Goal: Communication & Community: Share content

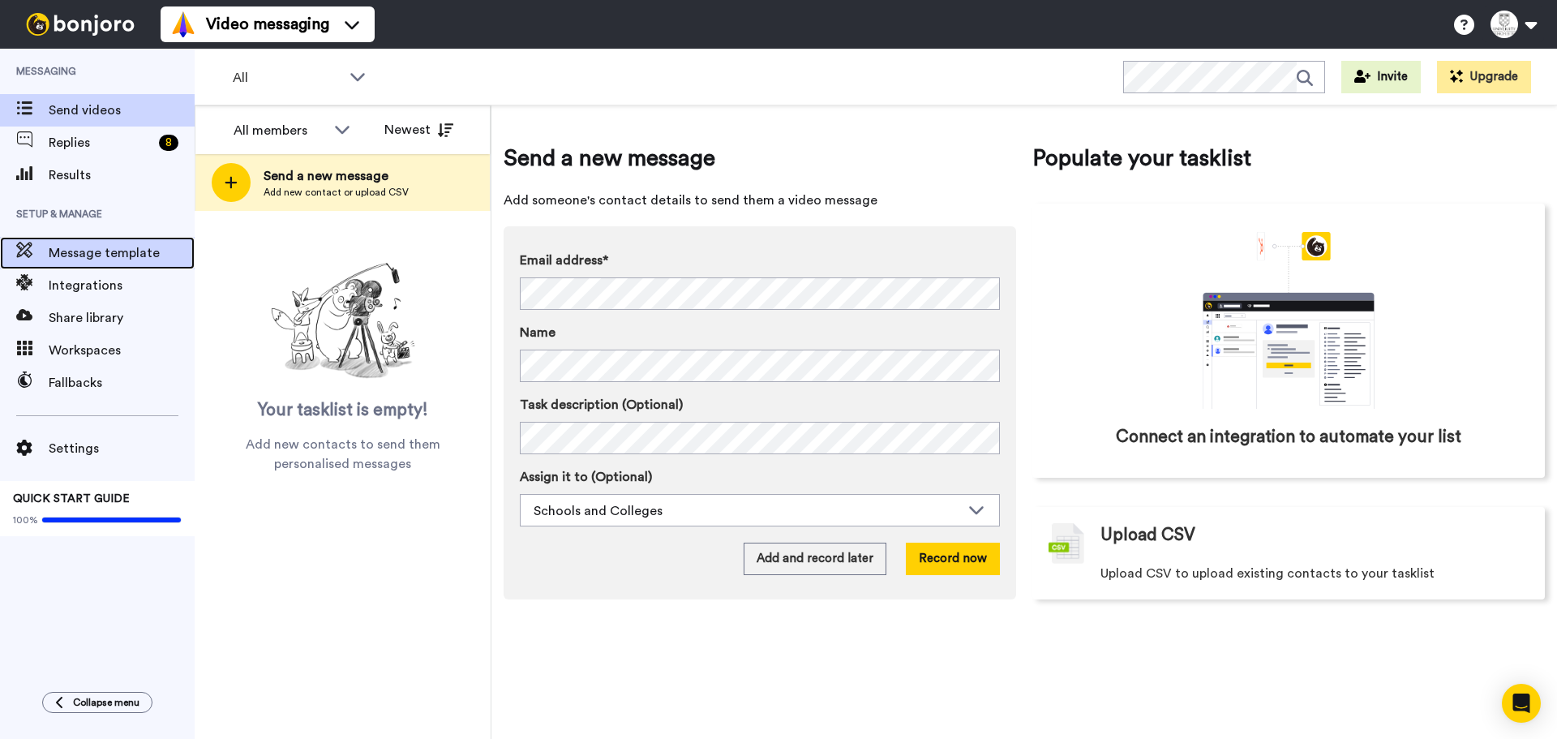
click at [117, 238] on div "Message template" at bounding box center [97, 253] width 195 height 32
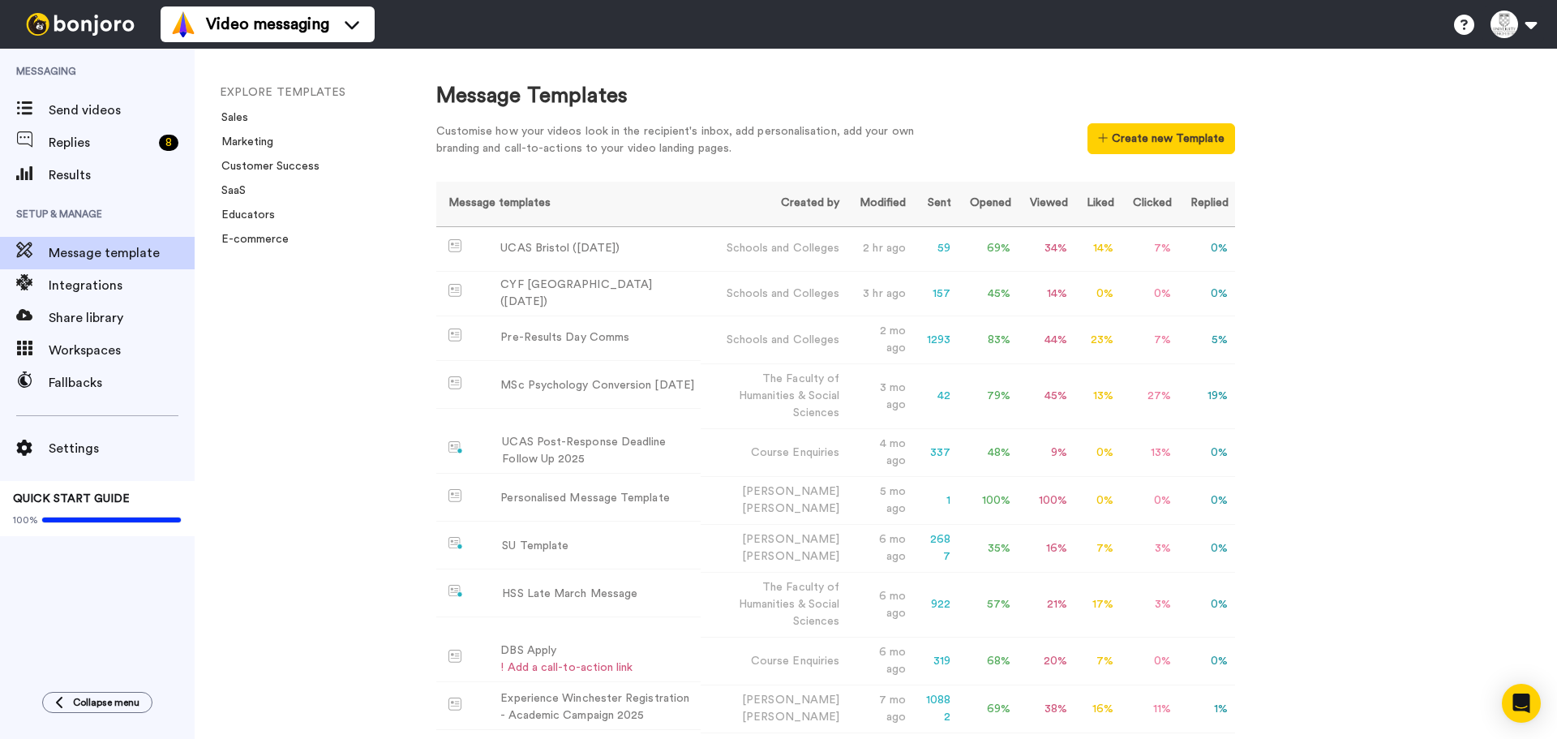
click at [1145, 156] on div "Customise how your videos look in the recipient's inbox, add personalisation, a…" at bounding box center [835, 144] width 799 height 42
click at [1164, 142] on button "Create new Template" at bounding box center [1160, 138] width 147 height 31
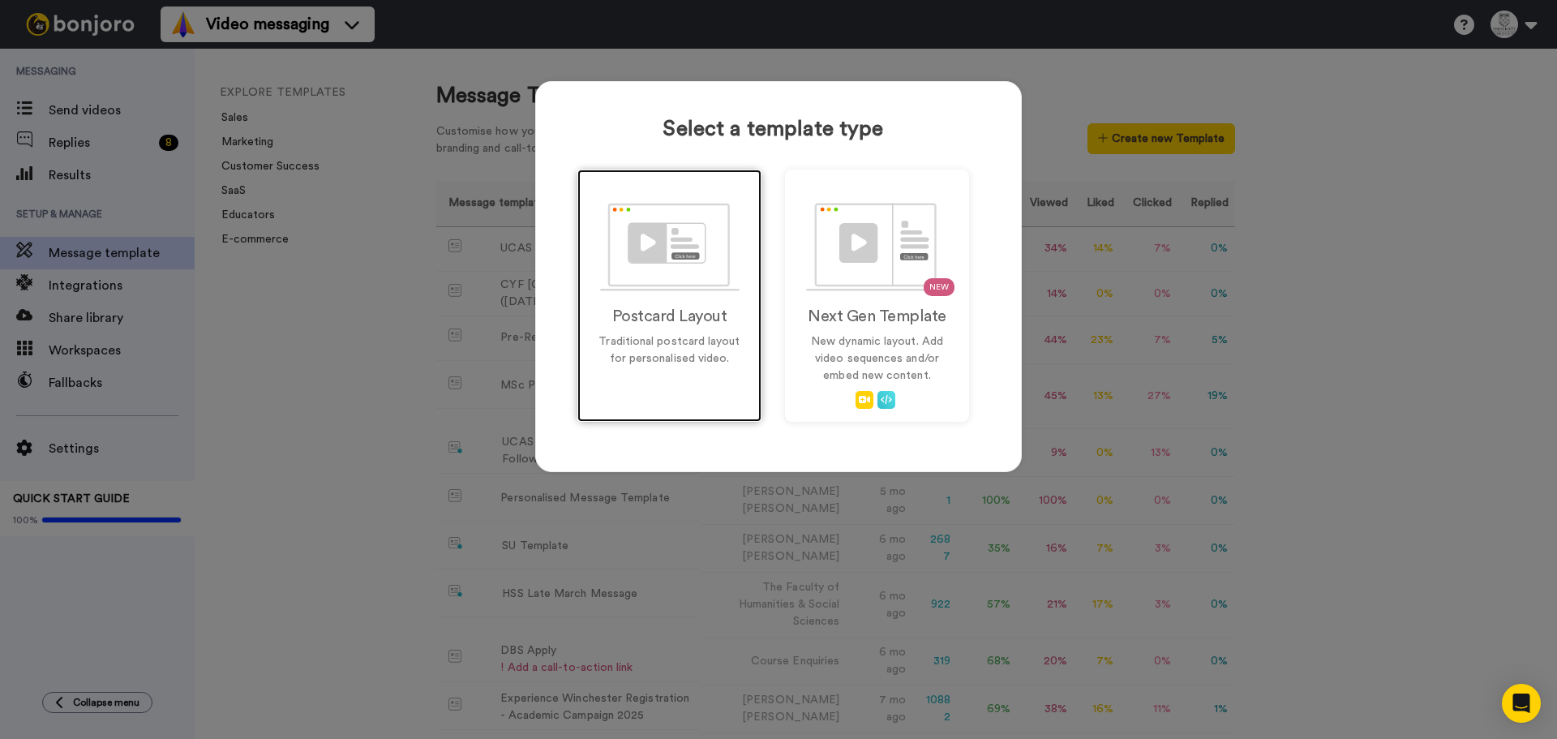
click at [584, 318] on div "Postcard Layout Traditional postcard layout for personalised video." at bounding box center [669, 295] width 184 height 252
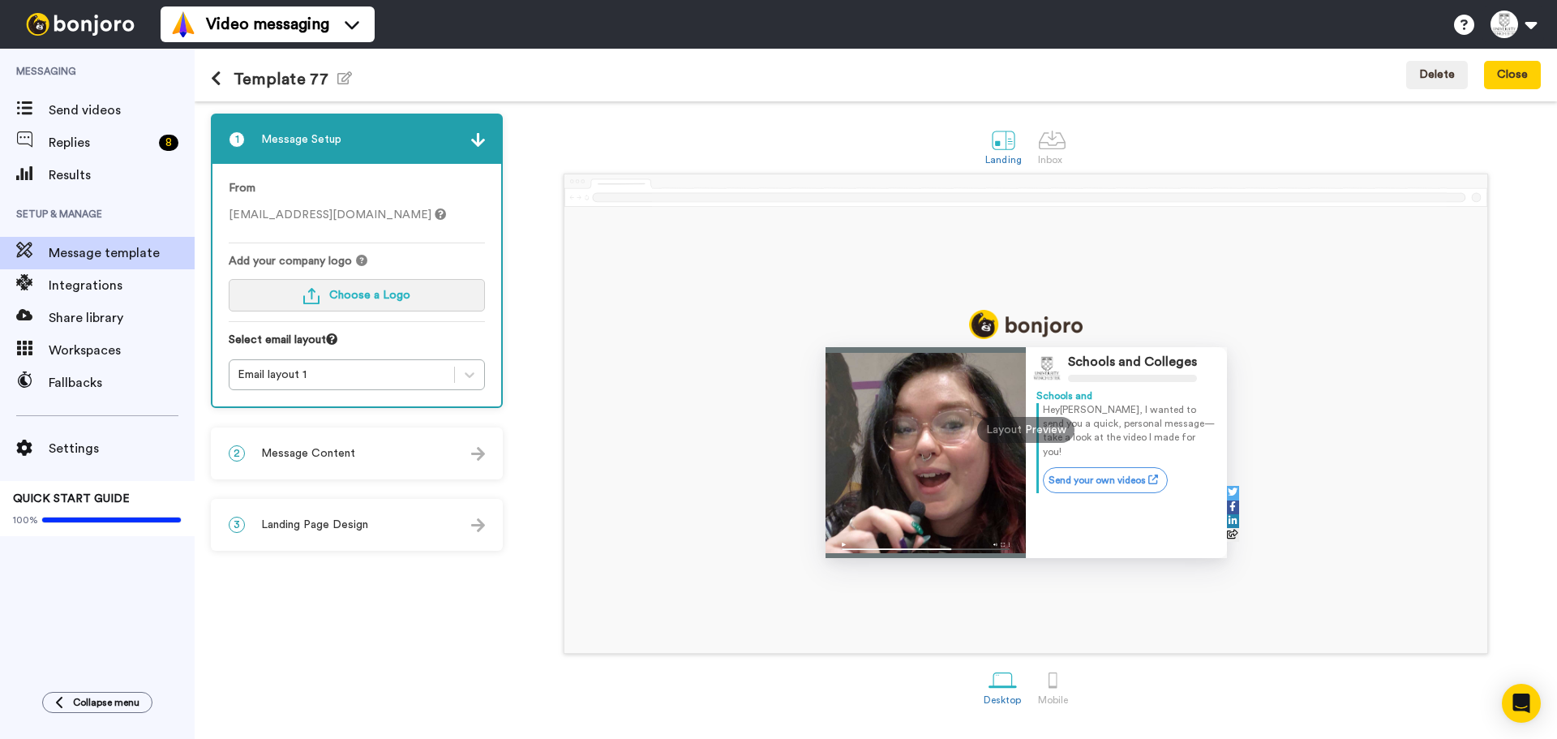
click at [442, 299] on button "Choose a Logo" at bounding box center [357, 295] width 256 height 32
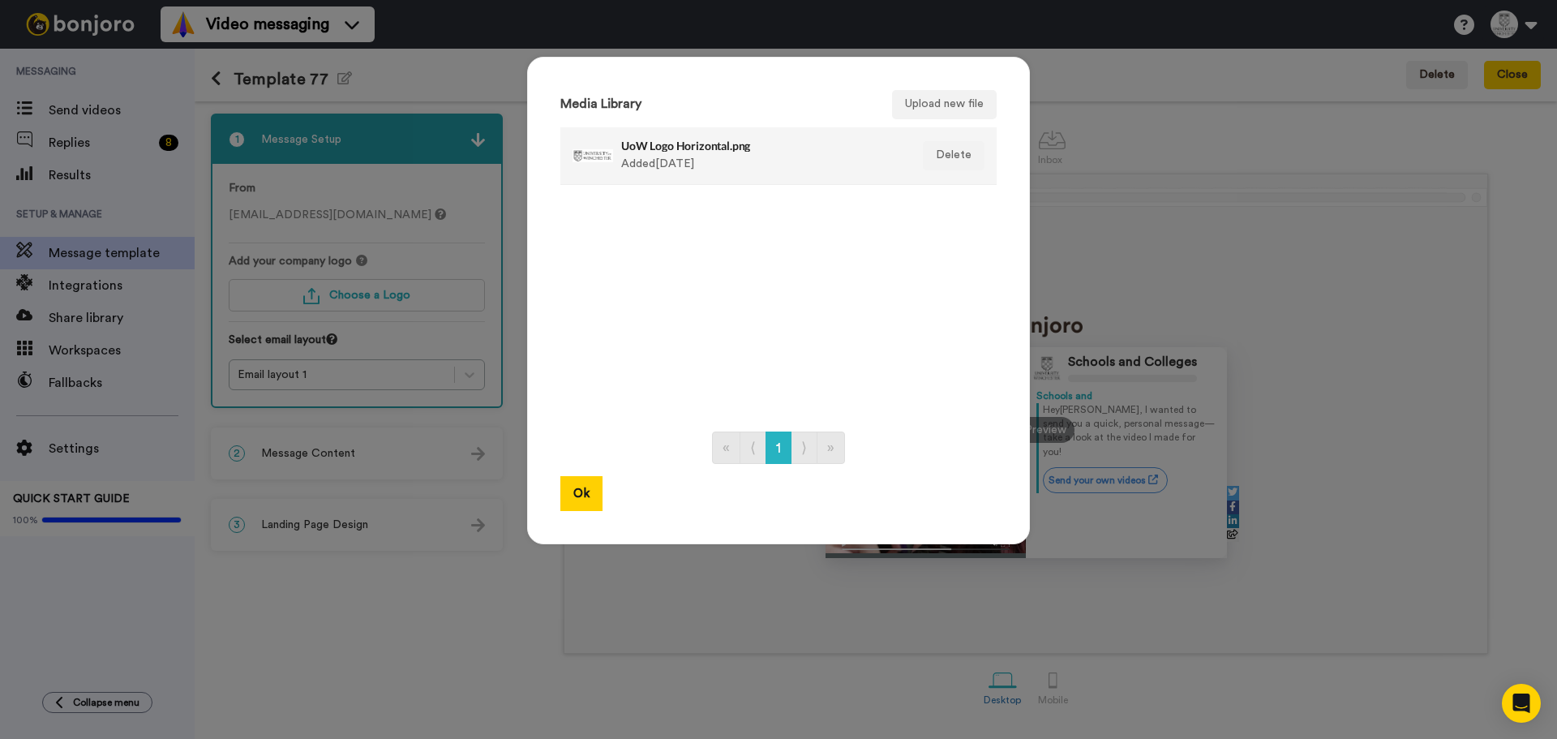
click at [656, 175] on div "UoW Logo Horizontal.png Added 1 yr ago" at bounding box center [761, 155] width 280 height 41
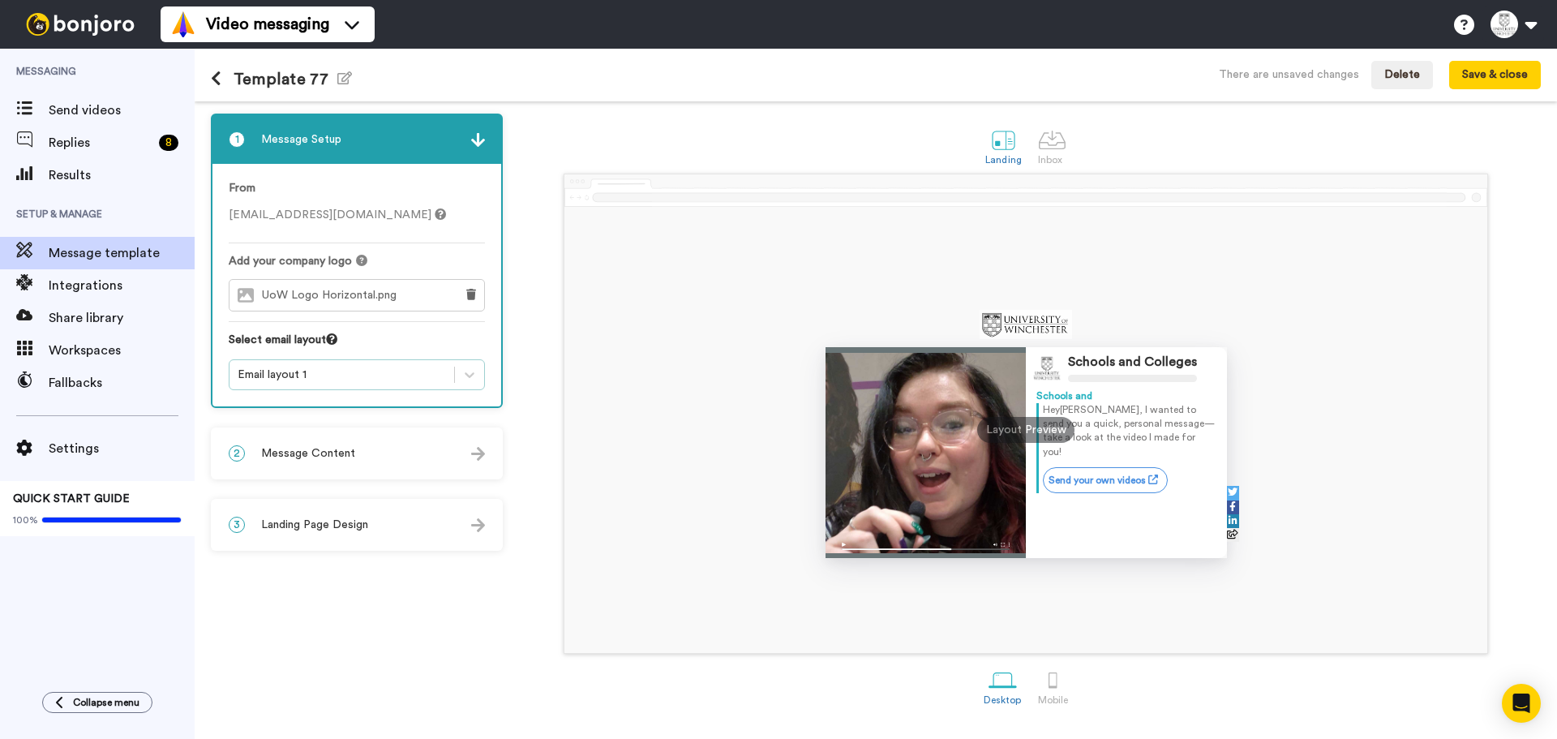
click at [370, 371] on div "Email layout 1" at bounding box center [342, 374] width 208 height 16
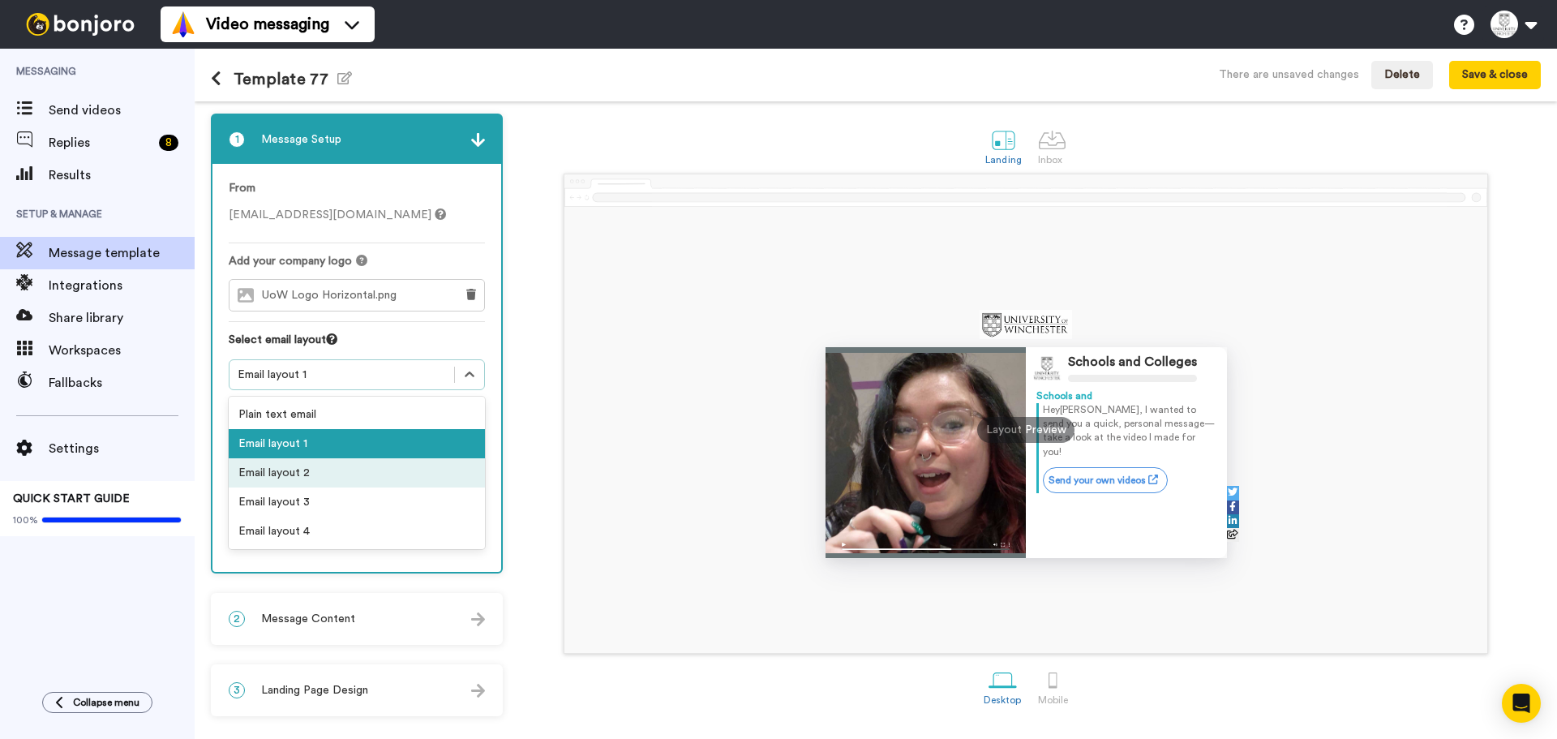
click at [321, 460] on div "Email layout 2" at bounding box center [357, 472] width 256 height 29
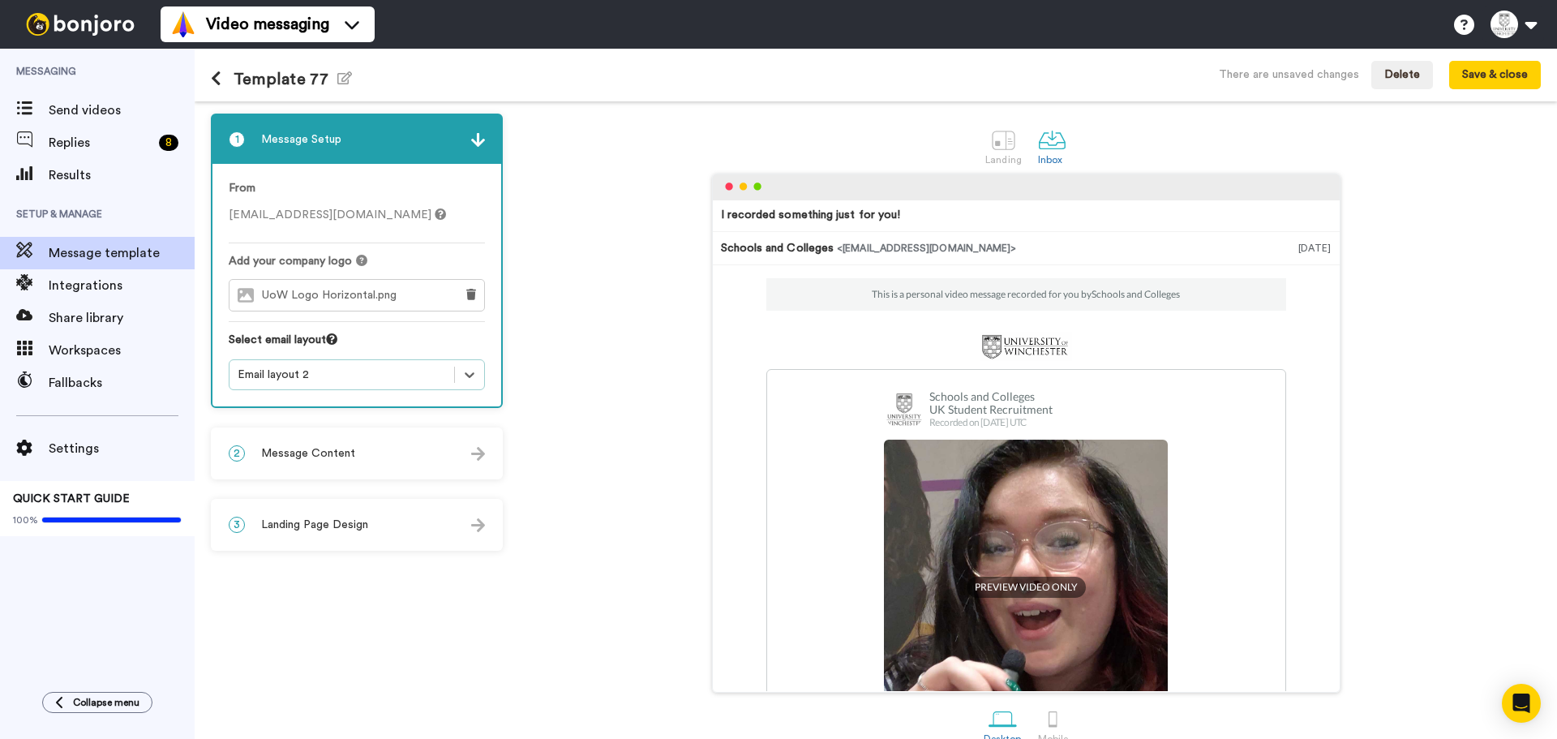
click at [334, 463] on div "2 Message Content" at bounding box center [356, 453] width 289 height 49
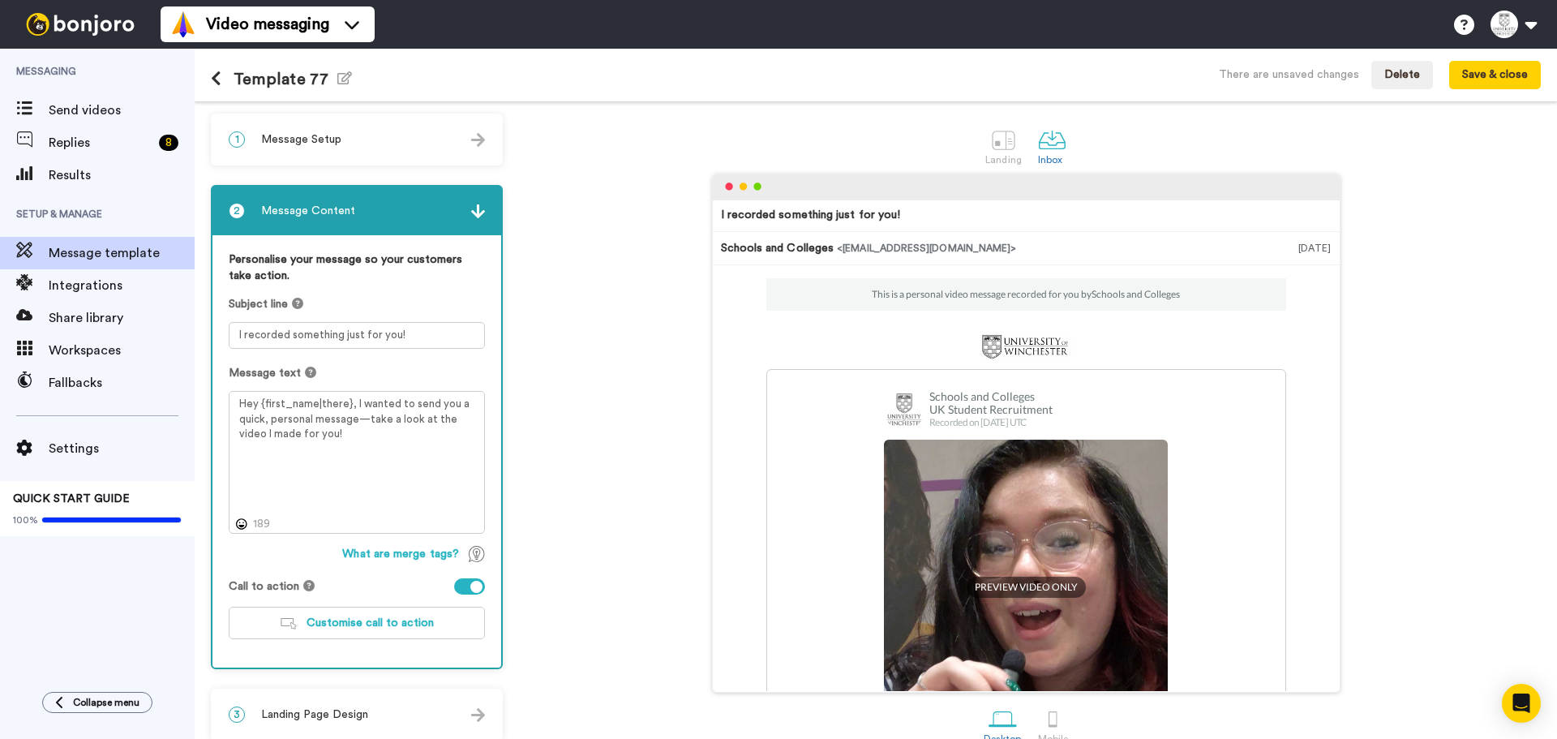
scroll to position [26, 0]
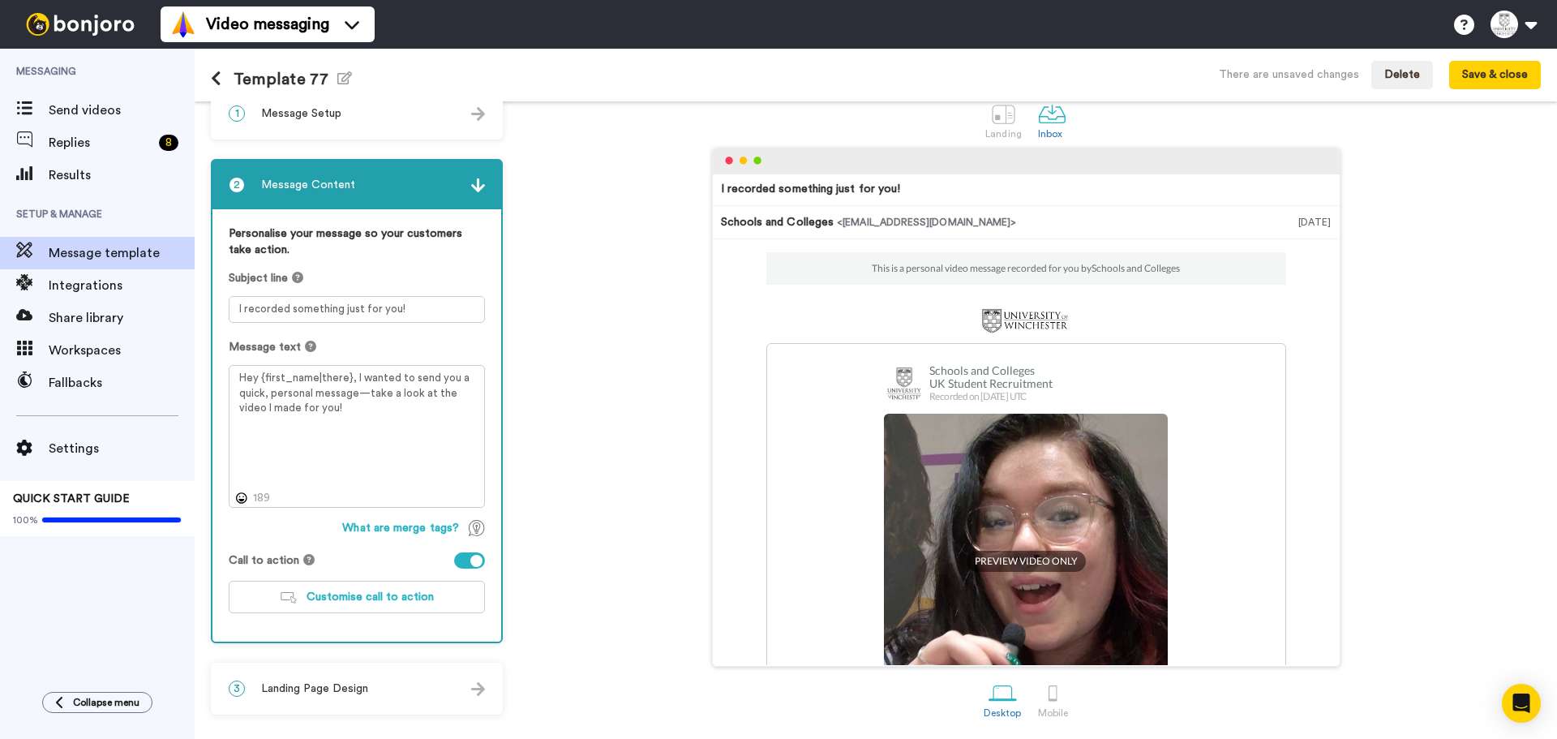
click at [359, 677] on div "3 Landing Page Design" at bounding box center [356, 688] width 289 height 49
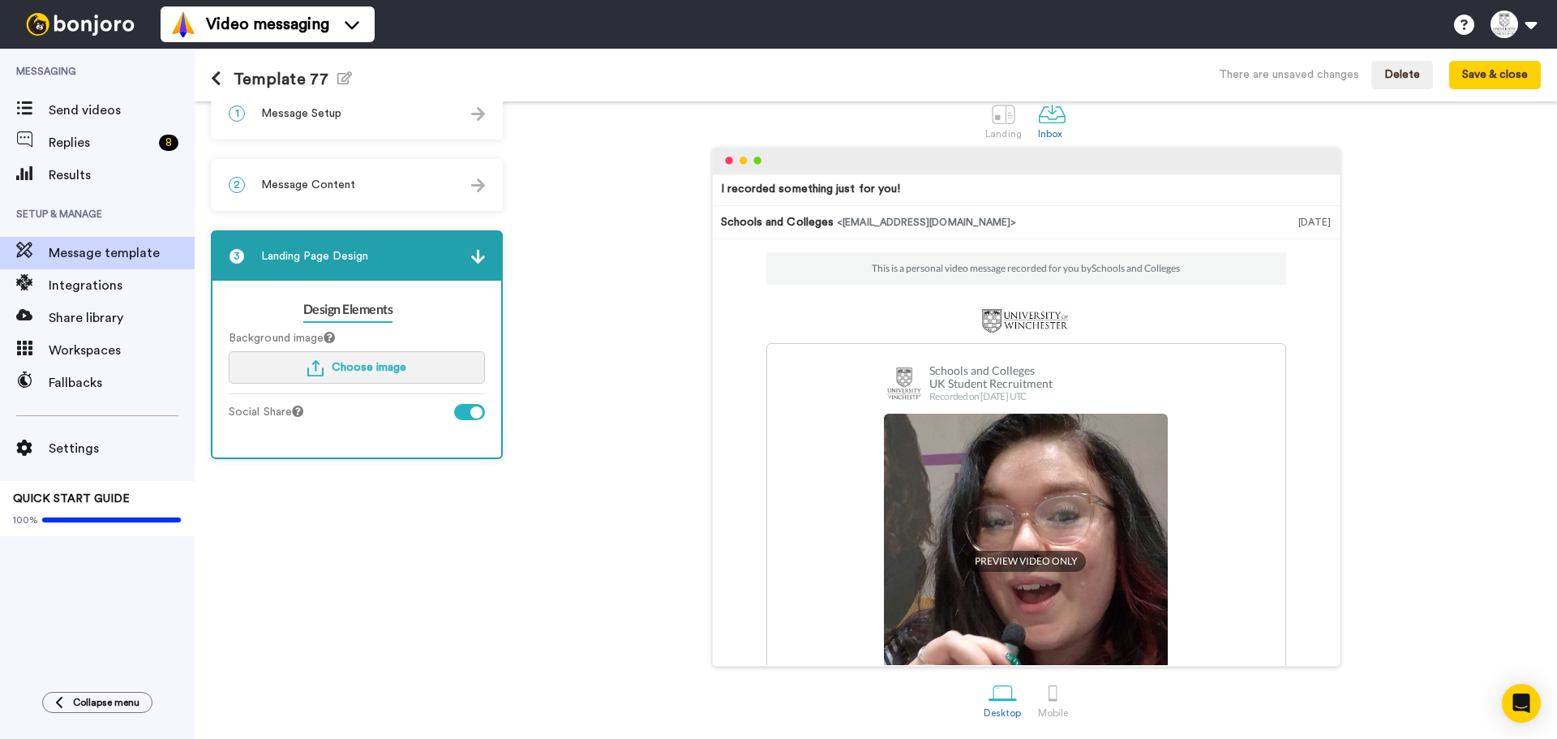
drag, startPoint x: 353, startPoint y: 349, endPoint x: 352, endPoint y: 364, distance: 14.6
click at [353, 349] on div "Background image Choose image" at bounding box center [357, 362] width 256 height 64
click at [352, 375] on button "Choose image" at bounding box center [357, 367] width 256 height 32
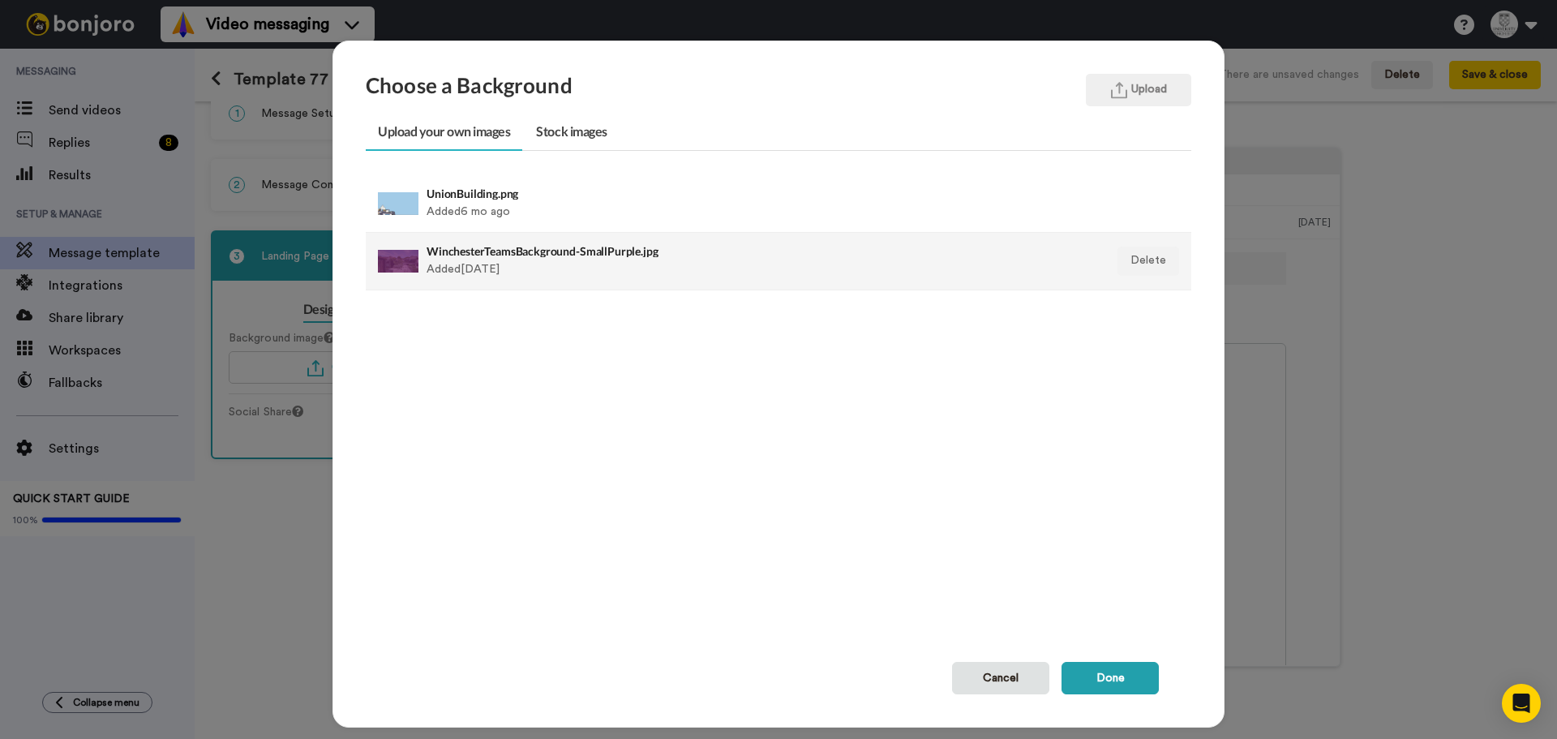
click at [493, 263] on div "WinchesterTeamsBackground-SmallPurple.jpg Added 1 yr ago" at bounding box center [698, 261] width 545 height 41
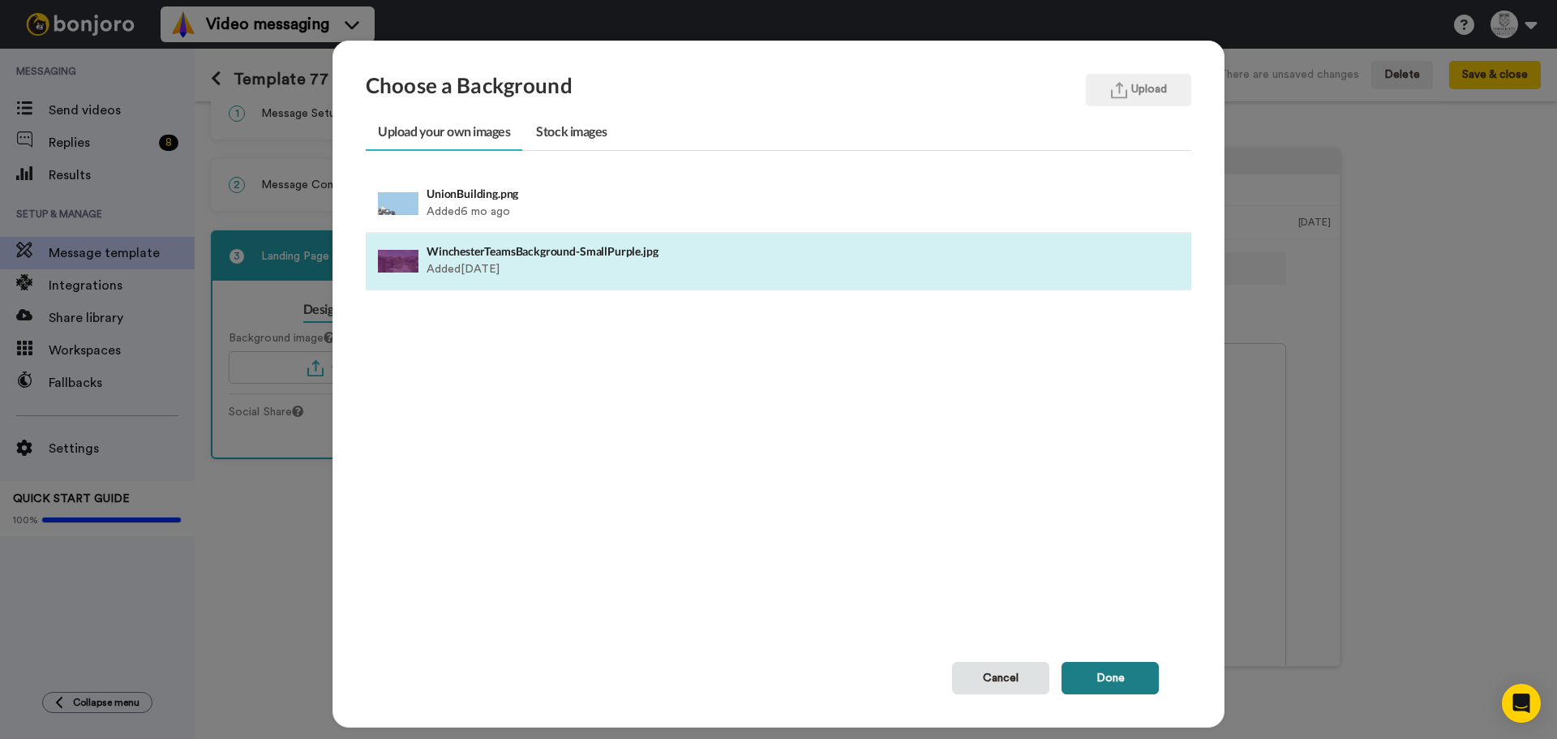
click at [1098, 666] on button "Done" at bounding box center [1109, 678] width 97 height 32
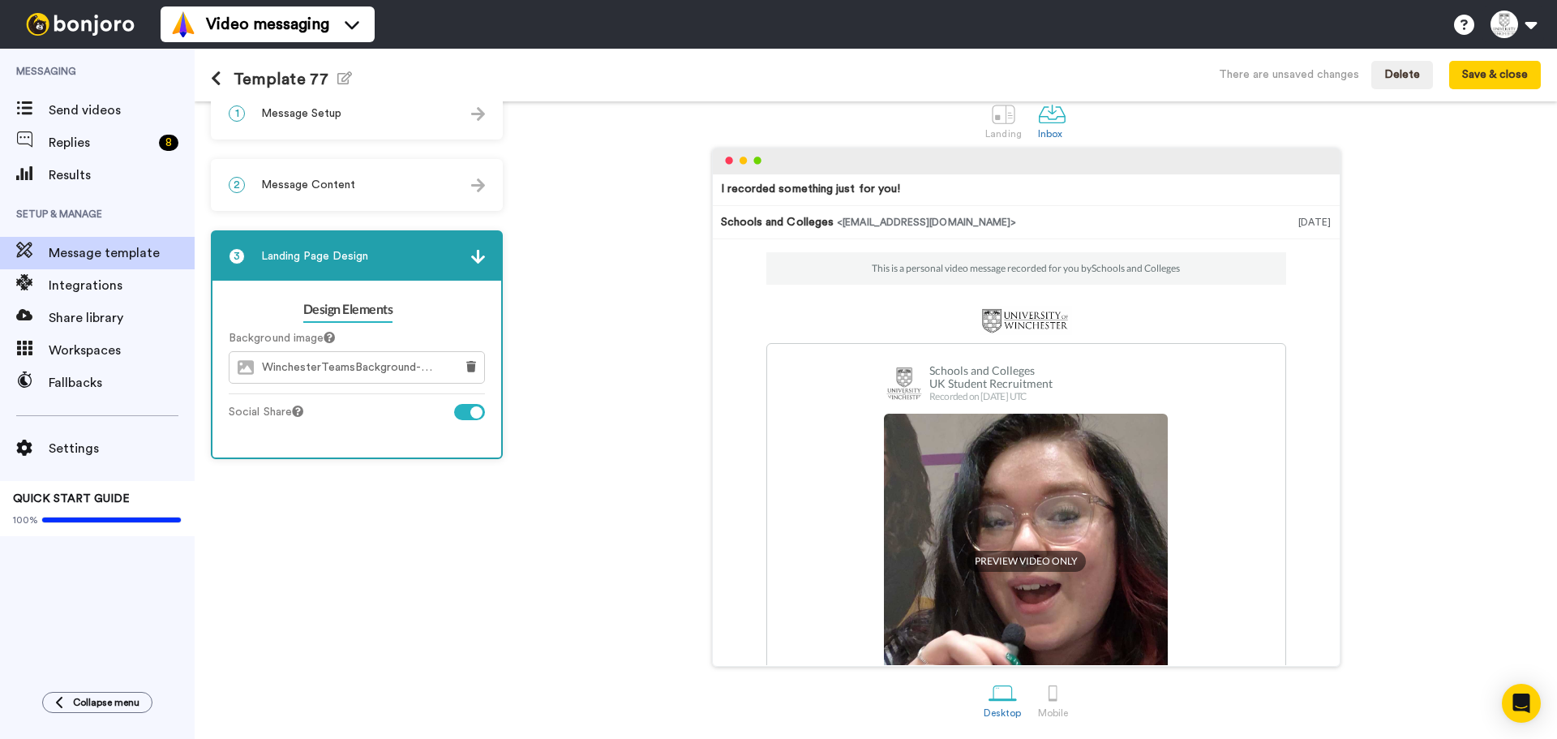
click at [302, 208] on div "2 Message Content" at bounding box center [356, 185] width 289 height 49
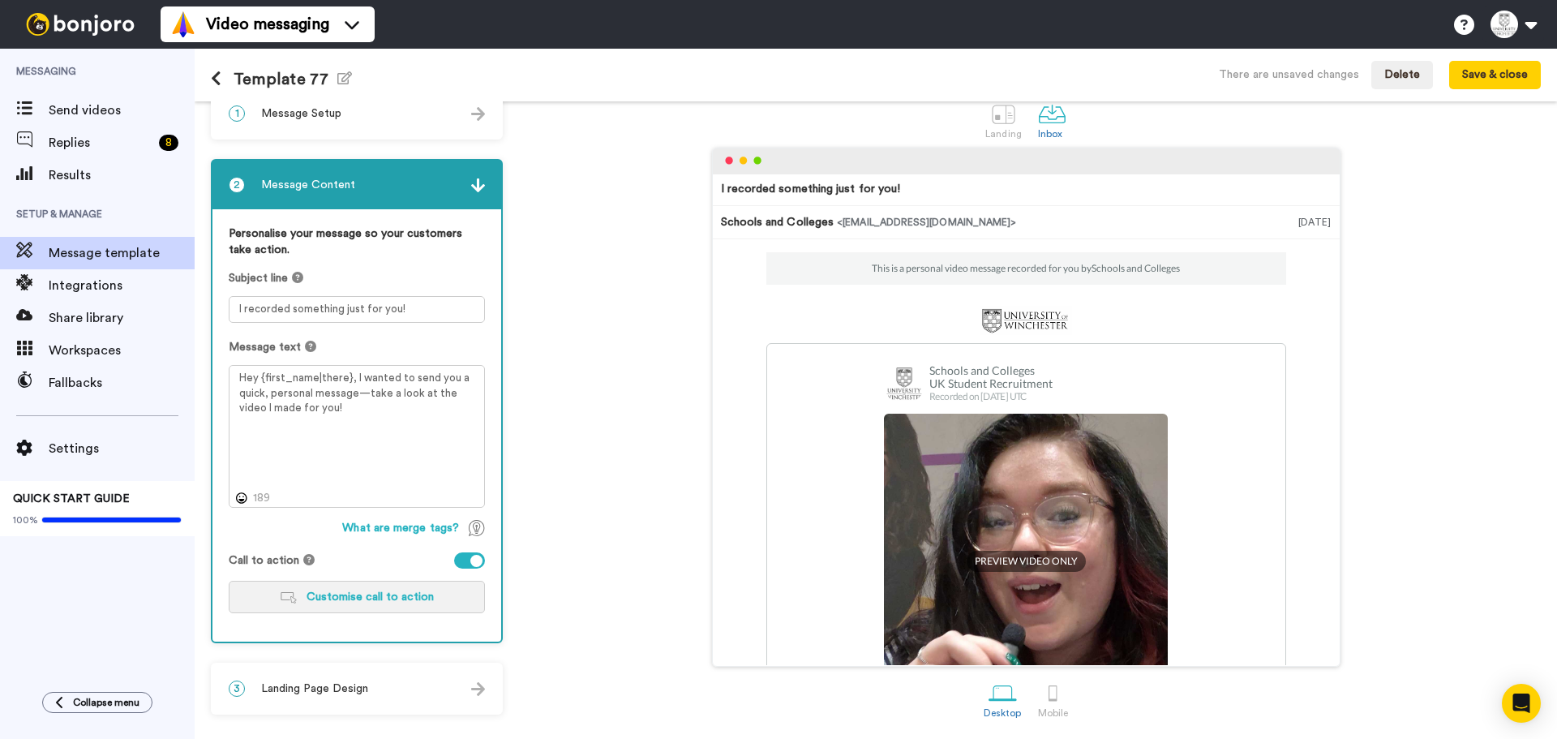
click at [416, 608] on button "Customise call to action" at bounding box center [357, 596] width 256 height 32
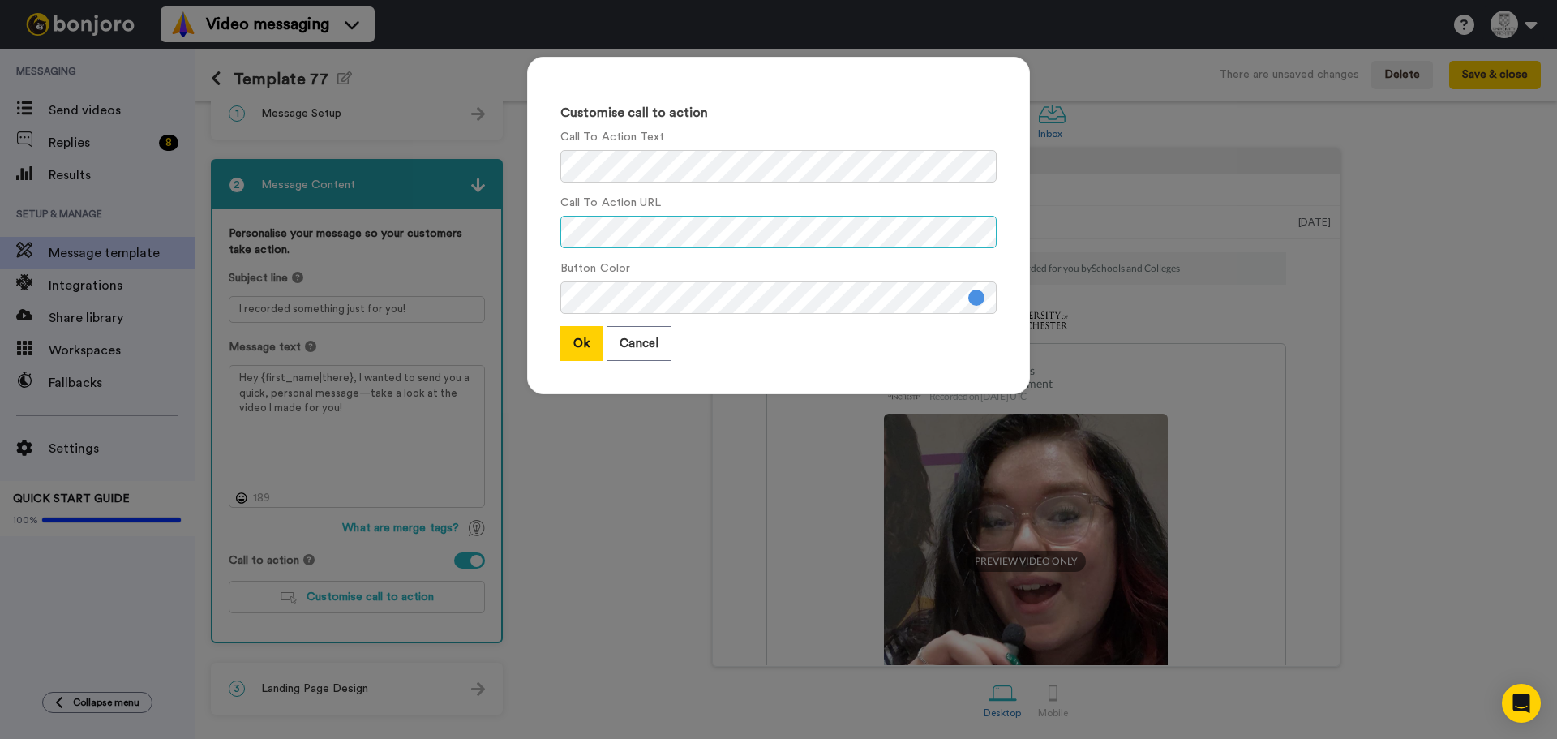
click at [298, 168] on div "Customise call to action Call To Action Text Call To Action URL Button Color Ok…" at bounding box center [778, 369] width 1557 height 739
click at [172, 124] on div "Customise call to action Call To Action Text Call To Action URL Button Color Ok…" at bounding box center [778, 369] width 1557 height 739
click at [976, 299] on button at bounding box center [976, 297] width 16 height 16
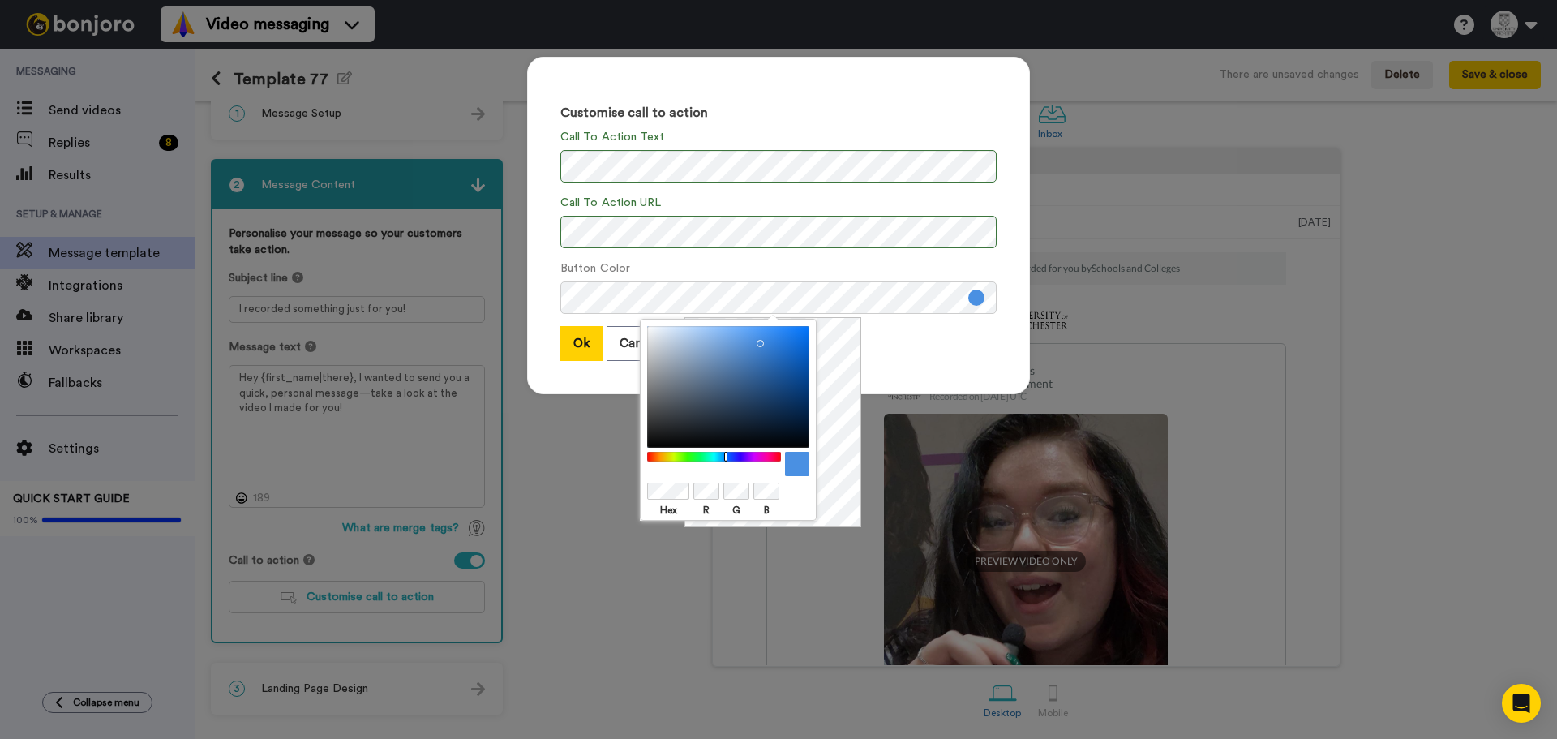
click at [885, 350] on div "Ok Cancel" at bounding box center [778, 343] width 436 height 35
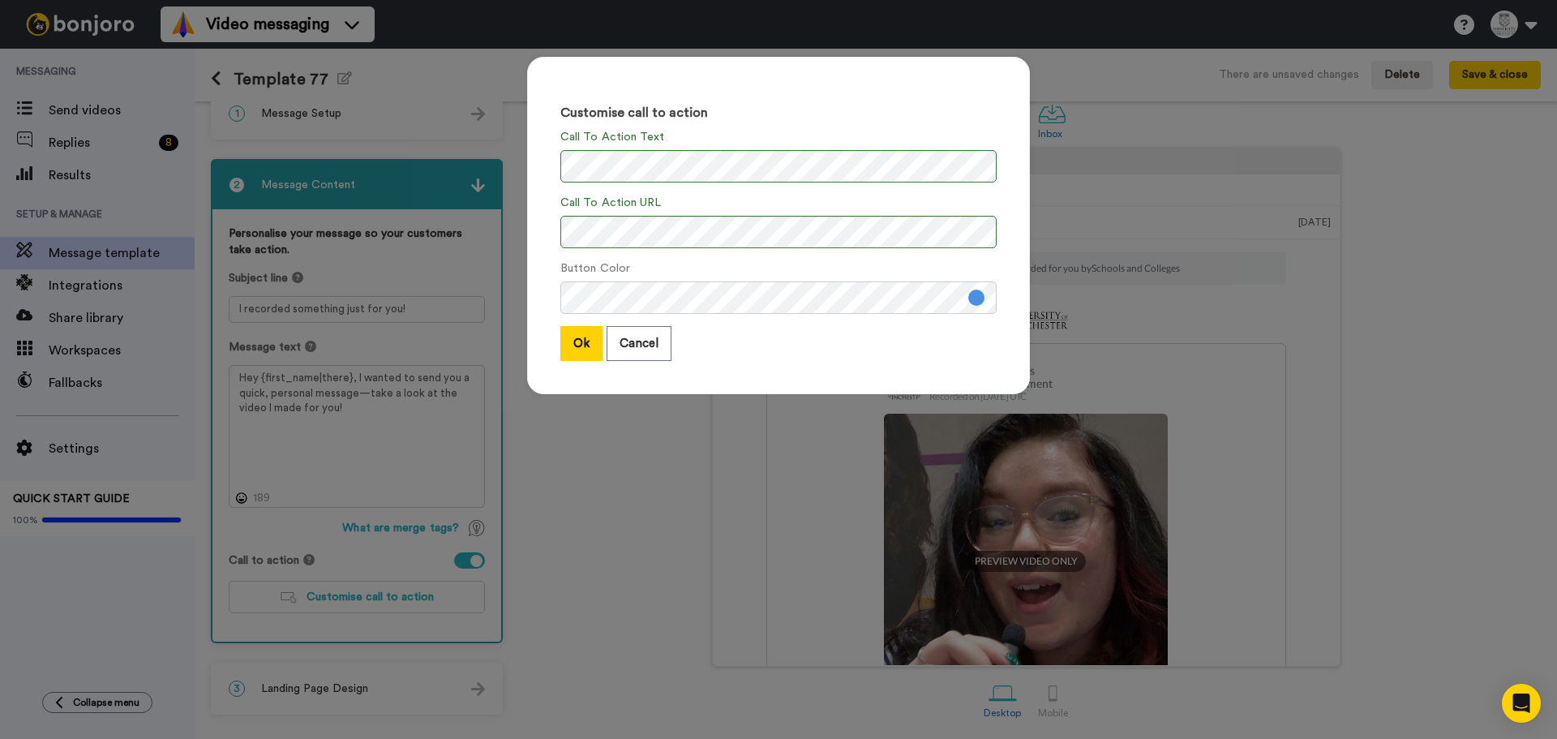
click at [896, 280] on div "Button Color" at bounding box center [778, 287] width 436 height 54
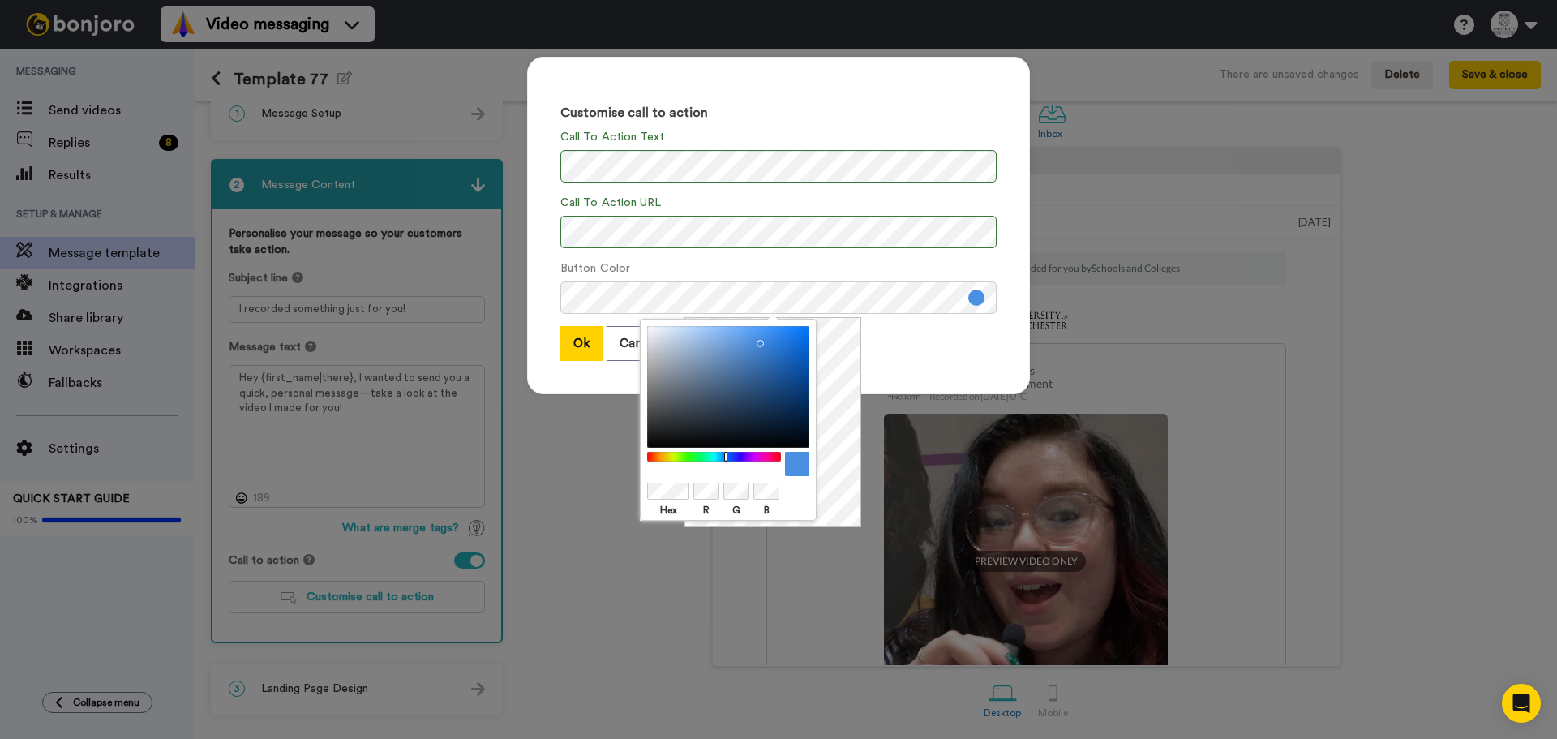
click at [687, 473] on div at bounding box center [728, 464] width 162 height 24
click at [684, 474] on div at bounding box center [728, 464] width 162 height 24
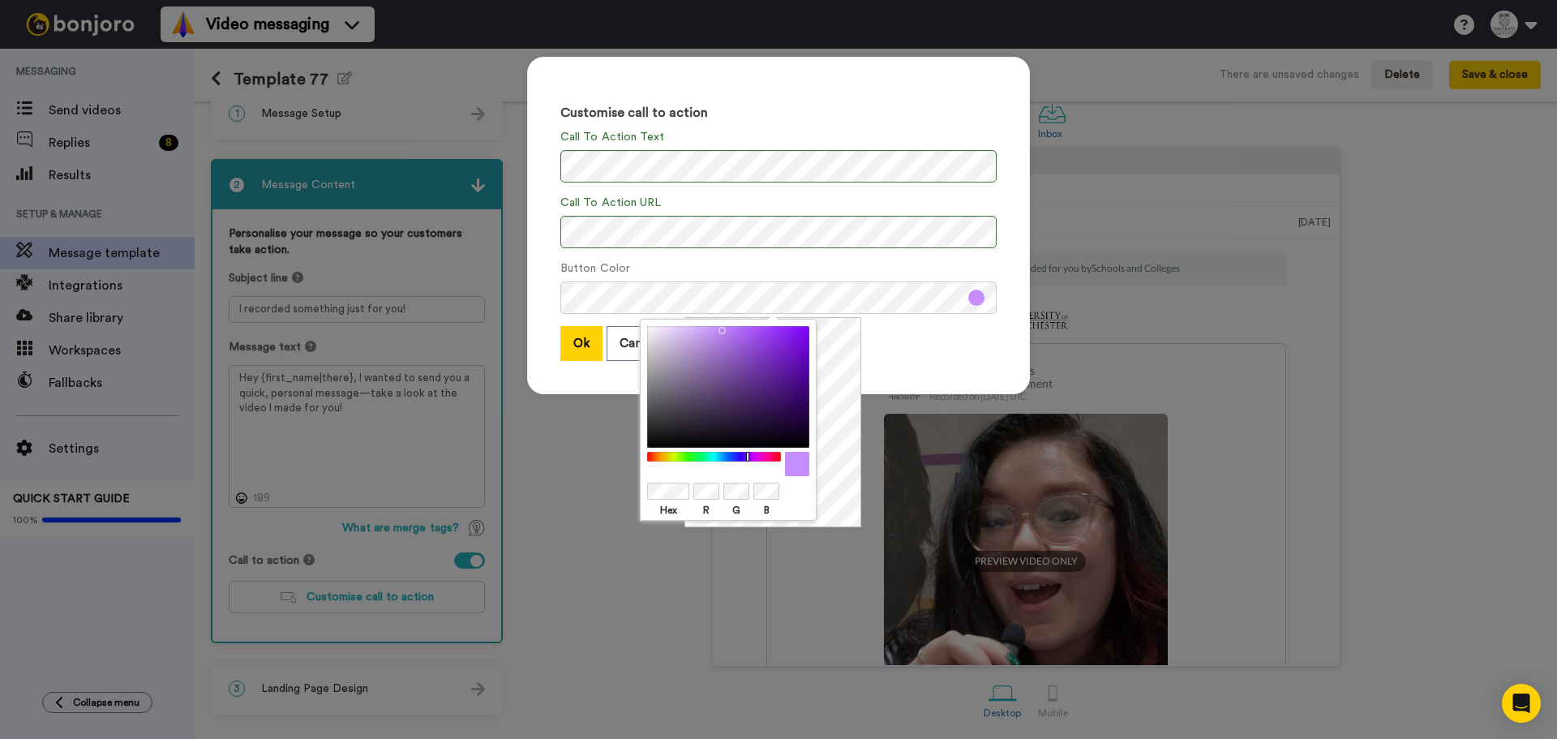
click at [894, 365] on div "Customise call to action Call To Action Text Call To Action URL Button Color Ok…" at bounding box center [778, 225] width 503 height 337
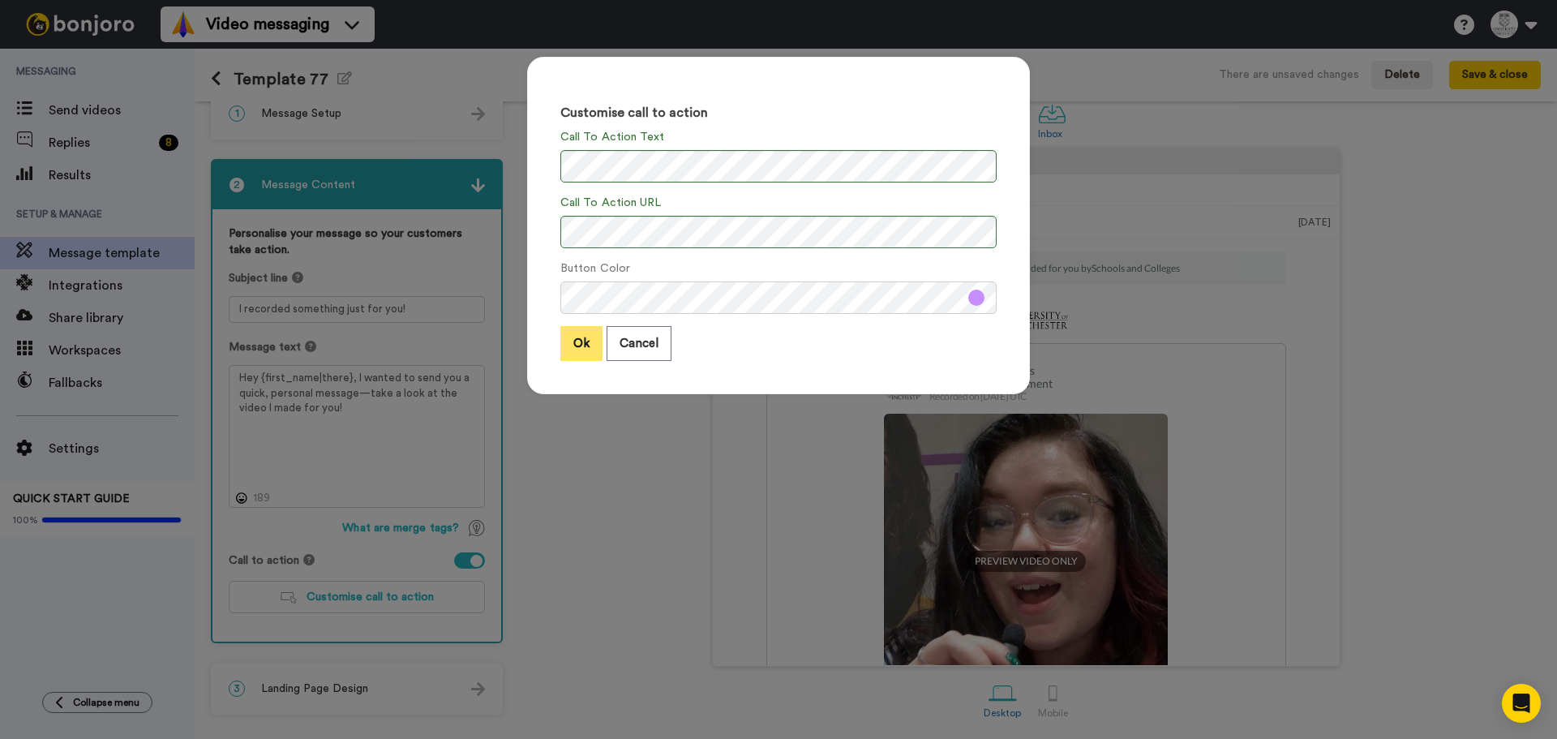
click at [578, 354] on button "Ok" at bounding box center [581, 343] width 42 height 35
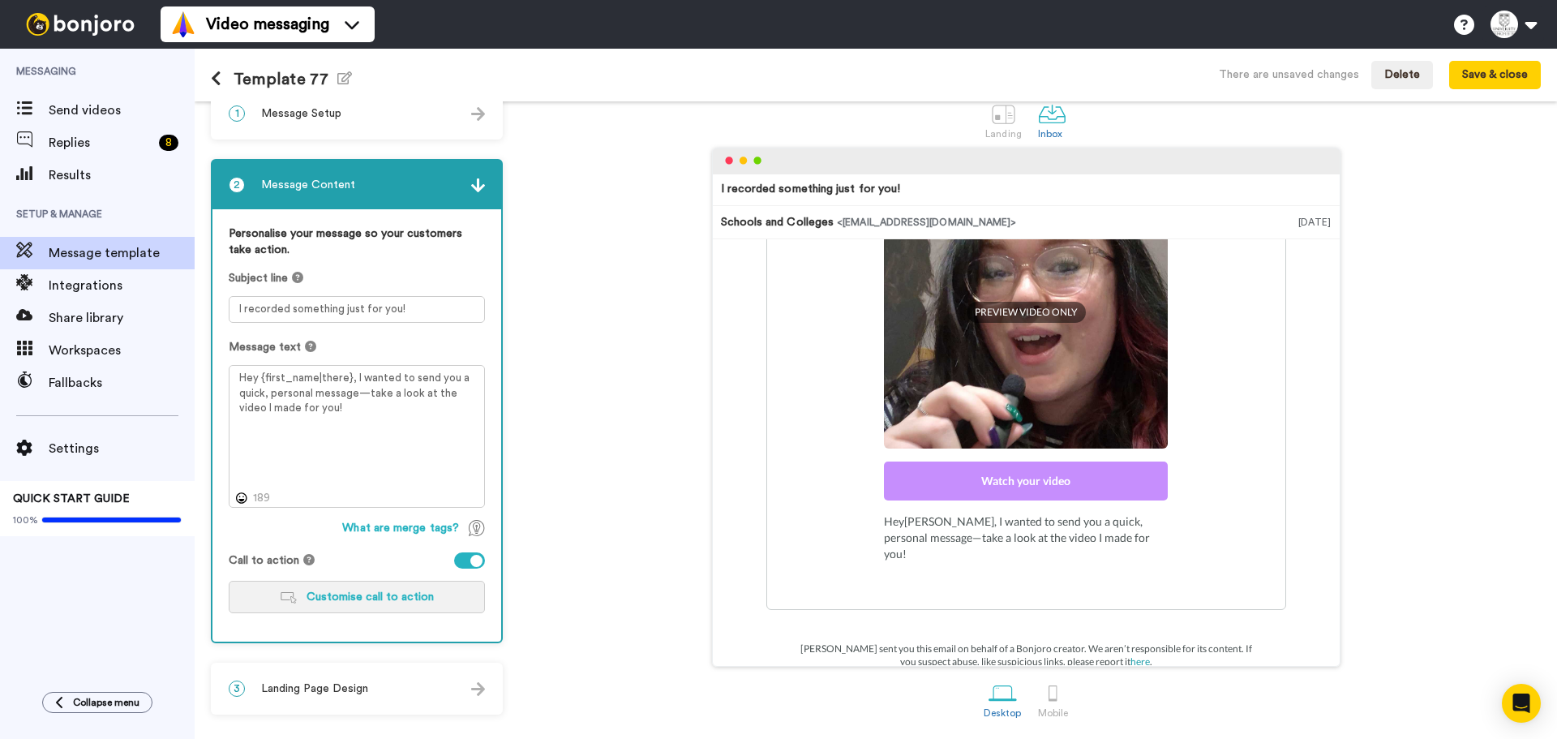
scroll to position [0, 0]
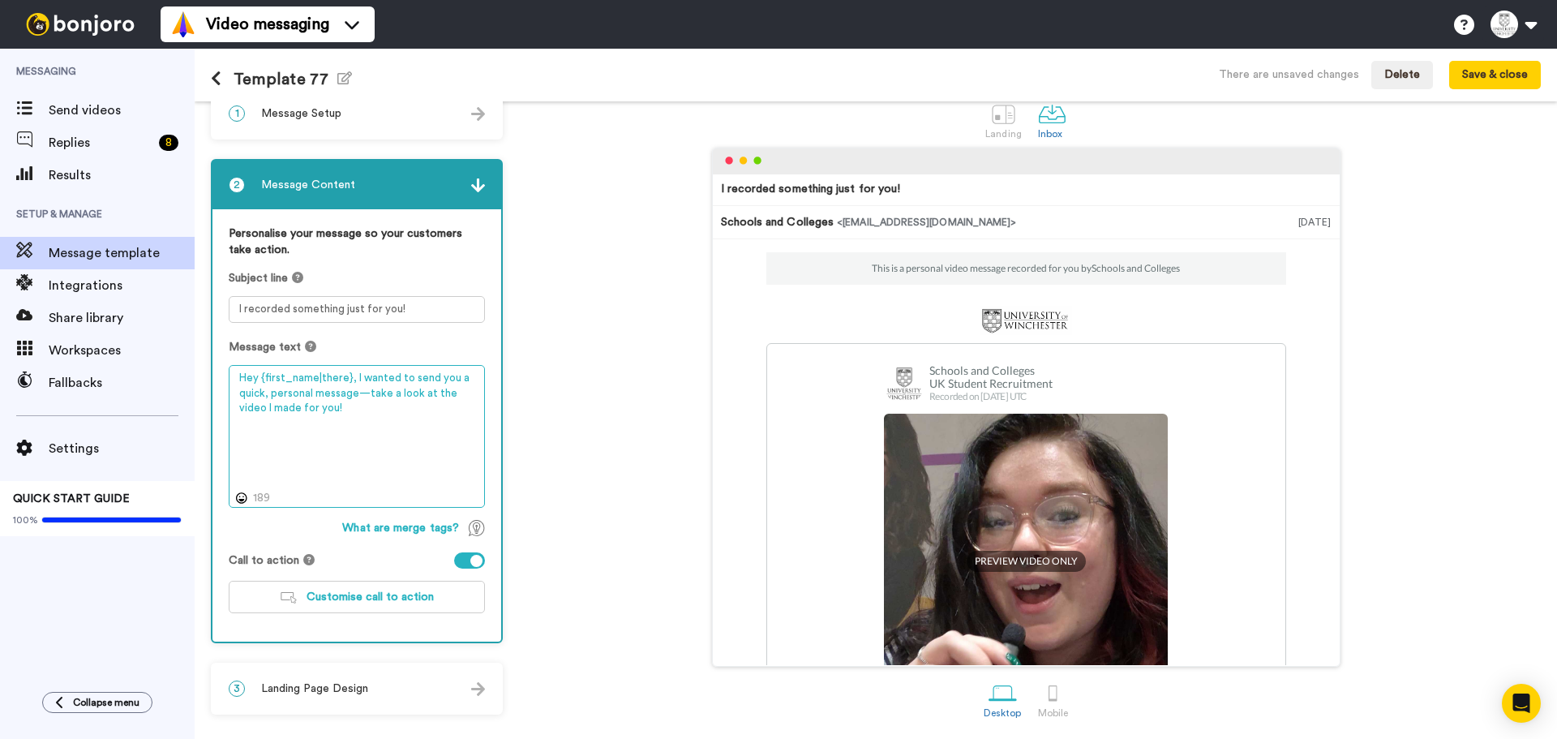
click at [349, 409] on textarea "Hey {first_name|there}, I wanted to send you a quick, personal message—take a l…" at bounding box center [357, 436] width 256 height 143
paste textarea "It was great meeting you at UK University Search Bristol. We hope to welcome yo…"
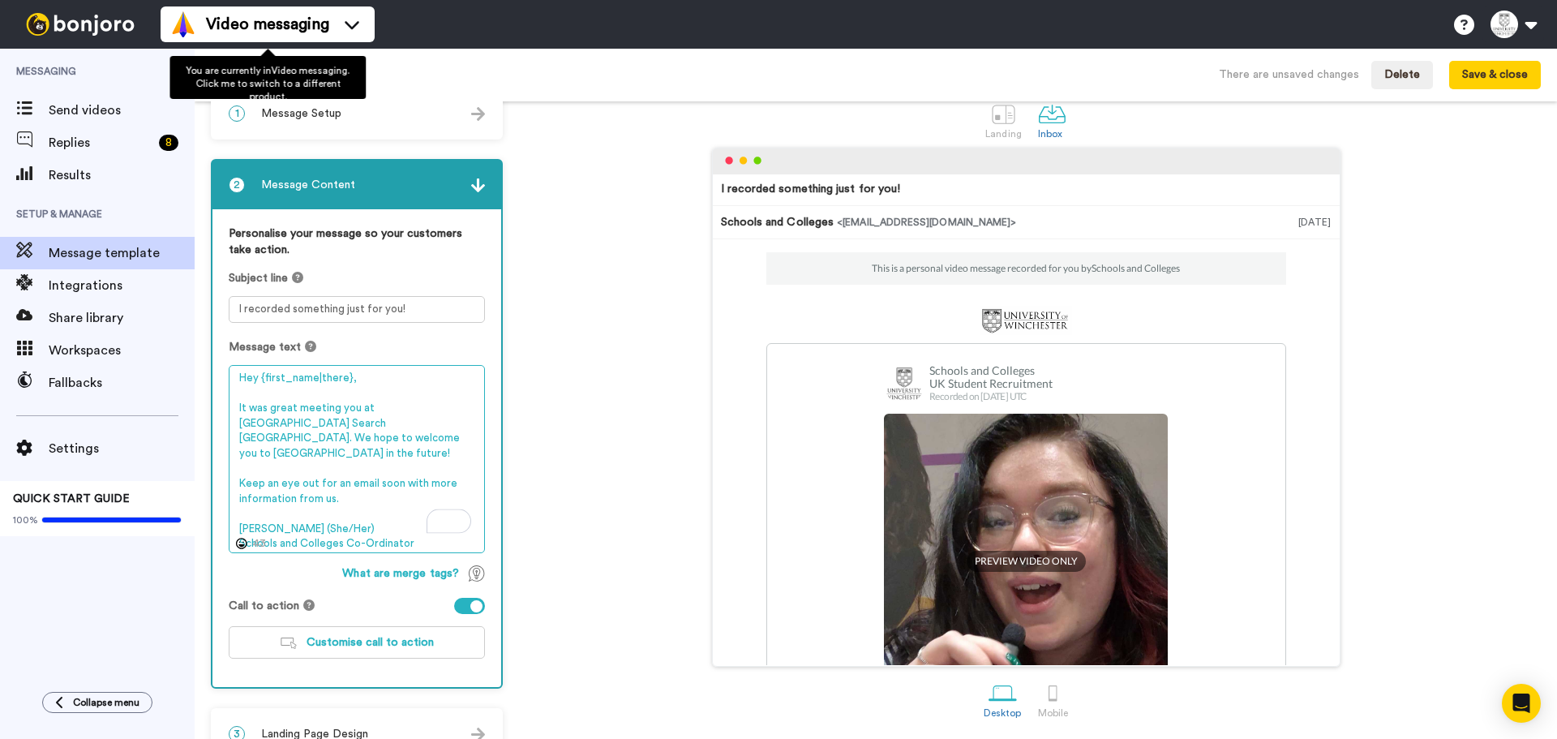
type textarea "Hey {first_name|there}, It was great meeting you at UK University Search Bristo…"
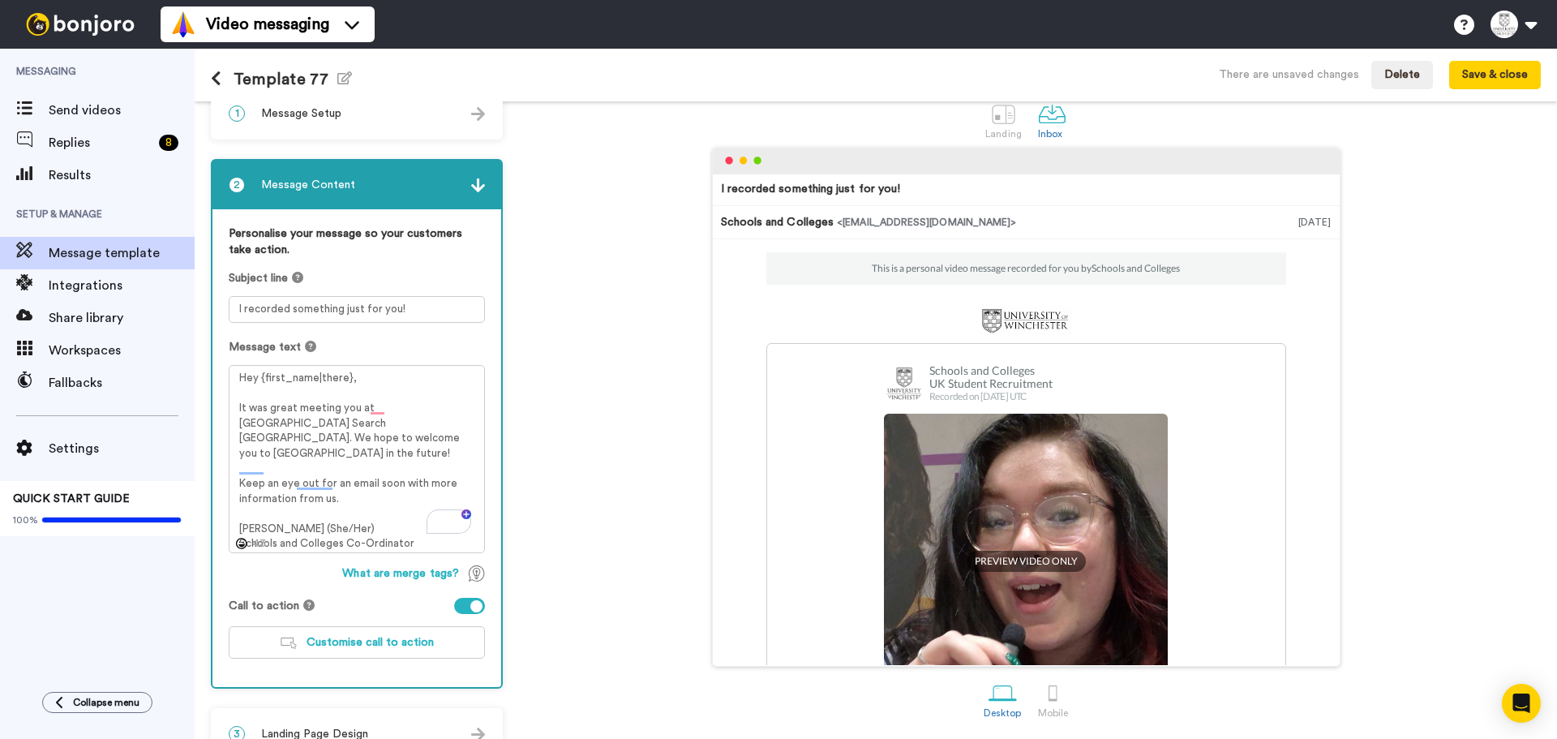
click at [389, 324] on div "Personalise your message so your customers take action. Subject line I recorded…" at bounding box center [356, 448] width 289 height 478
click at [413, 310] on textarea "I recorded something just for you!" at bounding box center [357, 309] width 256 height 27
paste textarea "t was great to meet you, {first_name| }, at UK University Search Bristol"
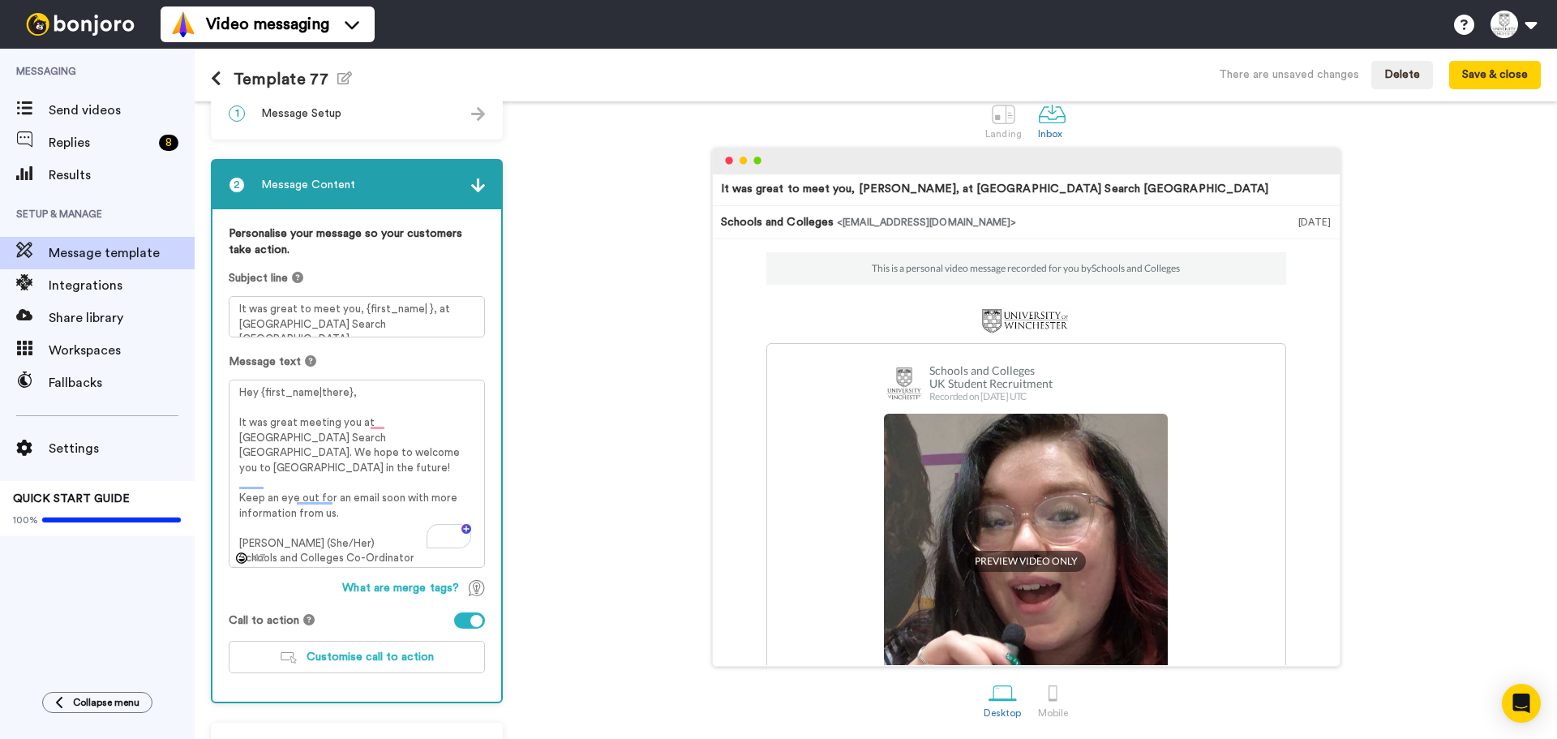
click at [441, 369] on div "Message text" at bounding box center [357, 361] width 256 height 16
click at [362, 320] on textarea "It was great to meet you, {first_name| }, at UK University Search Bristol" at bounding box center [357, 316] width 256 height 41
type textarea "It was great to meet you, {first_name| }, at UK University Search Bristol!"
click at [374, 354] on div "Message text" at bounding box center [357, 361] width 256 height 16
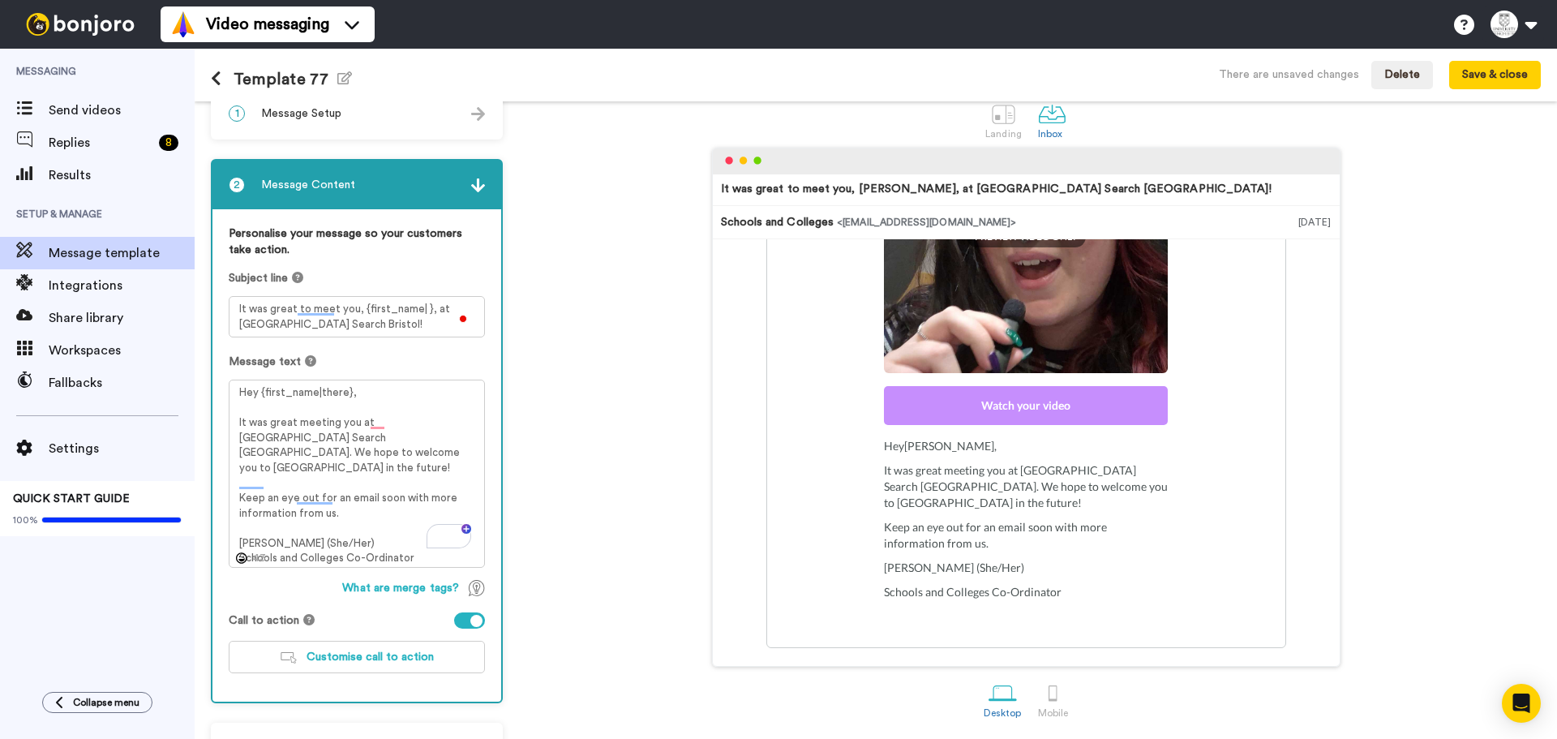
scroll to position [74, 0]
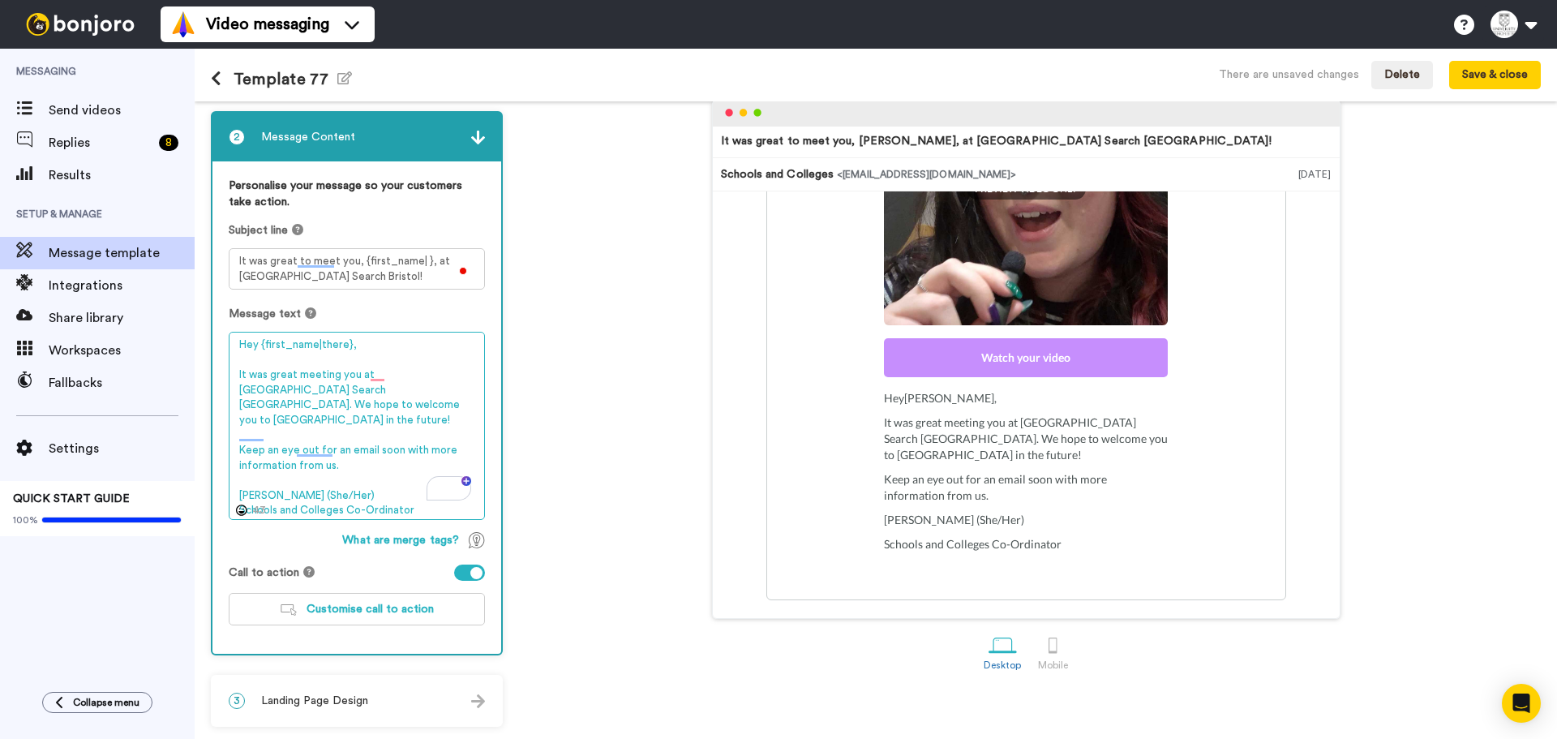
drag, startPoint x: 354, startPoint y: 471, endPoint x: 242, endPoint y: 468, distance: 111.9
click at [242, 468] on textarea "Hey {first_name|there}, It was great meeting you at UK University Search Bristo…" at bounding box center [357, 426] width 256 height 188
drag, startPoint x: 415, startPoint y: 468, endPoint x: 381, endPoint y: 478, distance: 35.4
click at [413, 469] on textarea "Hey {first_name|there}, It was great meeting you at UK University Search Bristo…" at bounding box center [357, 426] width 256 height 188
drag, startPoint x: 381, startPoint y: 478, endPoint x: 199, endPoint y: 478, distance: 181.6
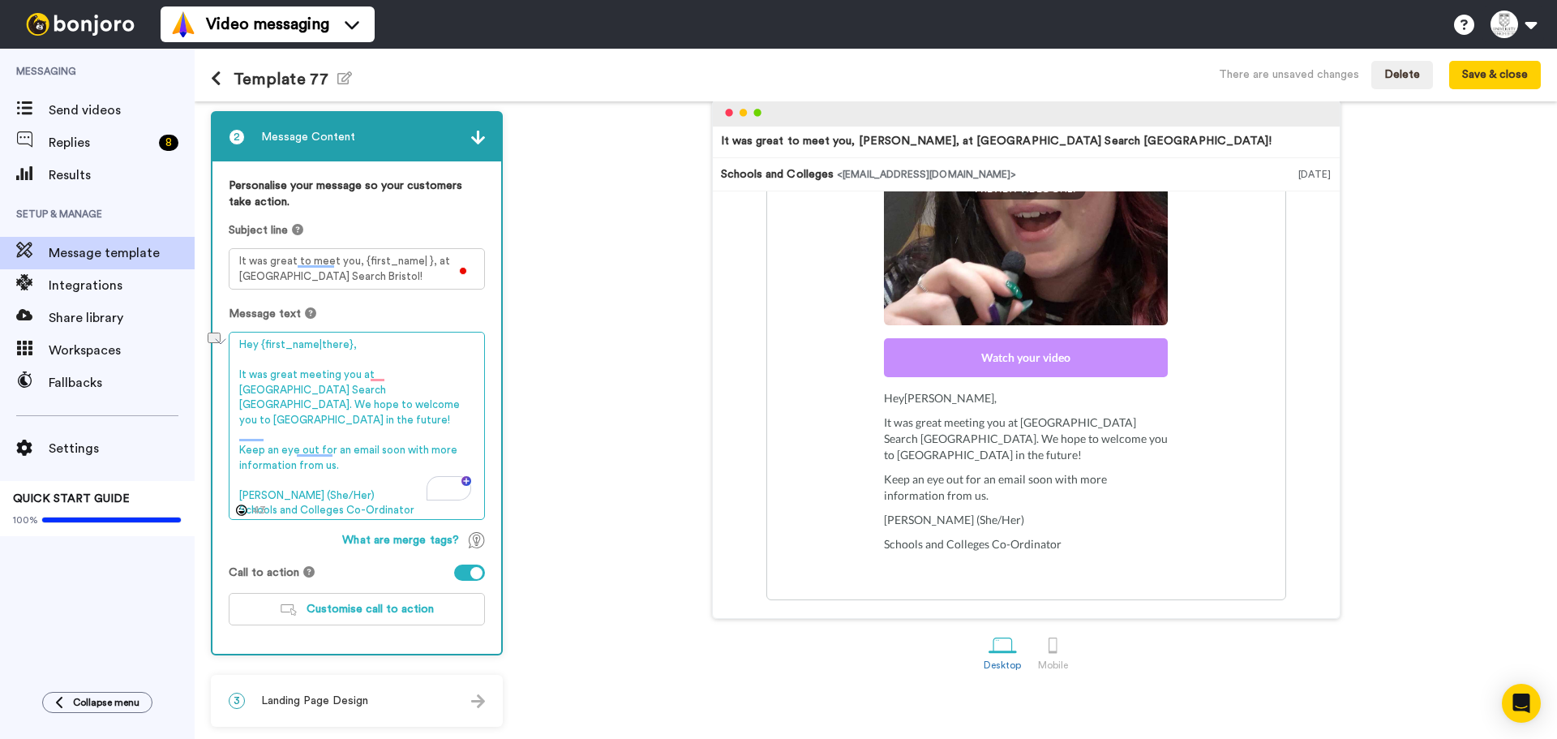
click at [199, 478] on div "1 Message Setup From schoolsandcolleges@winchester.ac.uk Add your company logo …" at bounding box center [876, 419] width 1362 height 637
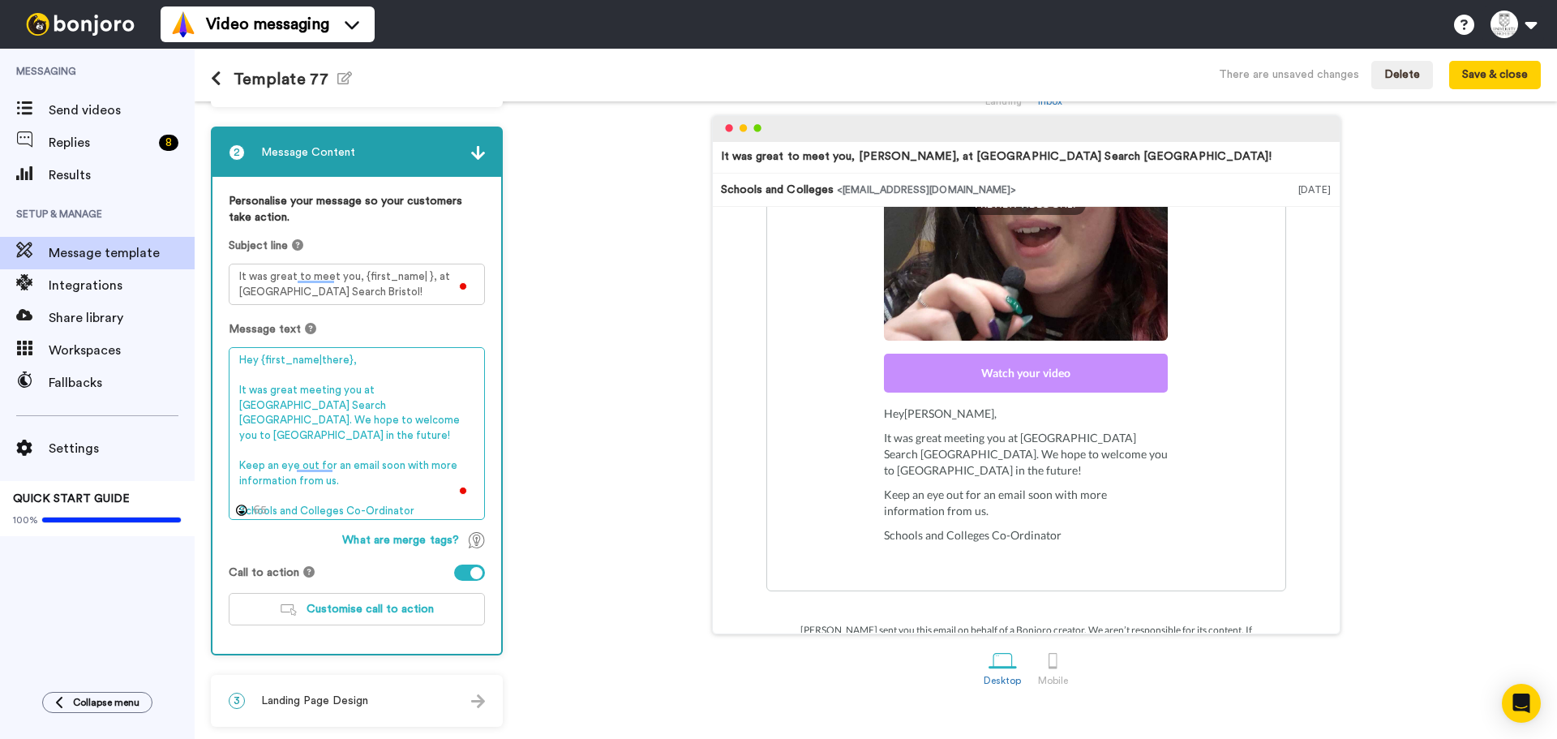
scroll to position [58, 0]
drag, startPoint x: 409, startPoint y: 494, endPoint x: 165, endPoint y: 493, distance: 243.2
click at [165, 493] on div "Messaging Send videos Replies 8 Results Setup & Manage Message template Integra…" at bounding box center [778, 394] width 1557 height 690
paste textarea "University of Winchester Schools and Colleges Team"
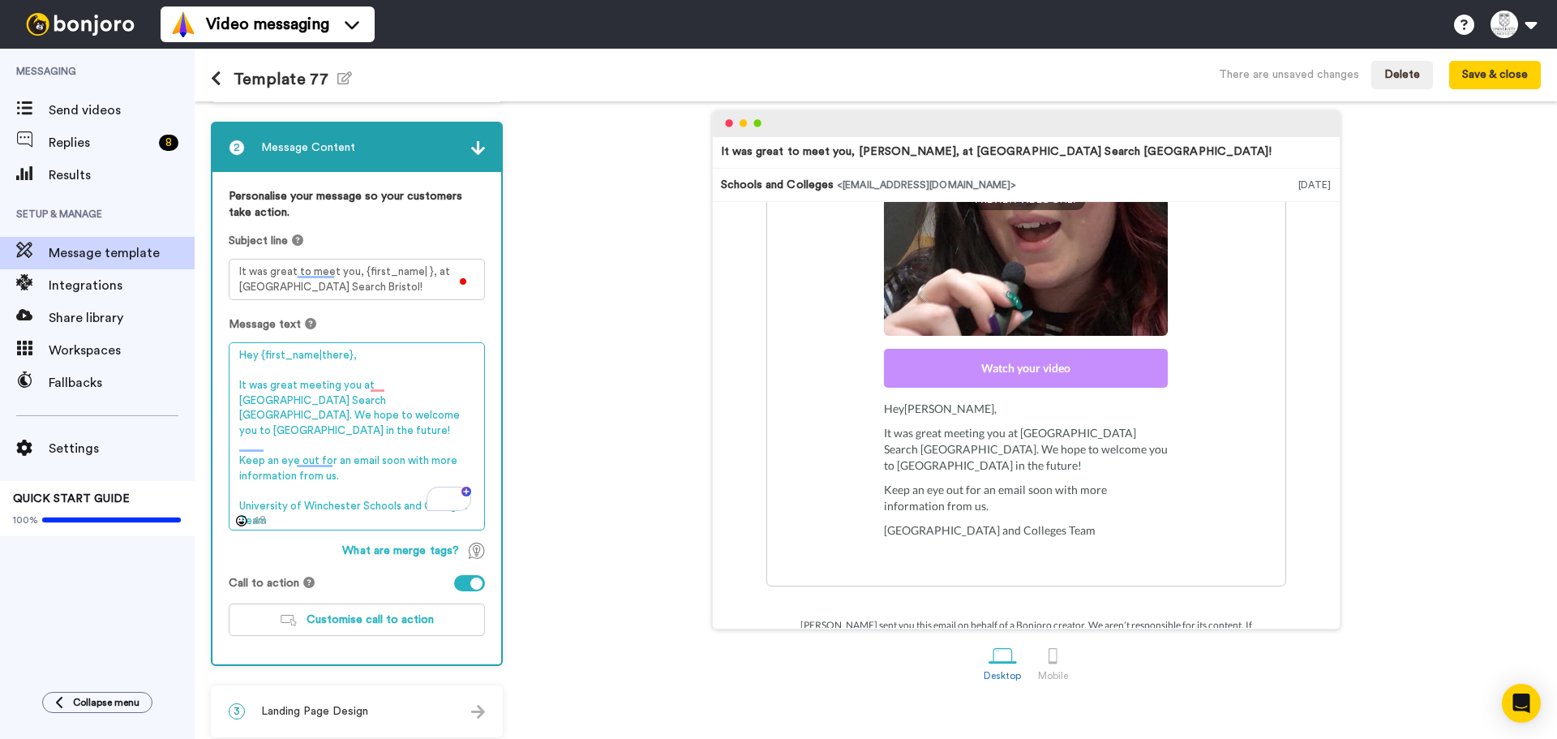
scroll to position [74, 0]
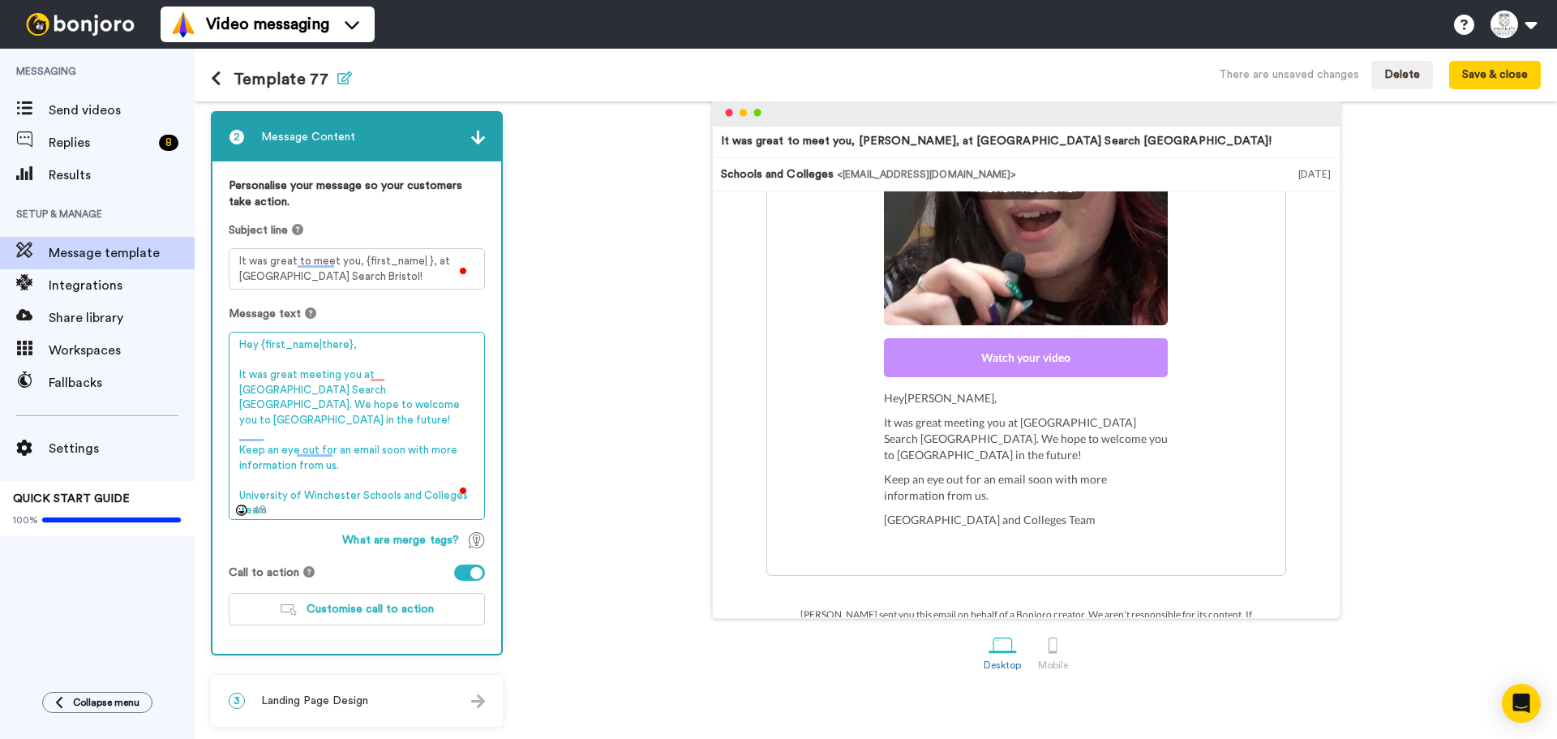
type textarea "Hey {first_name|there}, It was great meeting you at UK University Search Bristo…"
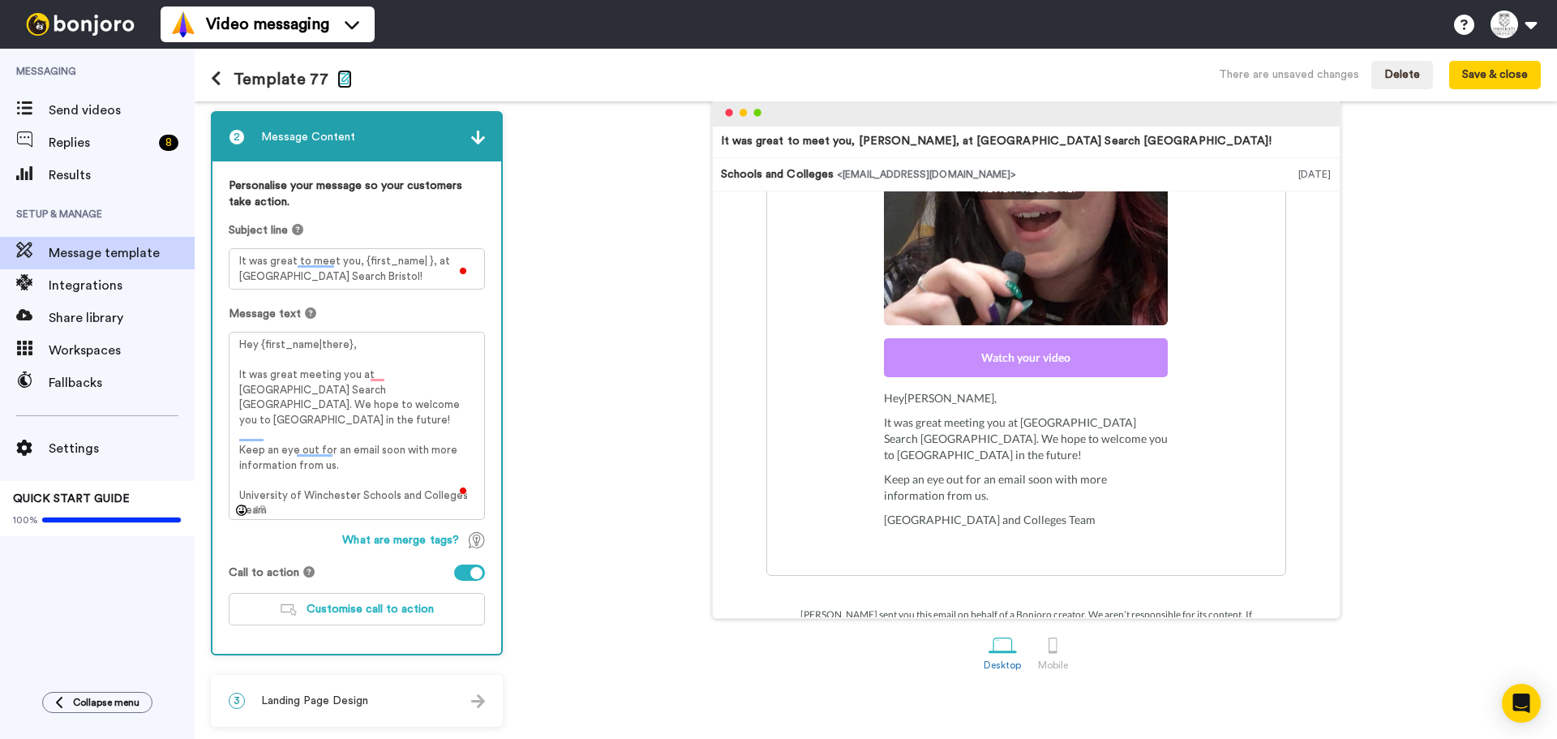
click at [345, 75] on icon "button" at bounding box center [344, 77] width 15 height 13
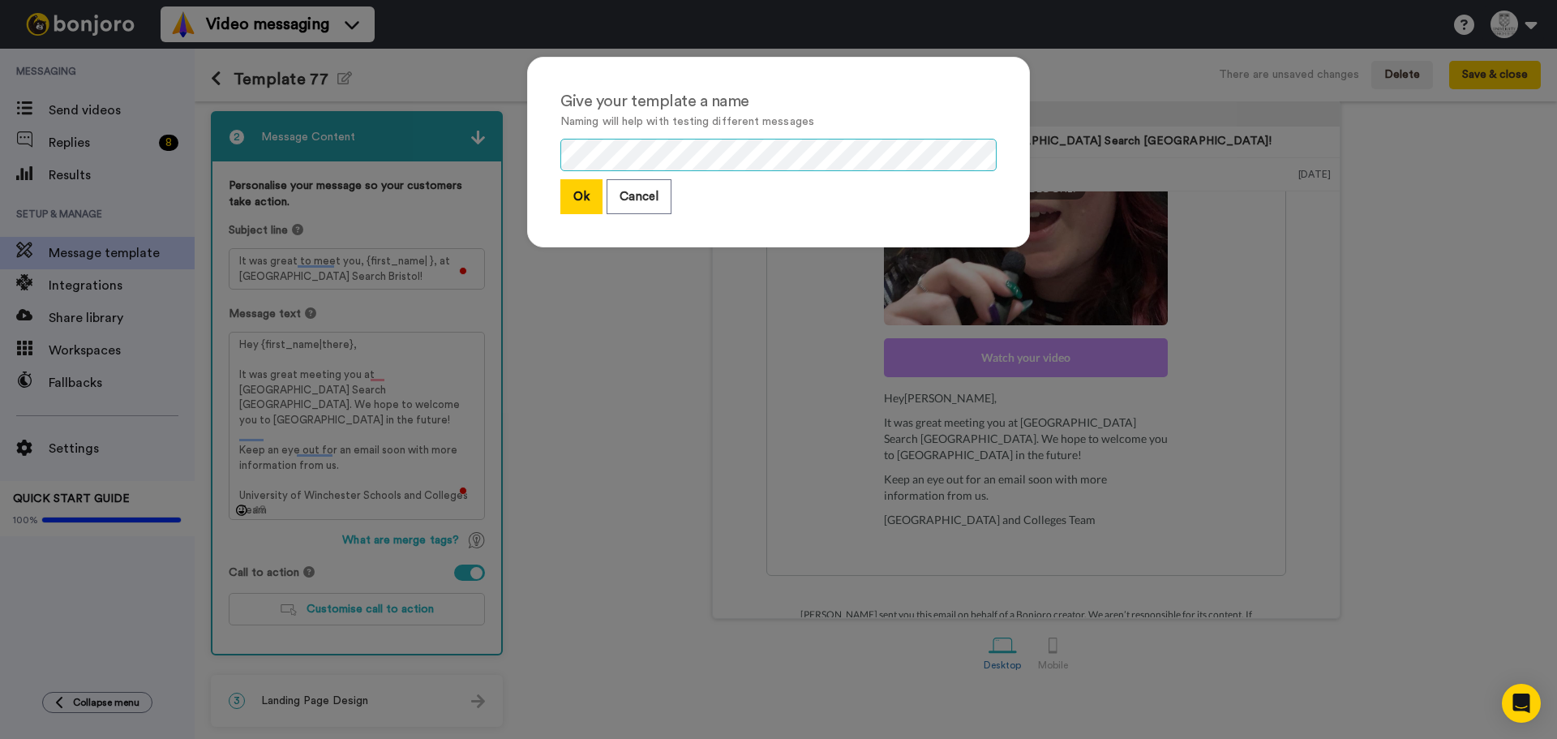
click at [222, 150] on div "Give your template a name Naming will help with testing different messages Ok C…" at bounding box center [778, 369] width 1557 height 739
click at [577, 198] on button "Ok" at bounding box center [581, 196] width 42 height 35
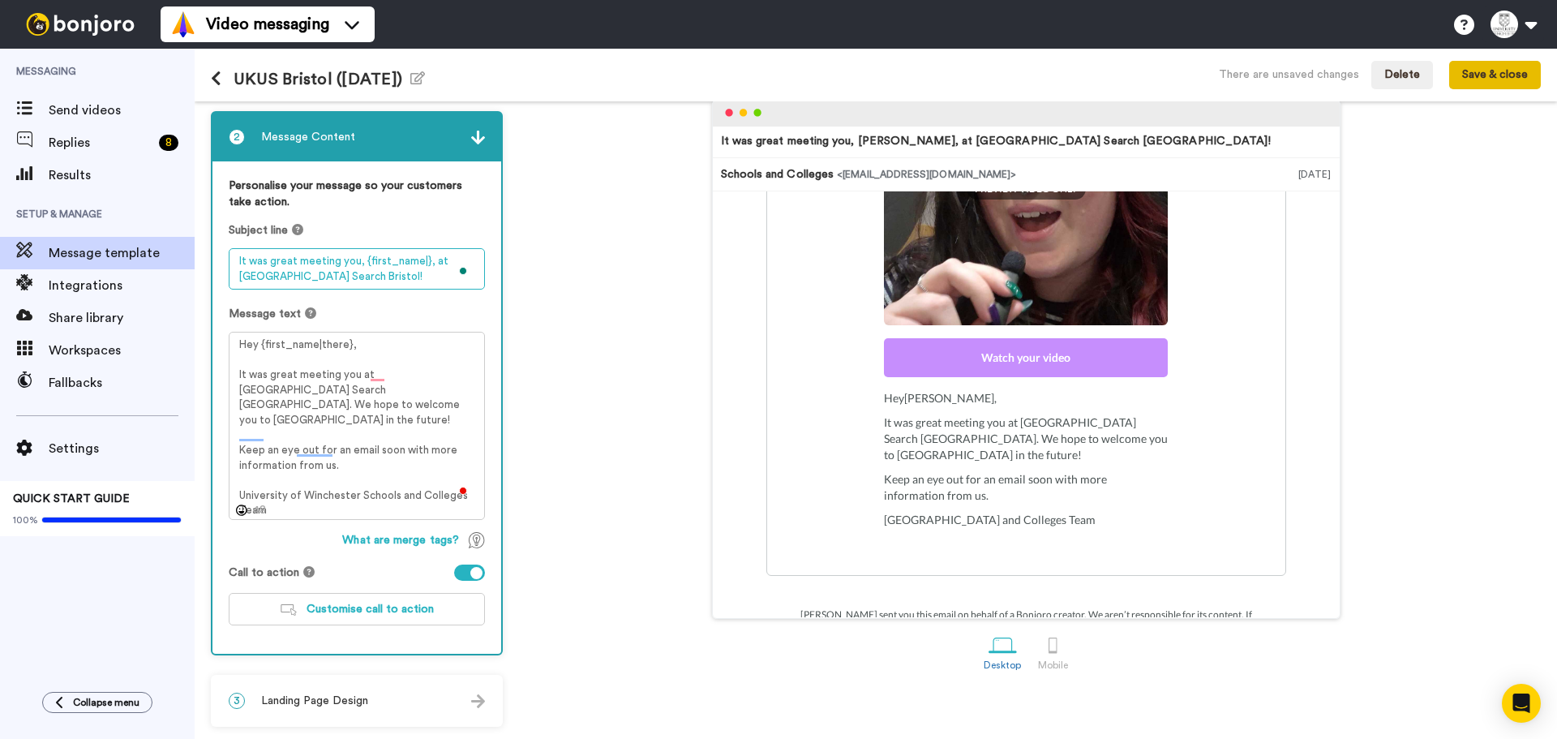
type textarea "It was great meeting you, {first_name|}, at UK University Search Bristol!"
click at [1522, 75] on button "Save & close" at bounding box center [1495, 75] width 92 height 29
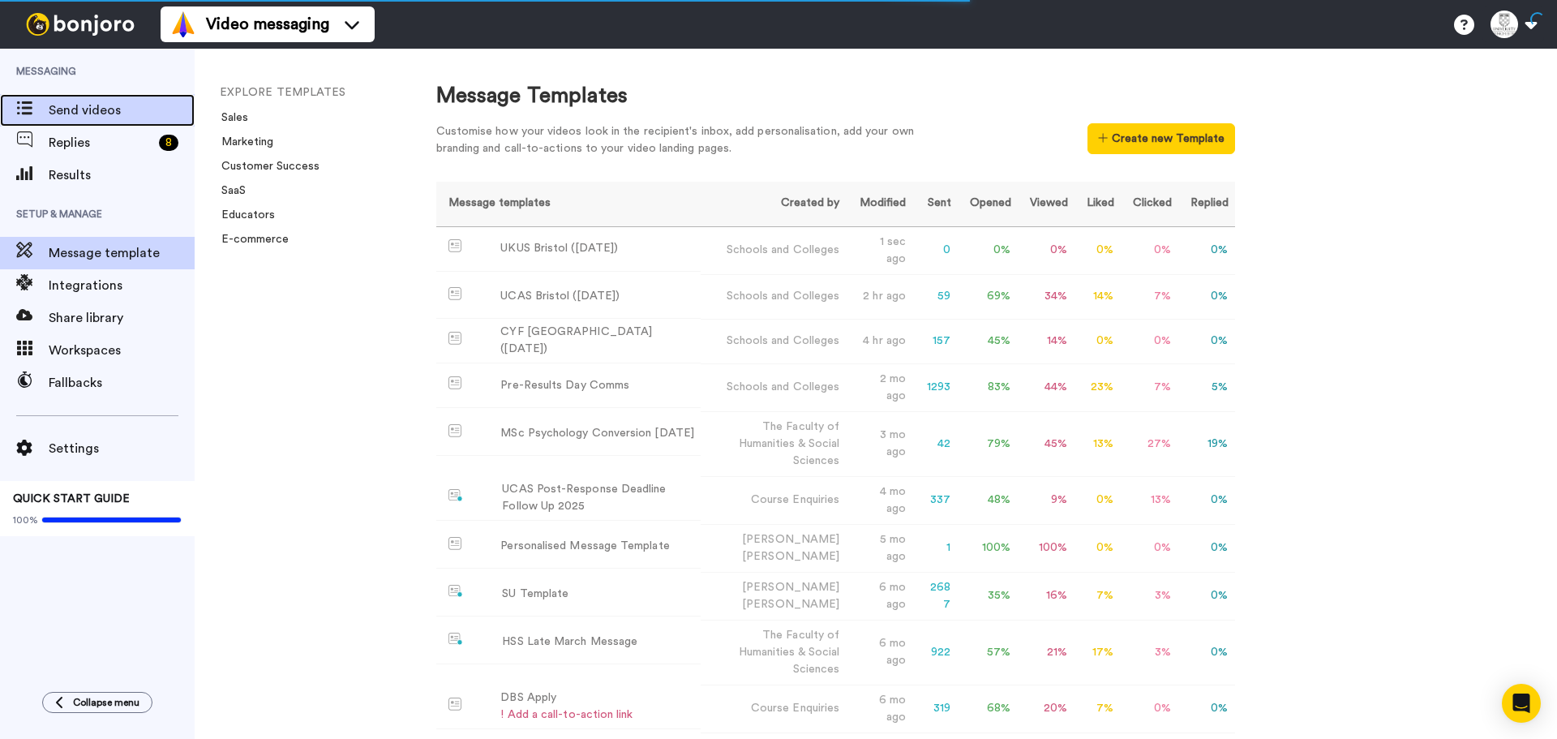
click at [134, 118] on span "Send videos" at bounding box center [122, 110] width 146 height 19
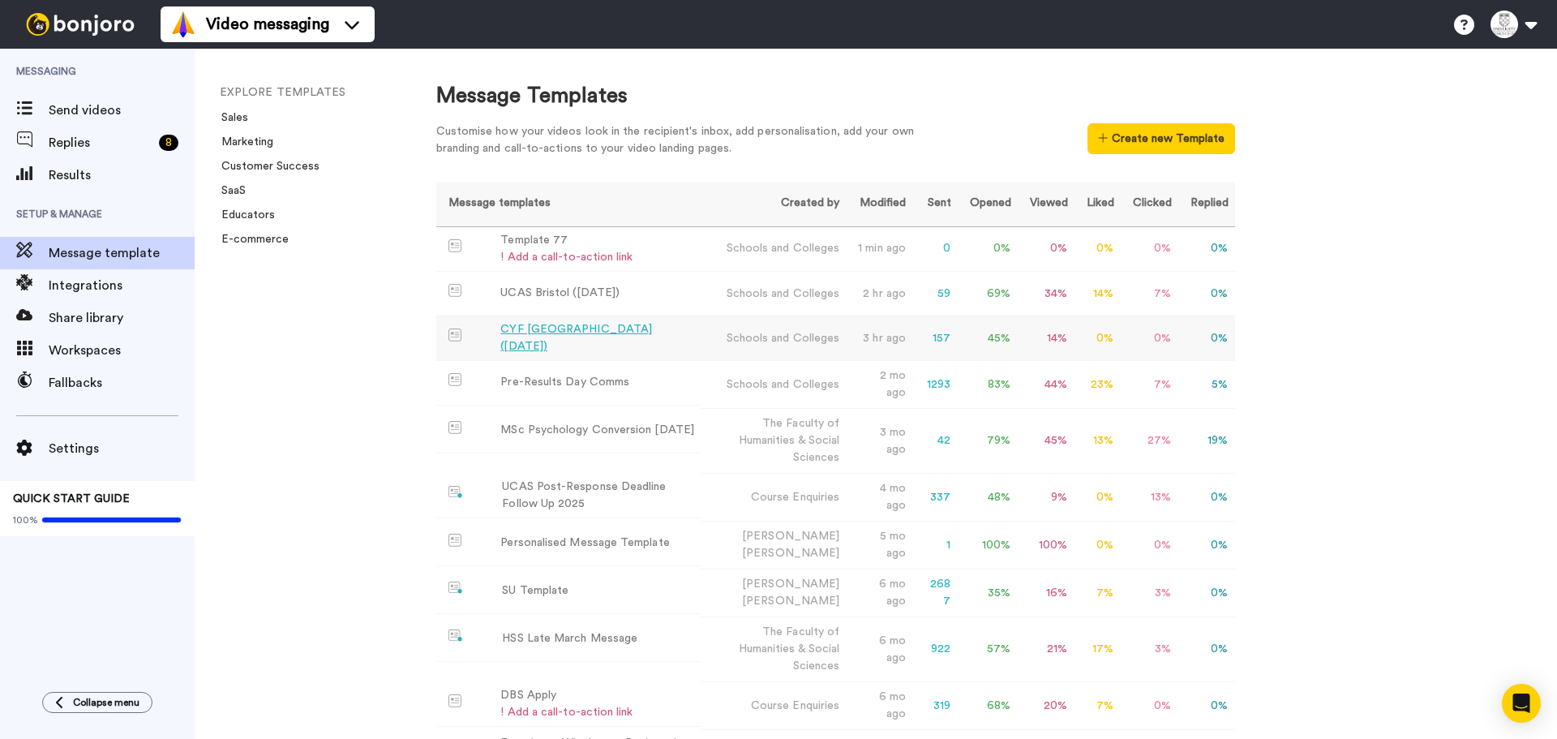
click at [580, 345] on div "CYF [GEOGRAPHIC_DATA] ([DATE])" at bounding box center [597, 338] width 194 height 34
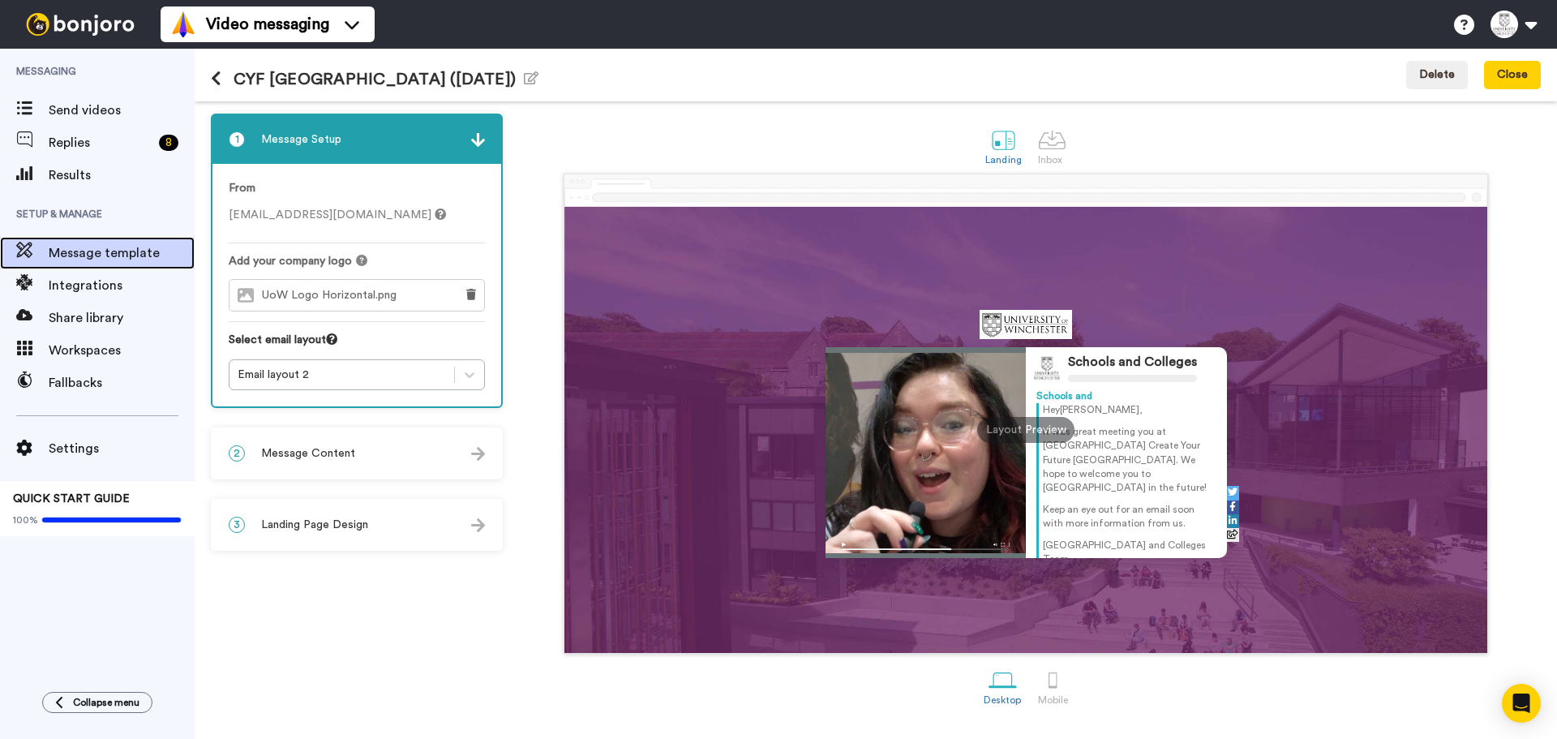
click at [131, 251] on span "Message template" at bounding box center [122, 252] width 146 height 19
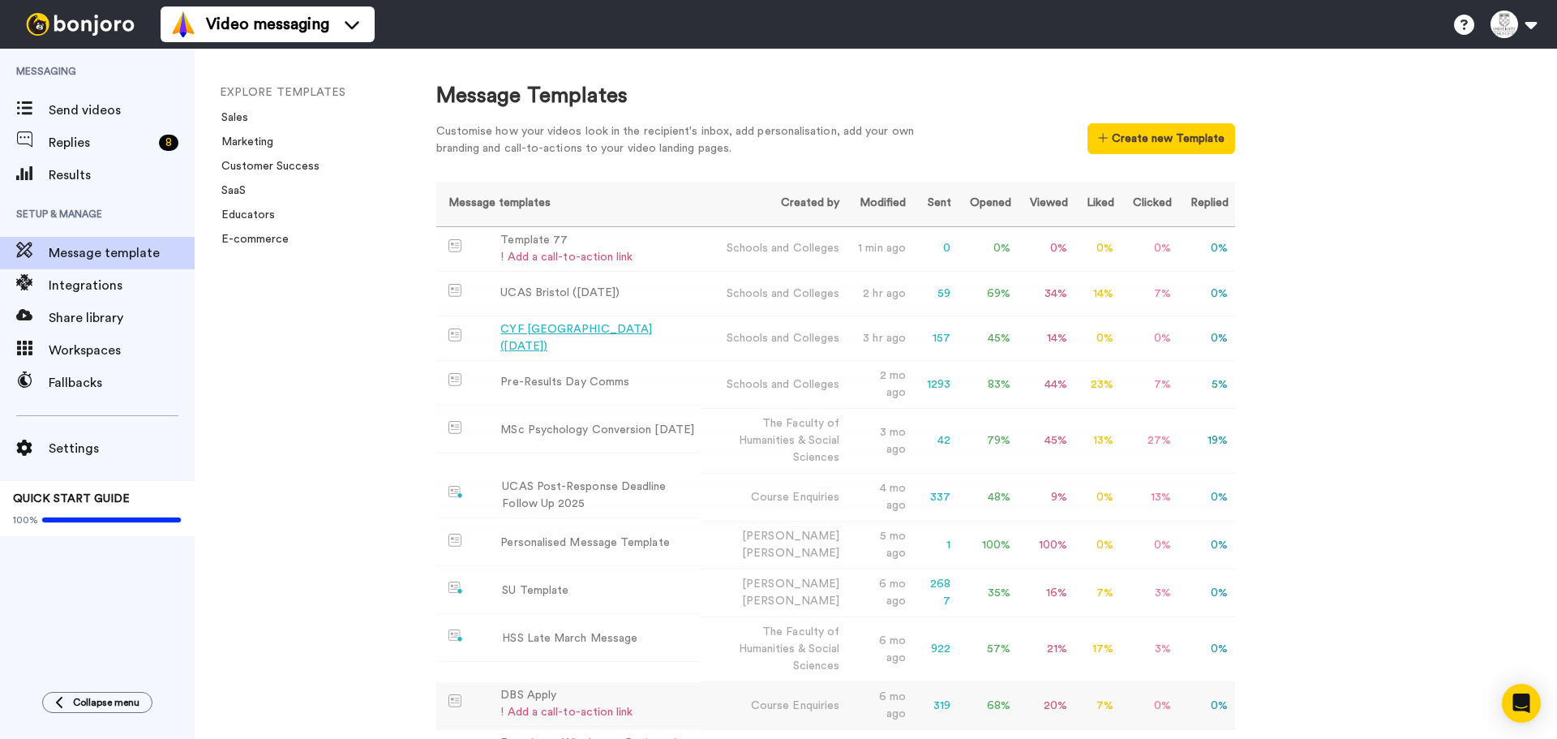
scroll to position [315, 0]
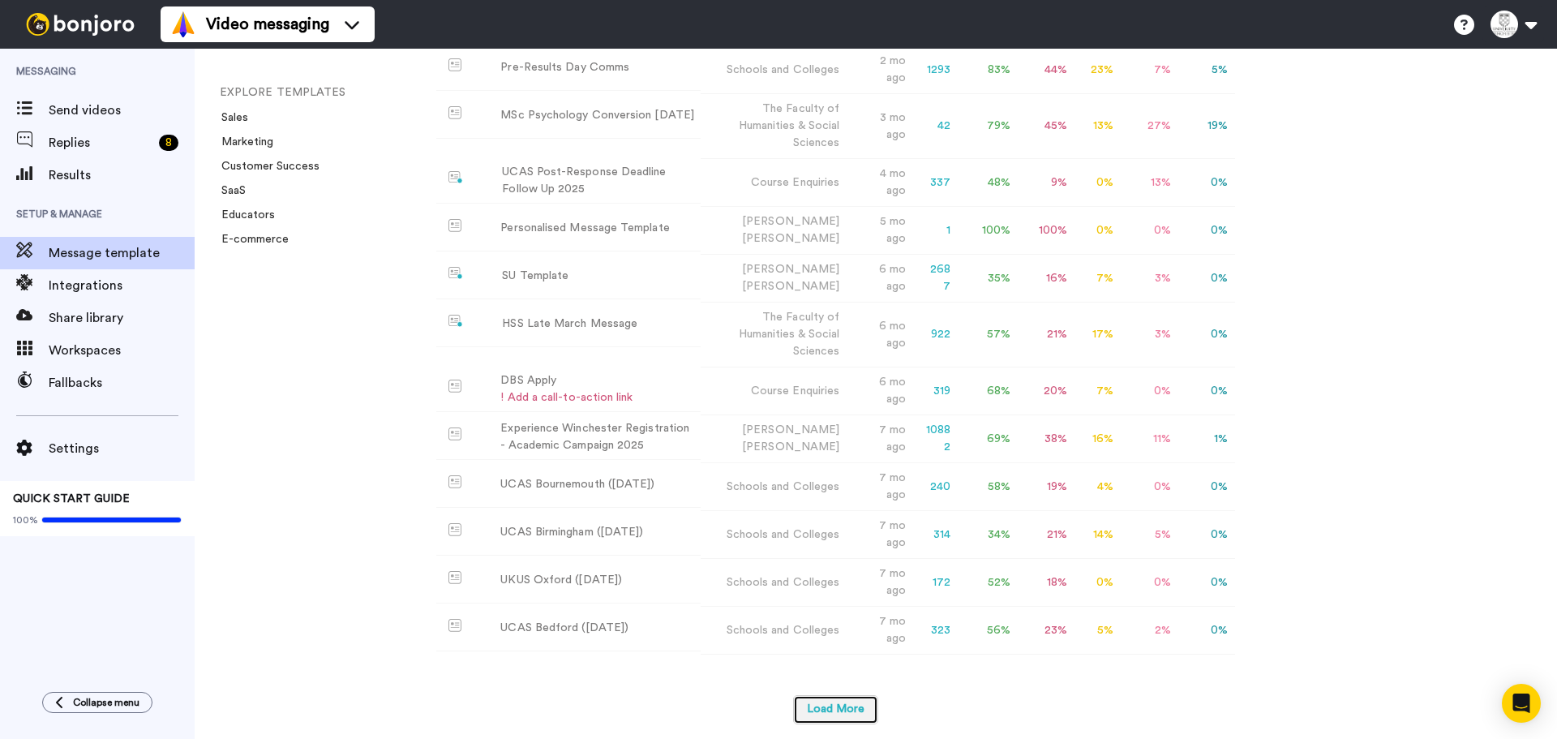
click at [873, 700] on button "Load More" at bounding box center [835, 709] width 85 height 29
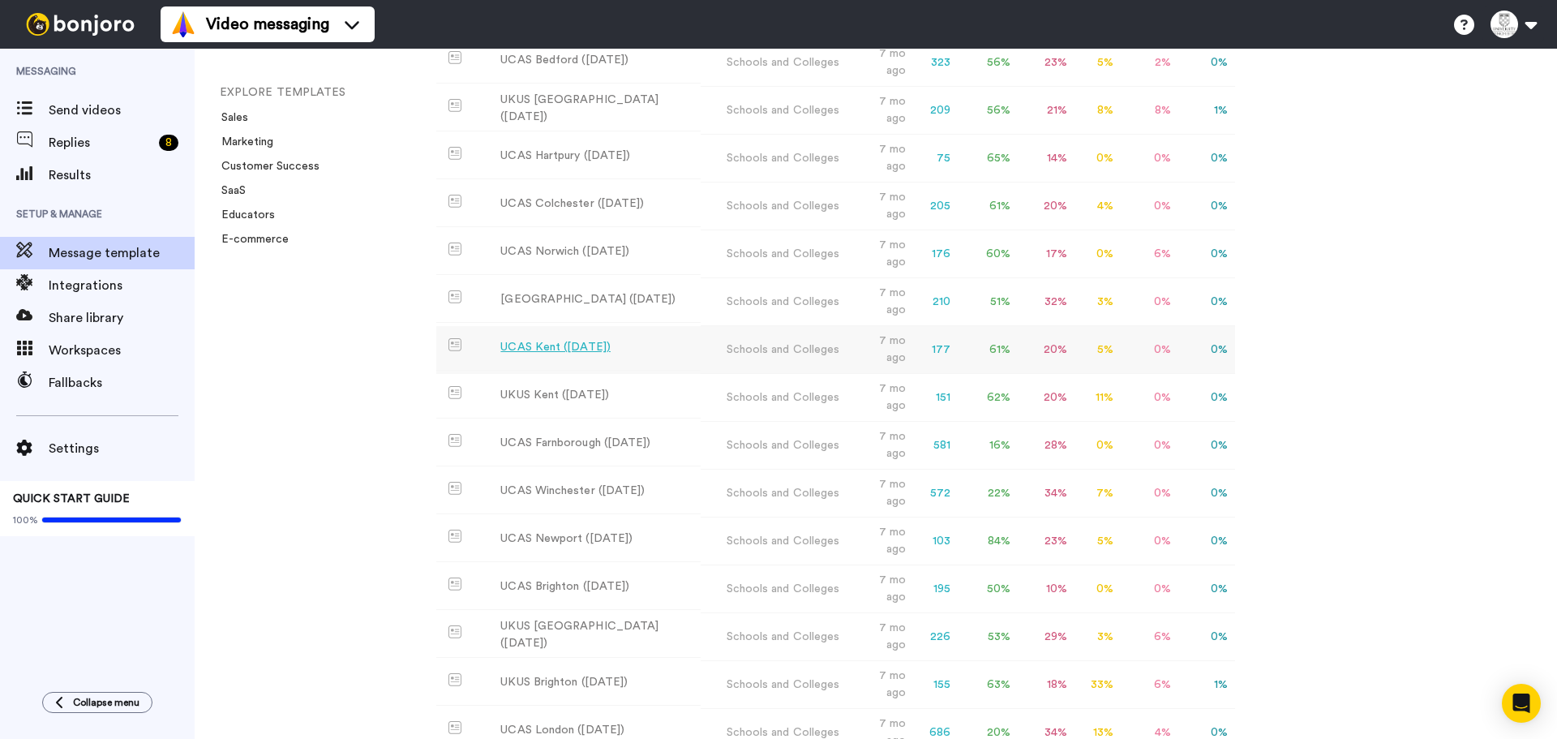
scroll to position [983, 0]
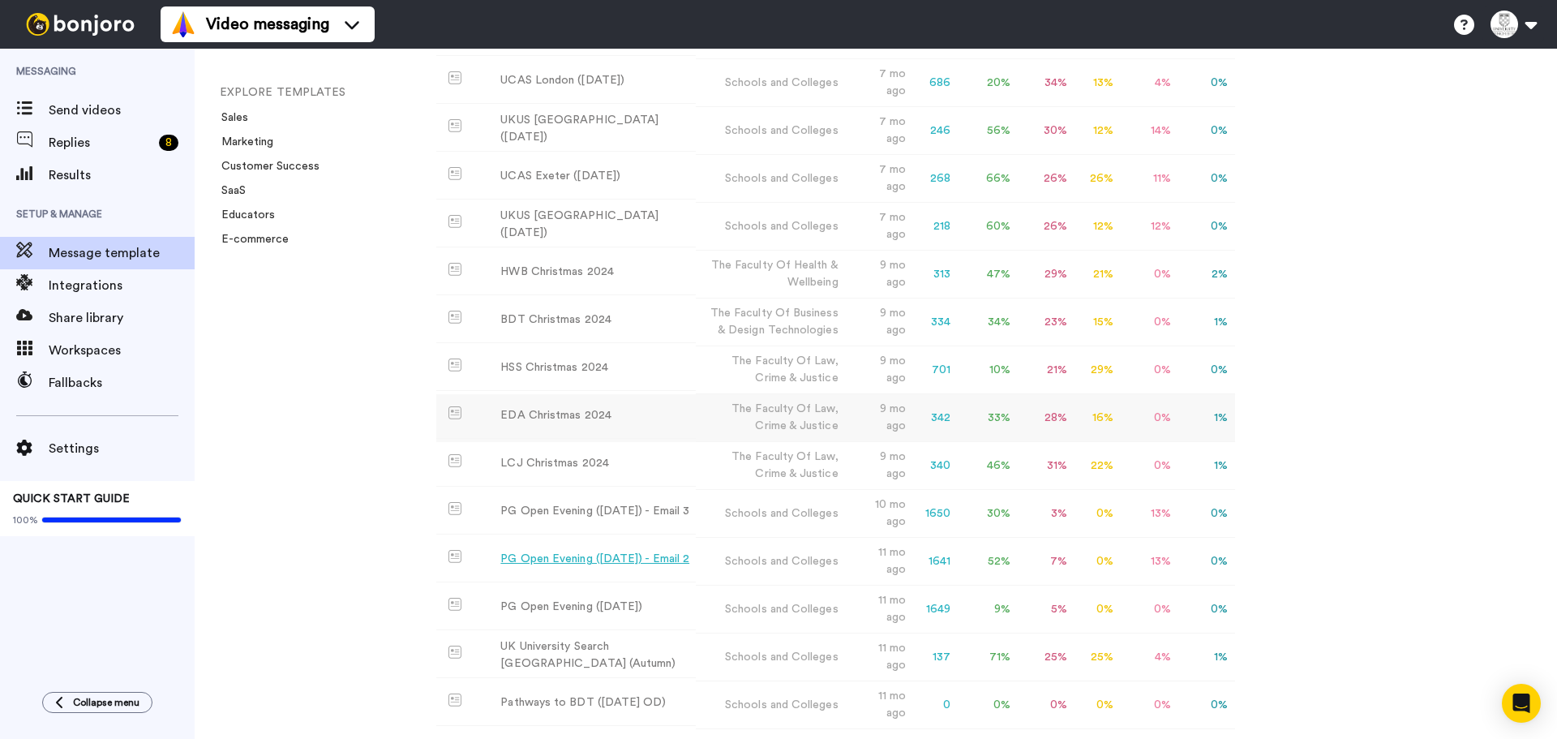
scroll to position [1675, 0]
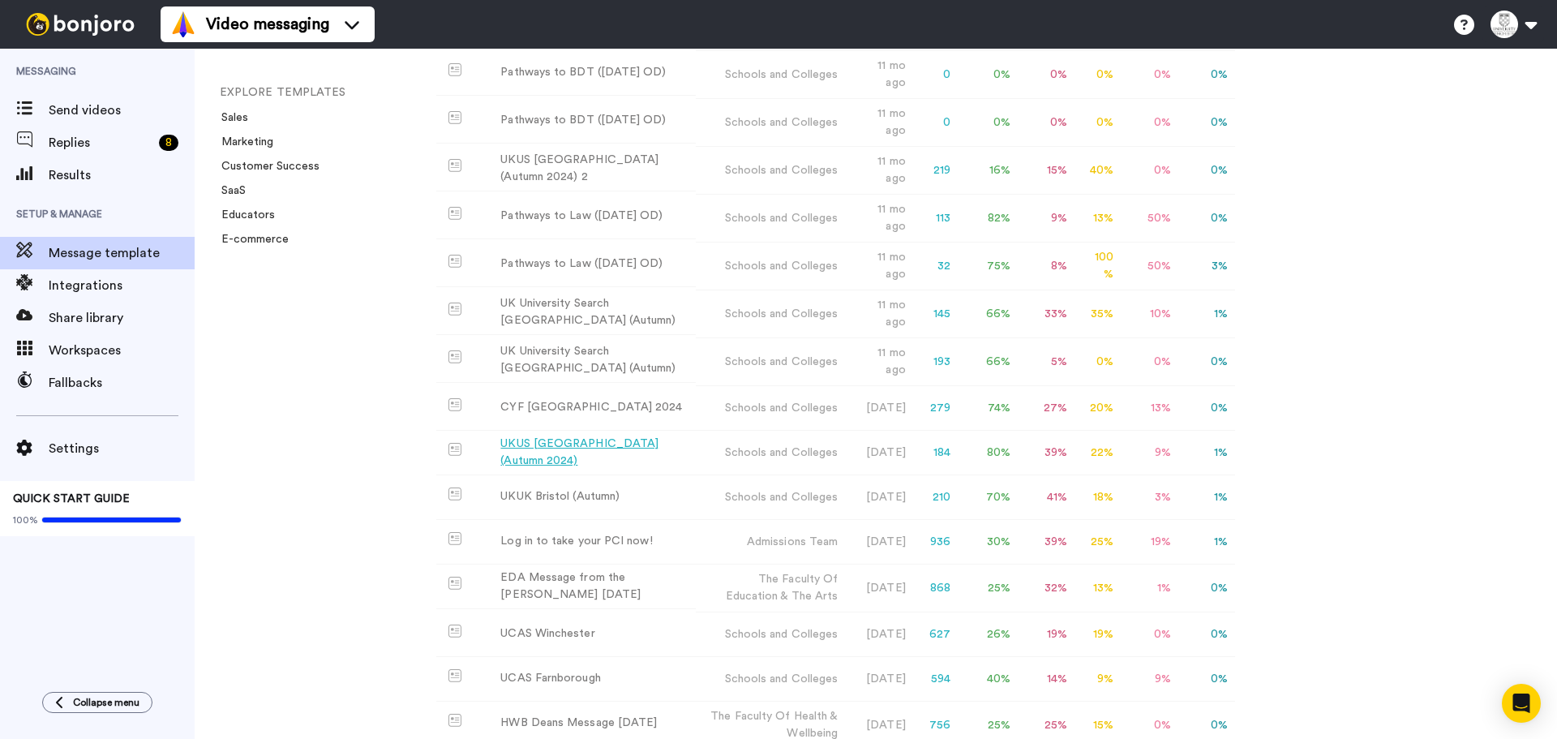
scroll to position [2242, 0]
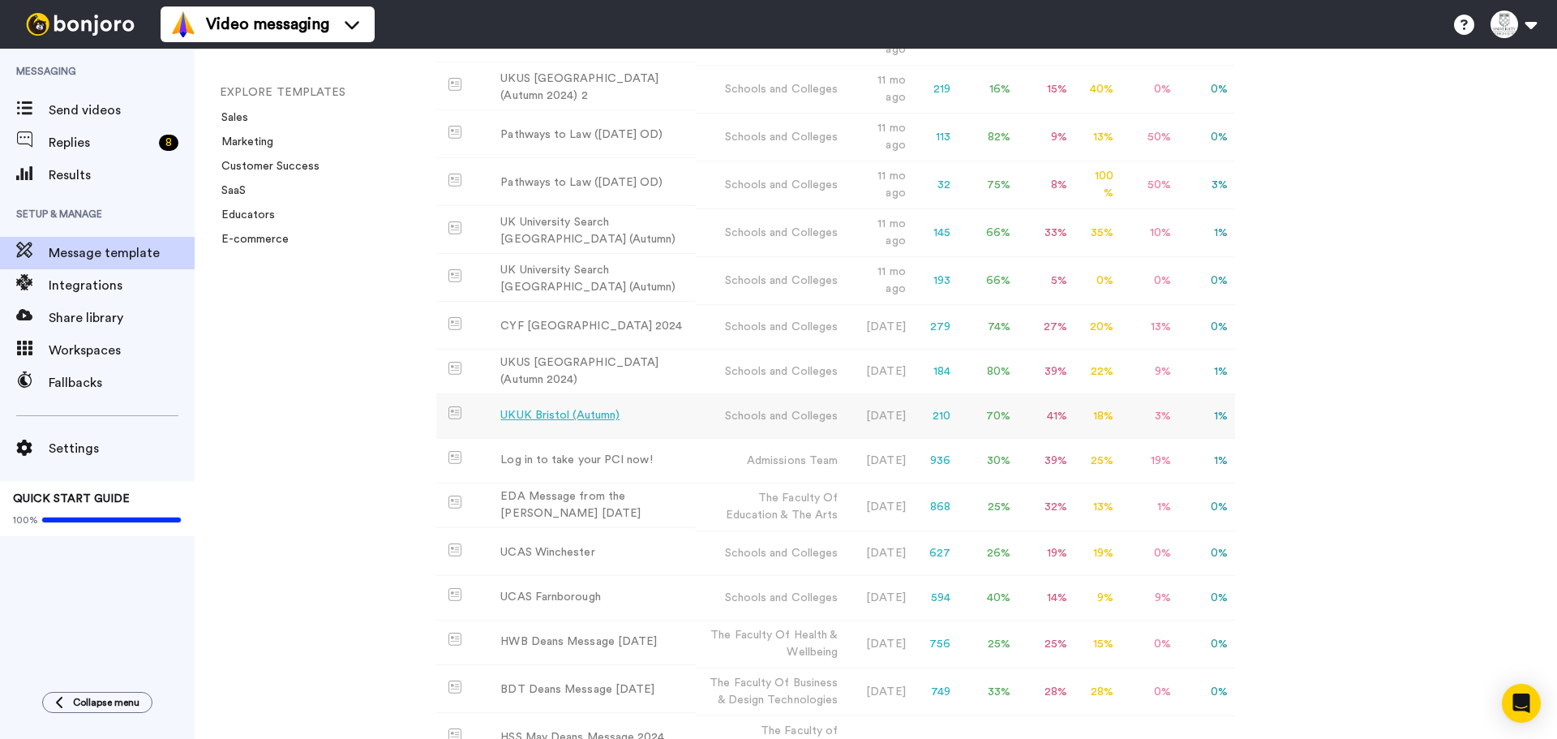
click at [592, 407] on div "UKUK Bristol (Autumn)" at bounding box center [559, 415] width 119 height 17
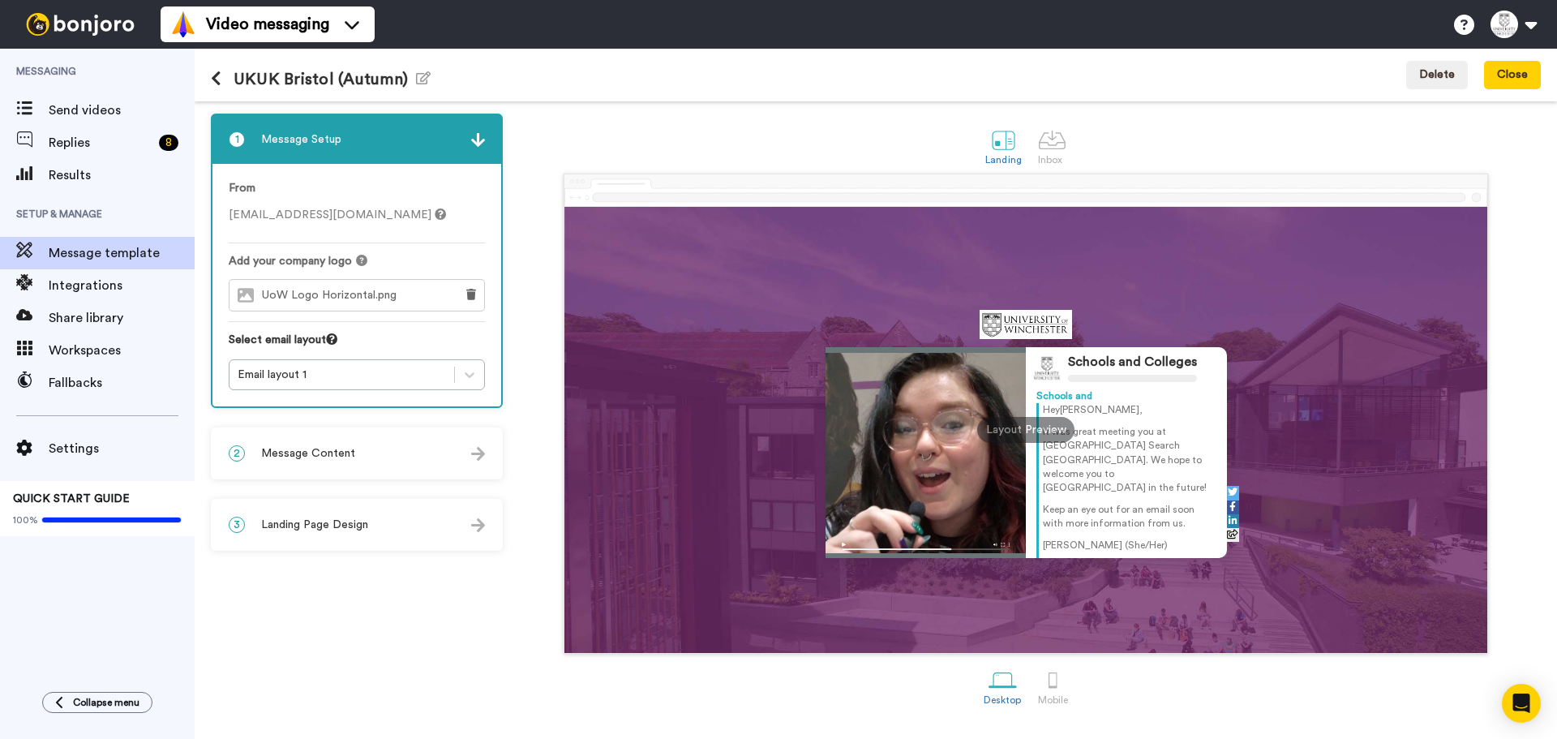
click at [425, 450] on div "2 Message Content" at bounding box center [356, 453] width 289 height 49
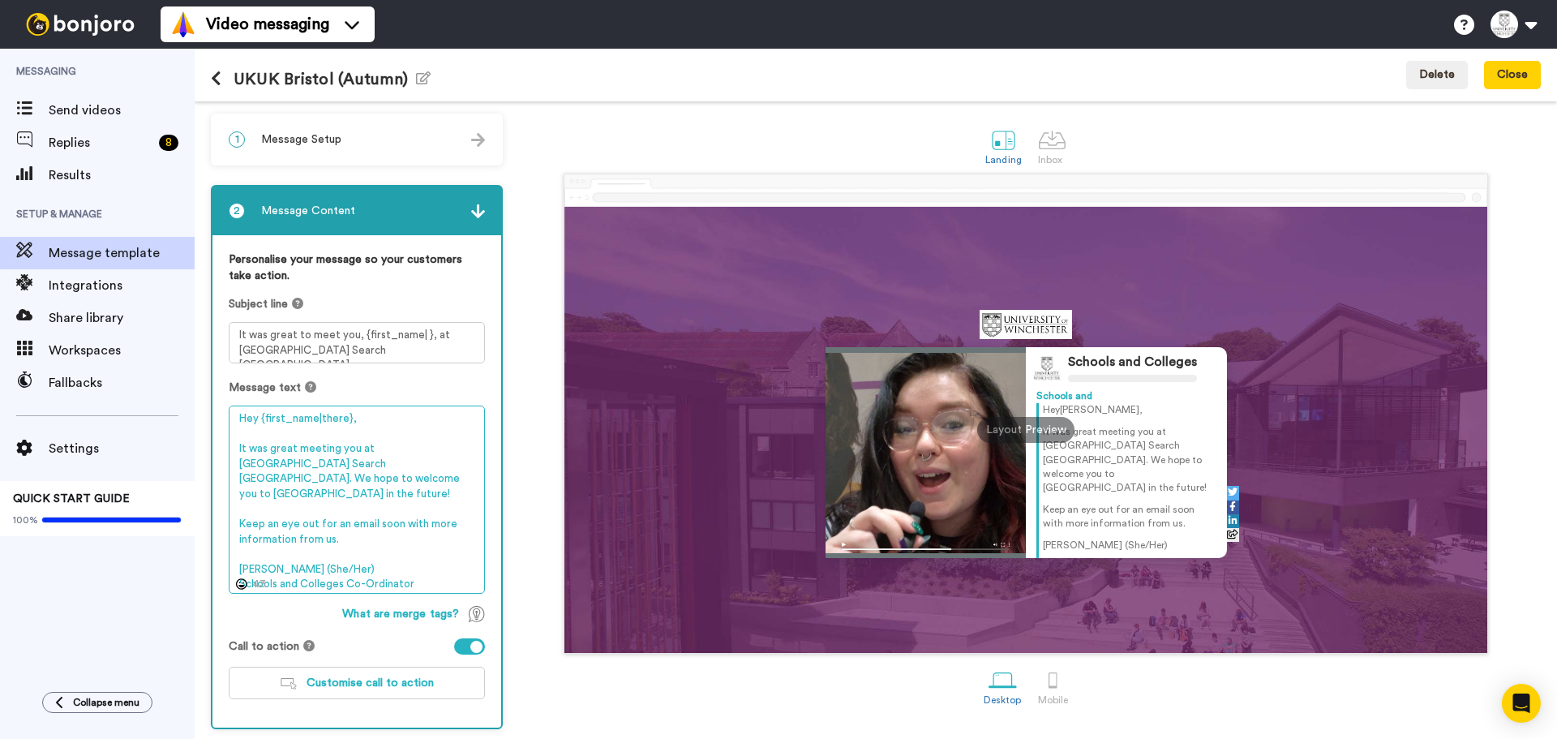
click at [388, 499] on textarea "Hey {first_name|there}, It was great meeting you at UK University Search Bristo…" at bounding box center [357, 499] width 256 height 188
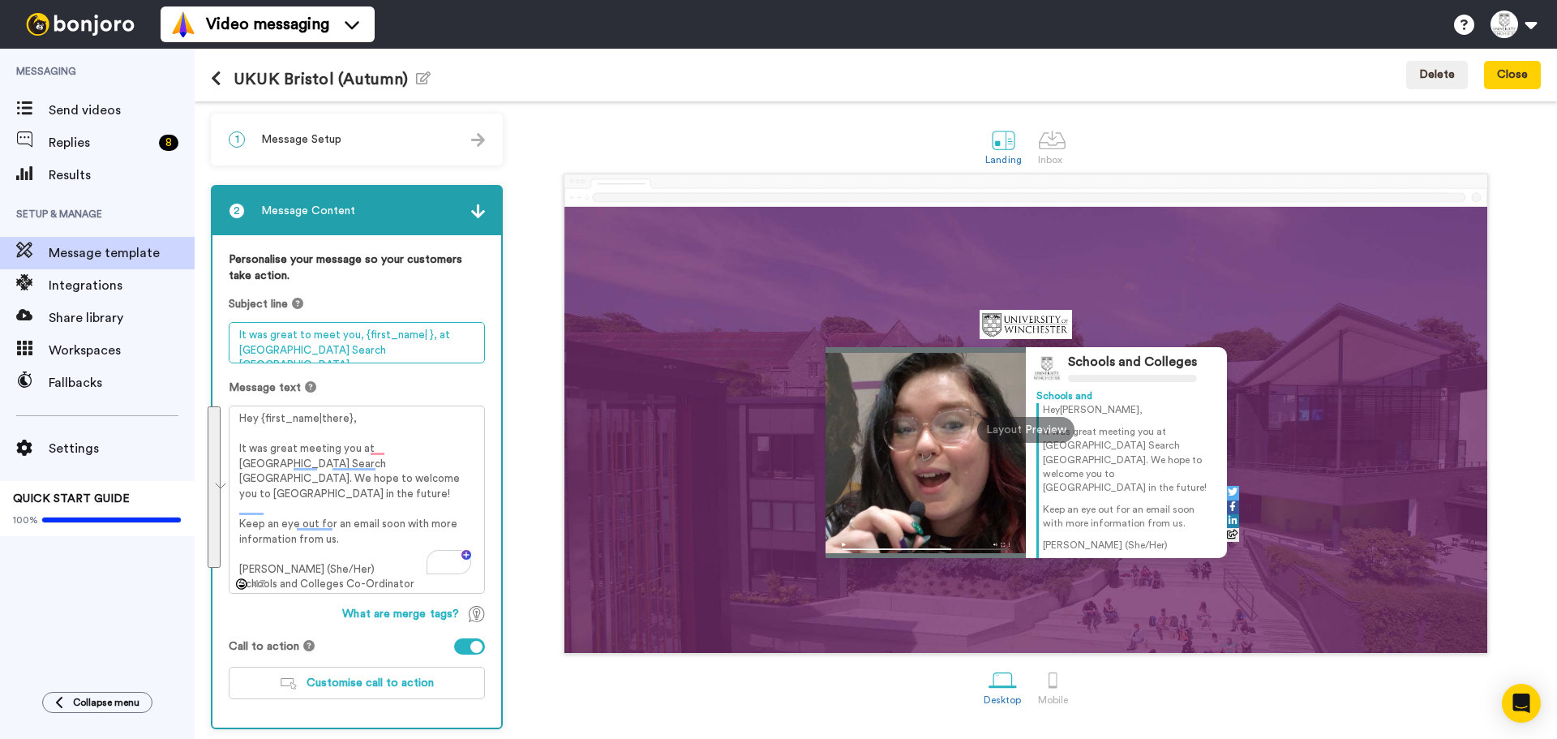
click at [373, 354] on textarea "It was great to meet you, {first_name| }, at UK University Search Bristol" at bounding box center [357, 342] width 256 height 41
click at [225, 78] on button at bounding box center [222, 80] width 23 height 18
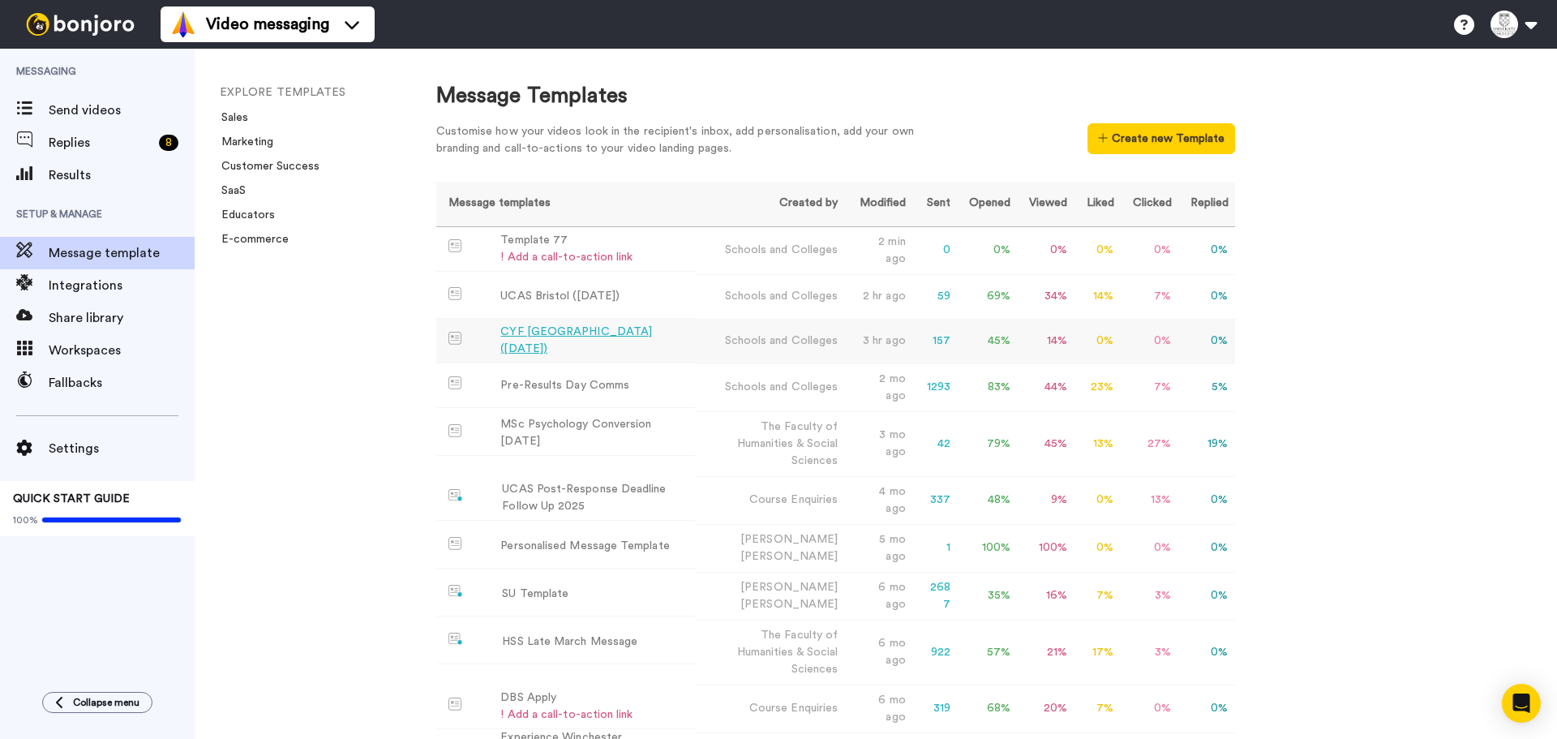
click at [587, 347] on div "CYF [GEOGRAPHIC_DATA] ([DATE])" at bounding box center [594, 340] width 189 height 34
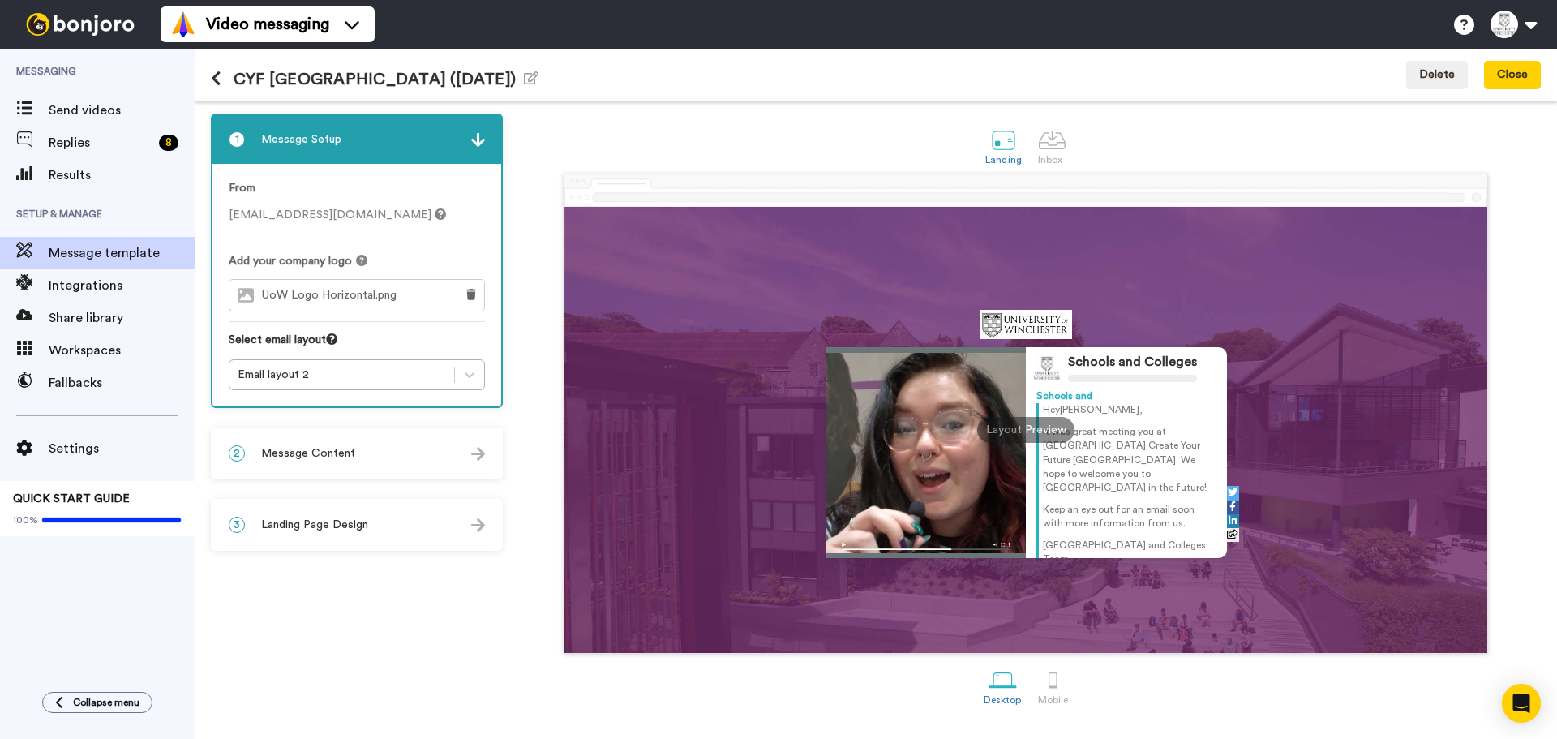
click at [401, 452] on div "2 Message Content" at bounding box center [356, 453] width 289 height 49
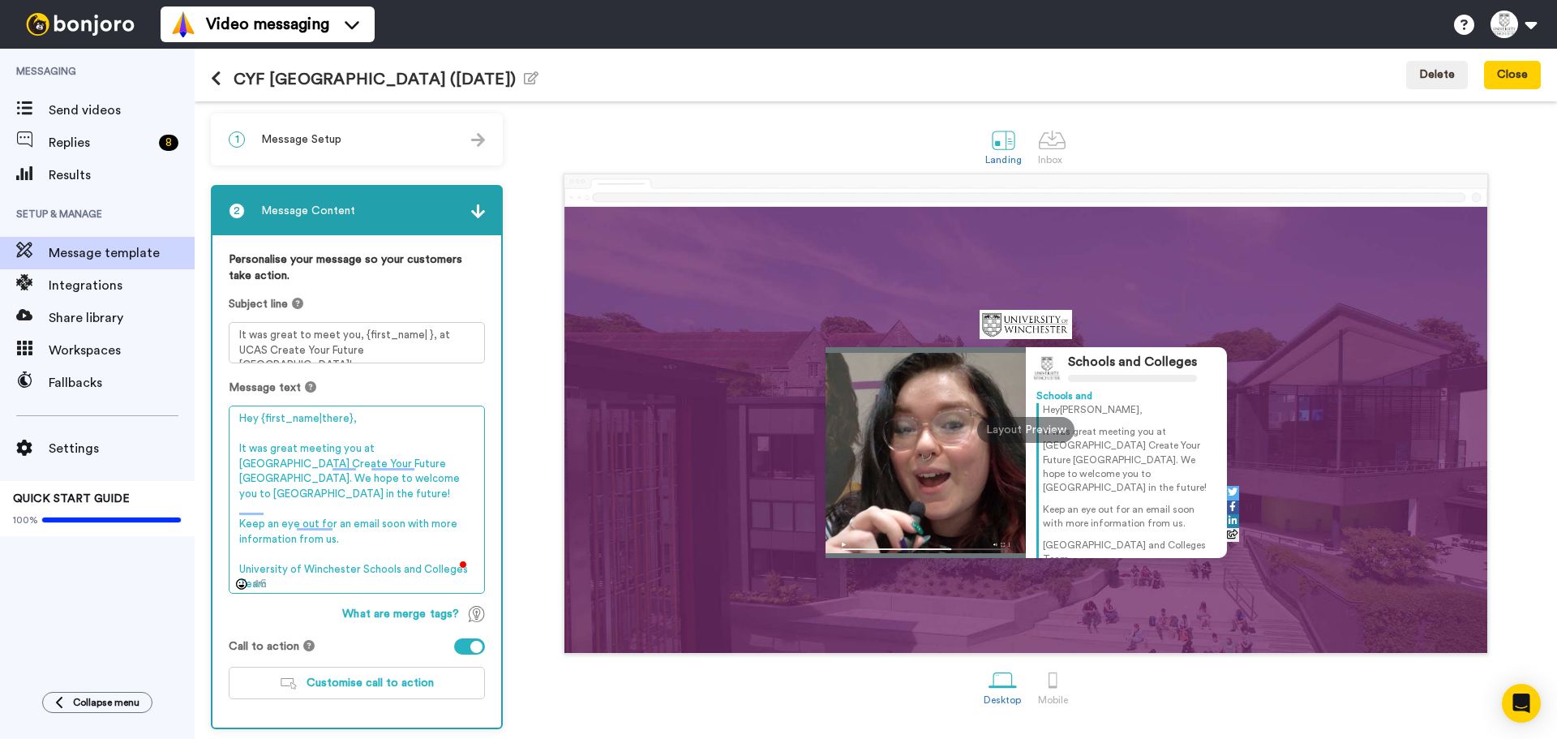
drag, startPoint x: 322, startPoint y: 567, endPoint x: 234, endPoint y: 555, distance: 88.4
click at [234, 555] on textarea "Hey {first_name|there}, It was great meeting you at UCAS Create Your Future Lon…" at bounding box center [357, 499] width 256 height 188
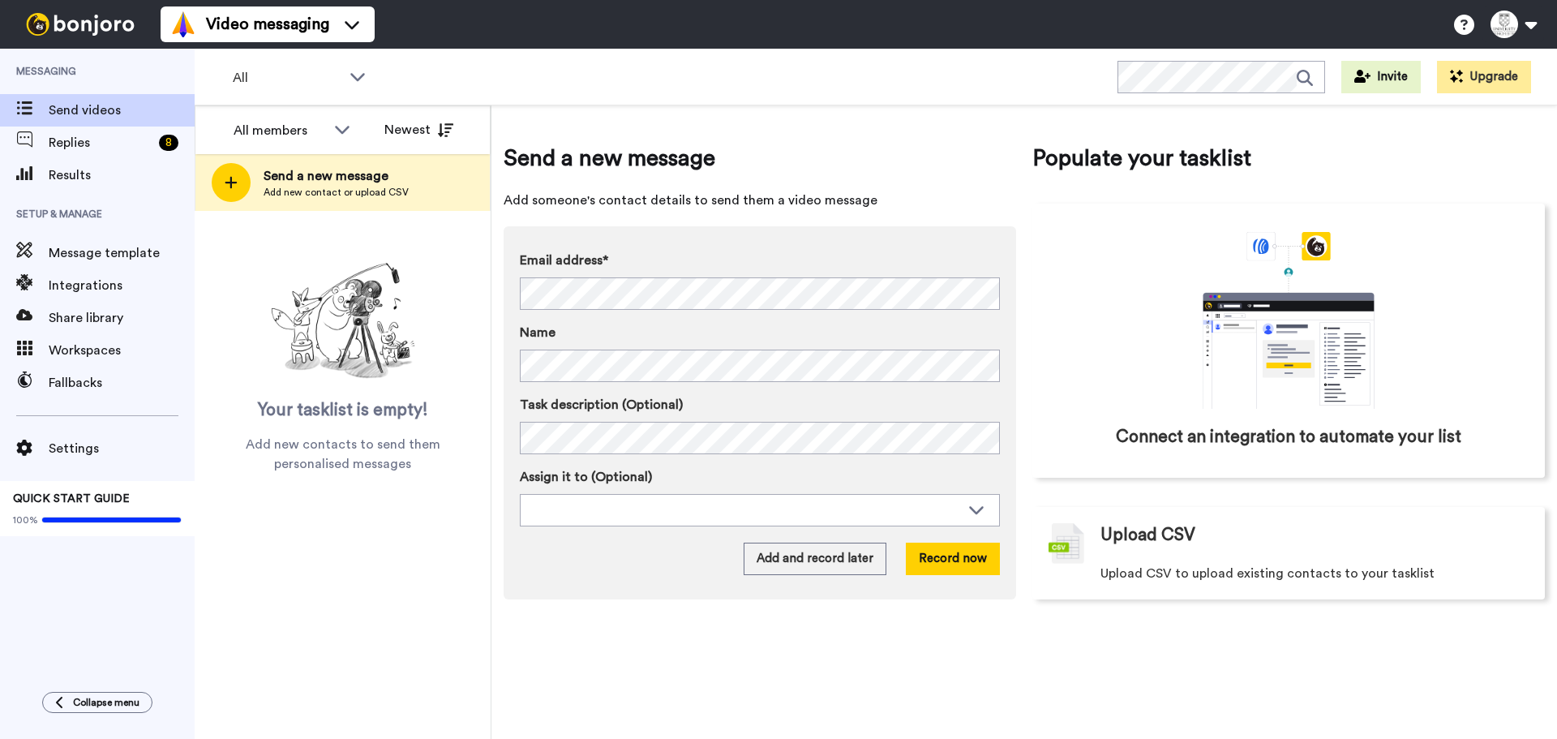
click at [342, 182] on span "Send a new message" at bounding box center [335, 175] width 145 height 19
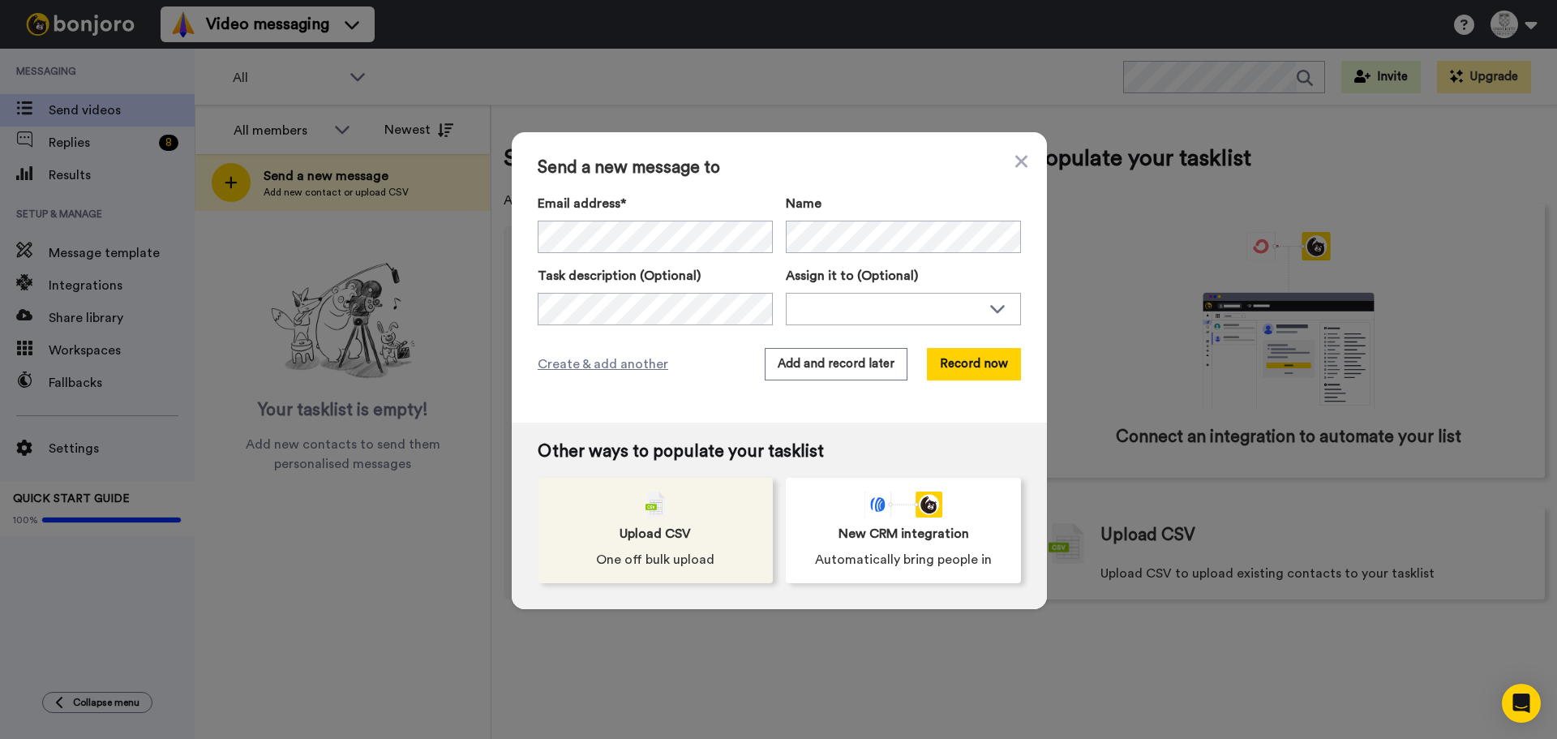
click at [680, 510] on div "Upload CSV One off bulk upload" at bounding box center [654, 530] width 235 height 105
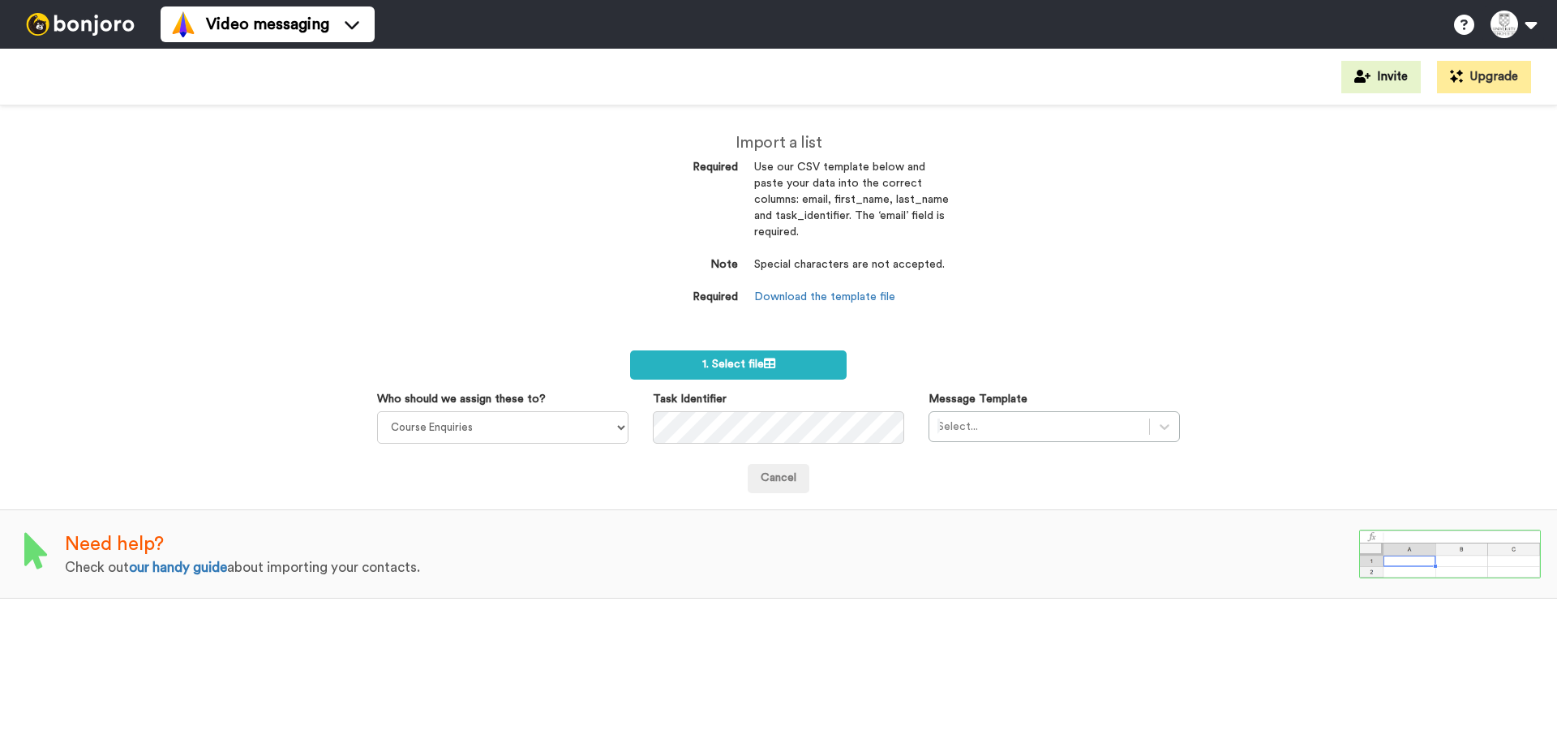
click at [795, 307] on div "Import a list Required Use our CSV template below and paste your data into the …" at bounding box center [778, 236] width 340 height 204
click at [803, 302] on dd "Download the template file" at bounding box center [851, 297] width 195 height 16
click at [804, 300] on link "Download the template file" at bounding box center [824, 296] width 141 height 11
click at [781, 302] on link "Download the template file" at bounding box center [824, 296] width 141 height 11
drag, startPoint x: 538, startPoint y: 426, endPoint x: 523, endPoint y: 442, distance: 22.4
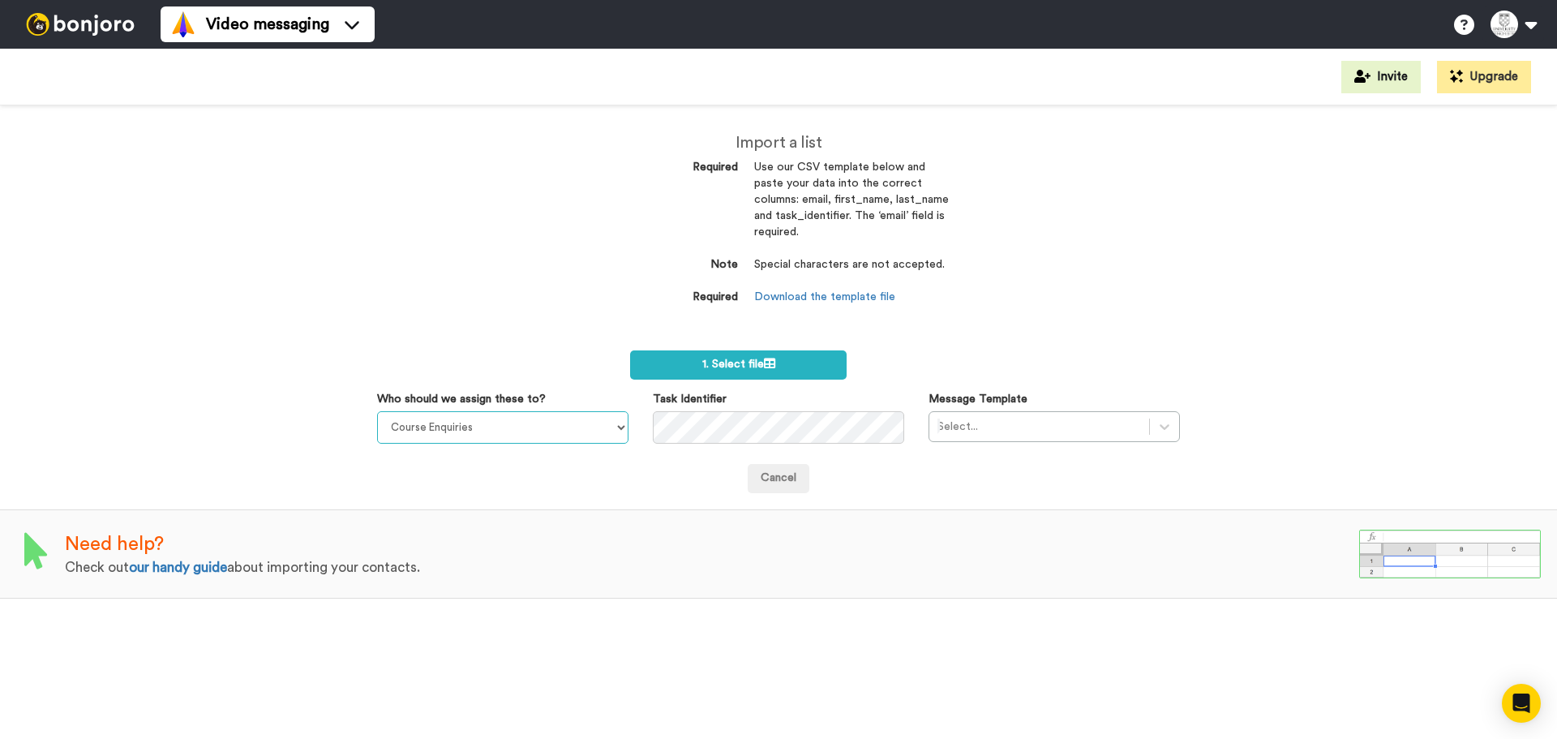
click at [538, 426] on select "Course Enquiries [PERSON_NAME] Admissions Team The Faculty Of Business & Design…" at bounding box center [502, 427] width 251 height 32
select select "79488d29-8174-425a-bf3d-a3ba5ac8a81c"
click at [377, 411] on select "Course Enquiries [PERSON_NAME] Admissions Team The Faculty Of Business & Design…" at bounding box center [502, 427] width 251 height 32
click at [1055, 435] on div at bounding box center [1038, 426] width 203 height 19
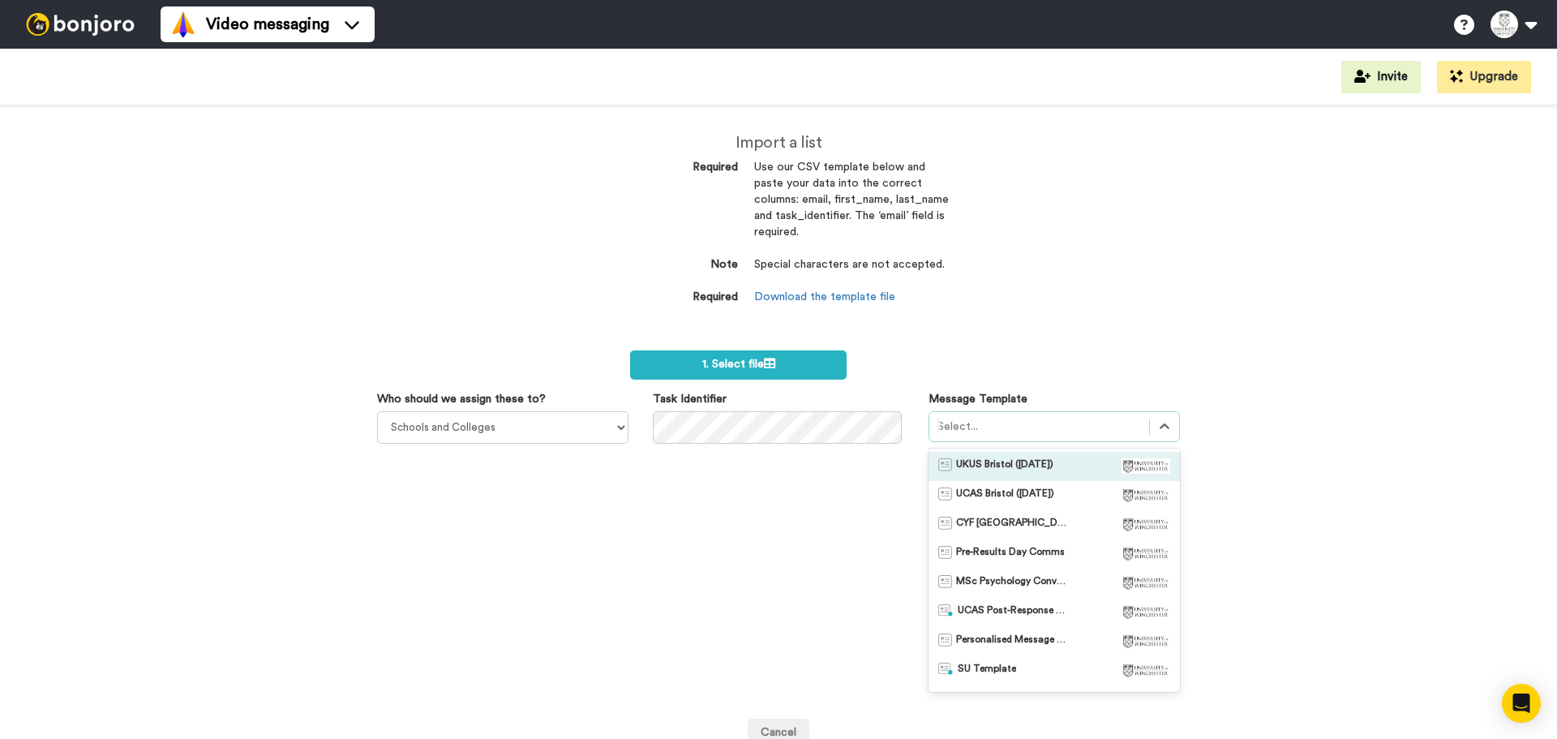
click at [1121, 459] on img at bounding box center [1145, 465] width 49 height 15
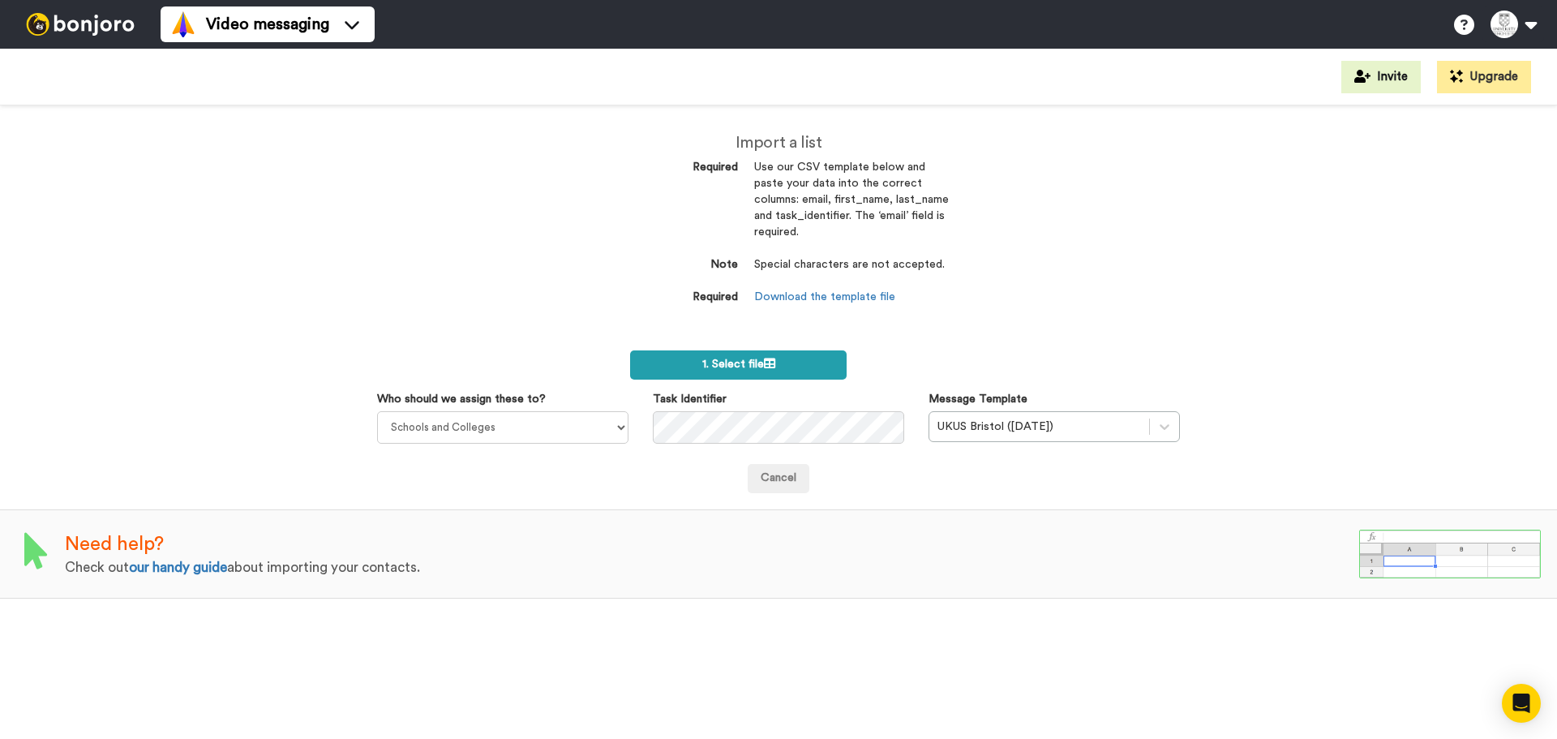
click at [771, 362] on icon at bounding box center [769, 363] width 11 height 11
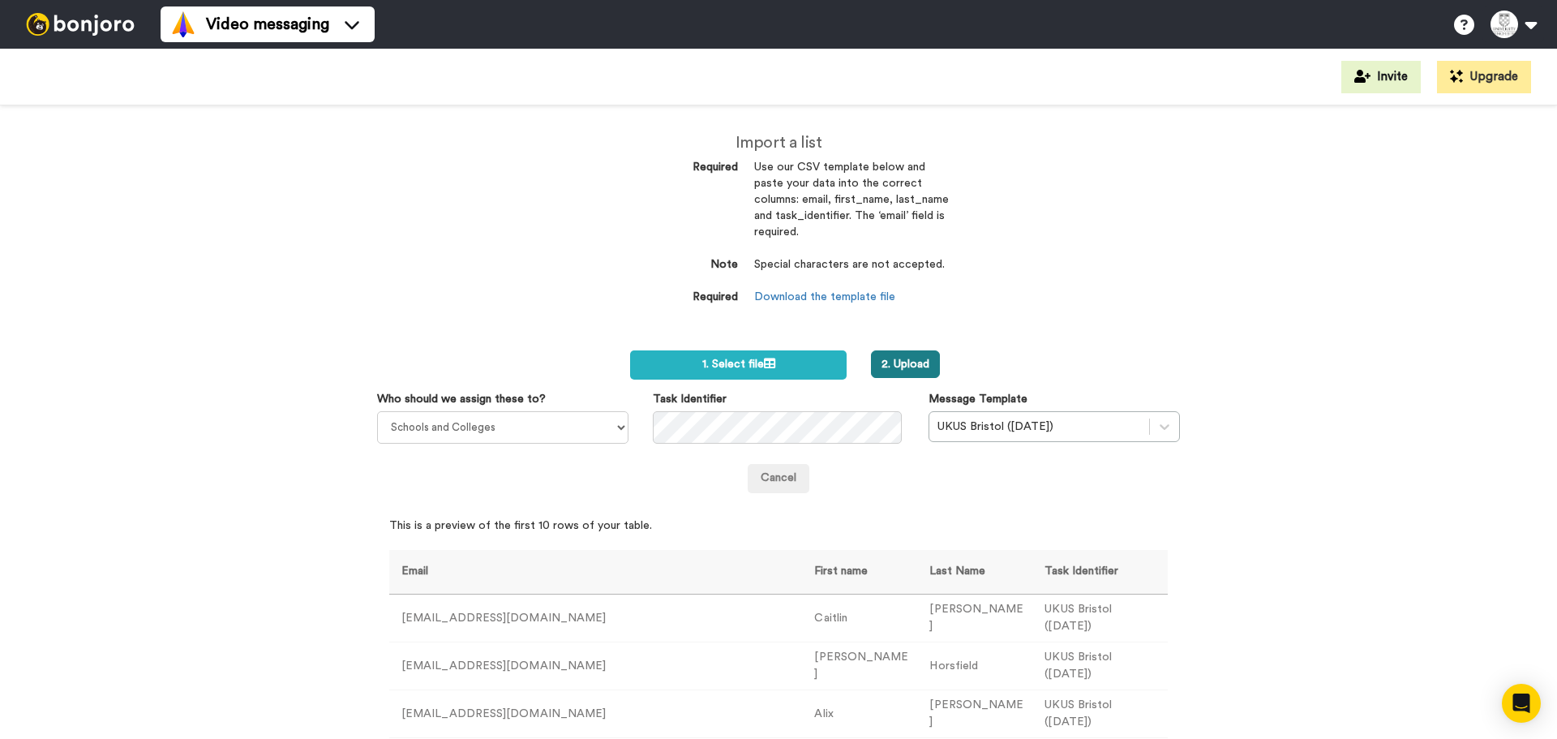
click at [897, 370] on button "2. Upload" at bounding box center [905, 364] width 69 height 28
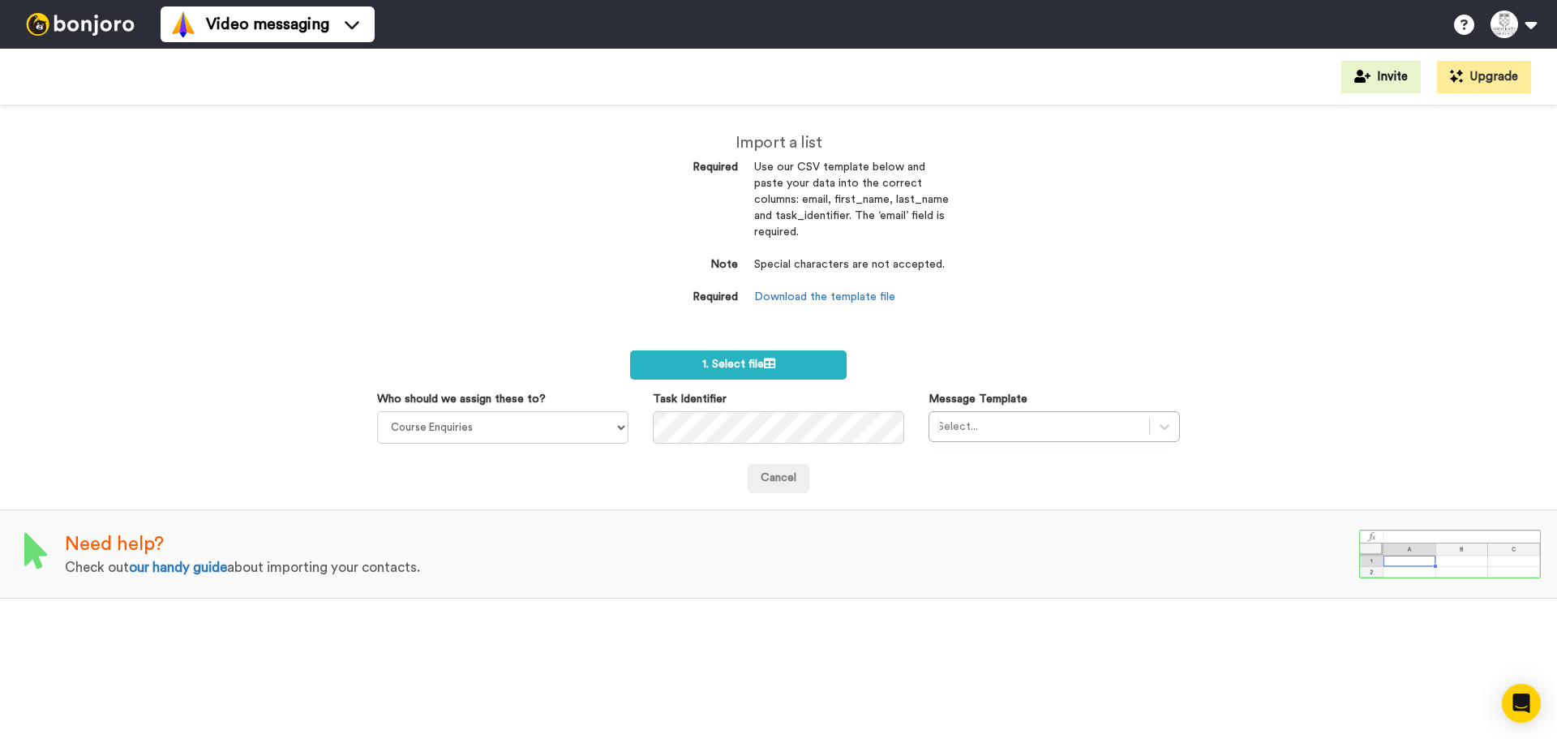
click at [513, 242] on div "Import a list Required Use our CSV template below and paste your data into the …" at bounding box center [778, 421] width 1557 height 633
click at [518, 397] on label "Who should we assign these to?" at bounding box center [461, 399] width 169 height 16
click at [518, 411] on select "Course Enquiries [PERSON_NAME] Admissions Team The Faculty Of Business & Design…" at bounding box center [502, 427] width 251 height 32
drag, startPoint x: 520, startPoint y: 413, endPoint x: 517, endPoint y: 433, distance: 19.7
click at [520, 413] on select "Course Enquiries Alistair Garmendia Admissions Team The Faculty Of Business & D…" at bounding box center [502, 427] width 251 height 32
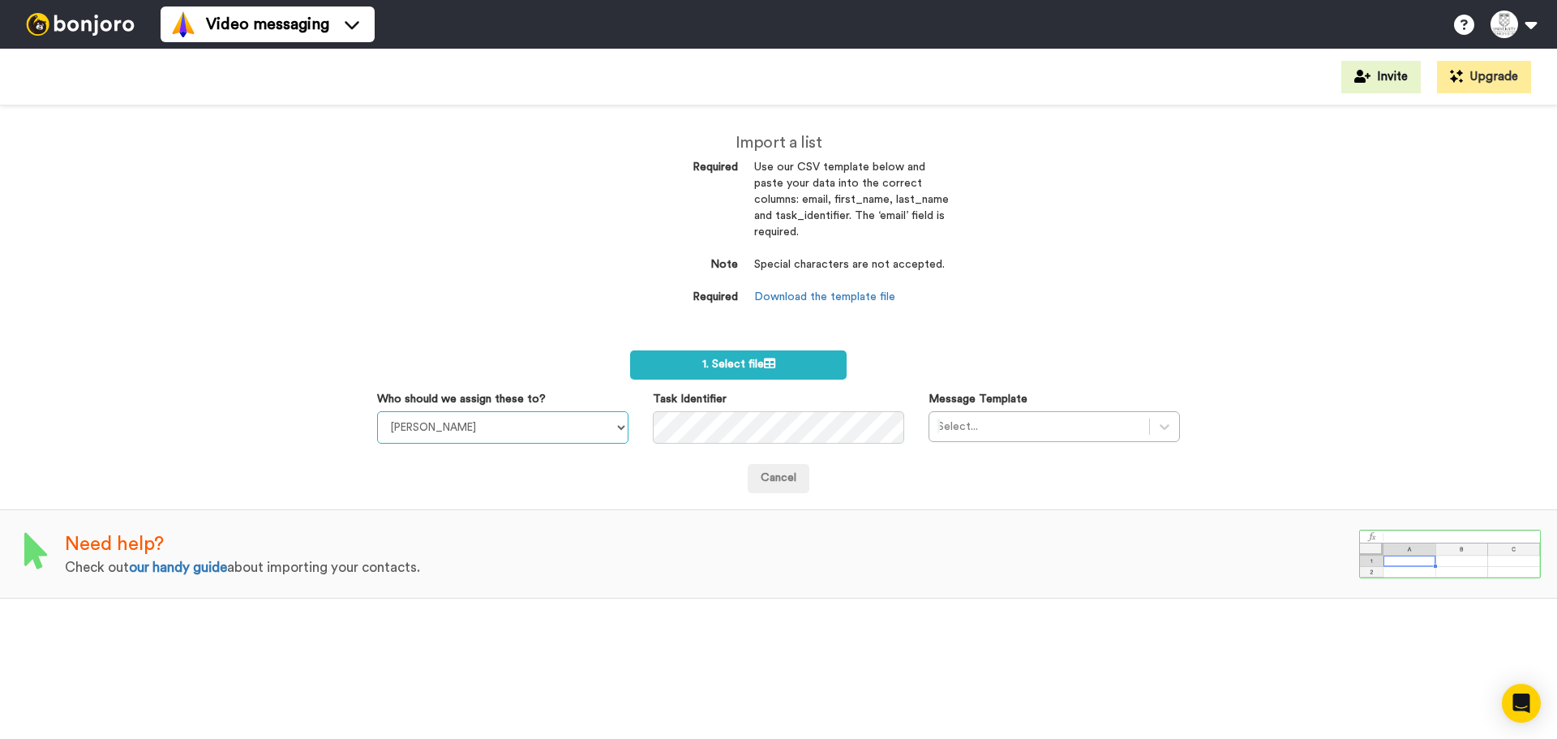
click at [377, 411] on select "Course Enquiries Alistair Garmendia Admissions Team The Faculty Of Business & D…" at bounding box center [502, 427] width 251 height 32
click at [523, 451] on div "Cancel" at bounding box center [778, 467] width 827 height 49
drag, startPoint x: 535, startPoint y: 422, endPoint x: 527, endPoint y: 436, distance: 16.7
click at [535, 422] on select "Course Enquiries Alistair Garmendia Admissions Team The Faculty Of Business & D…" at bounding box center [502, 427] width 251 height 32
select select "79488d29-8174-425a-bf3d-a3ba5ac8a81c"
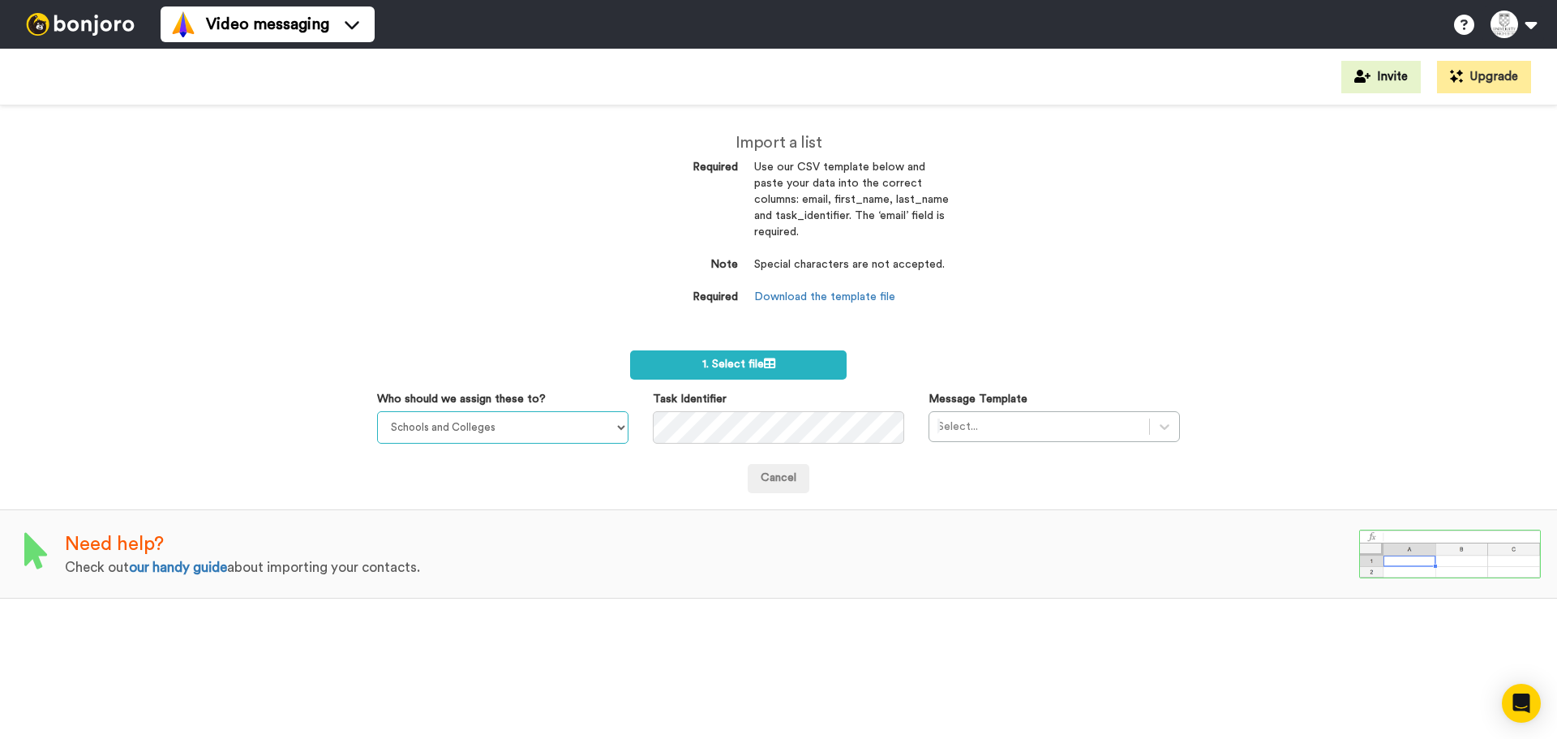
click at [377, 411] on select "Course Enquiries Alistair Garmendia Admissions Team The Faculty Of Business & D…" at bounding box center [502, 427] width 251 height 32
click at [734, 383] on form "1. Select file Who should we assign these to? Course Enquiries Alistair Garmend…" at bounding box center [778, 421] width 803 height 143
click at [736, 376] on label "1. Select file" at bounding box center [738, 364] width 216 height 29
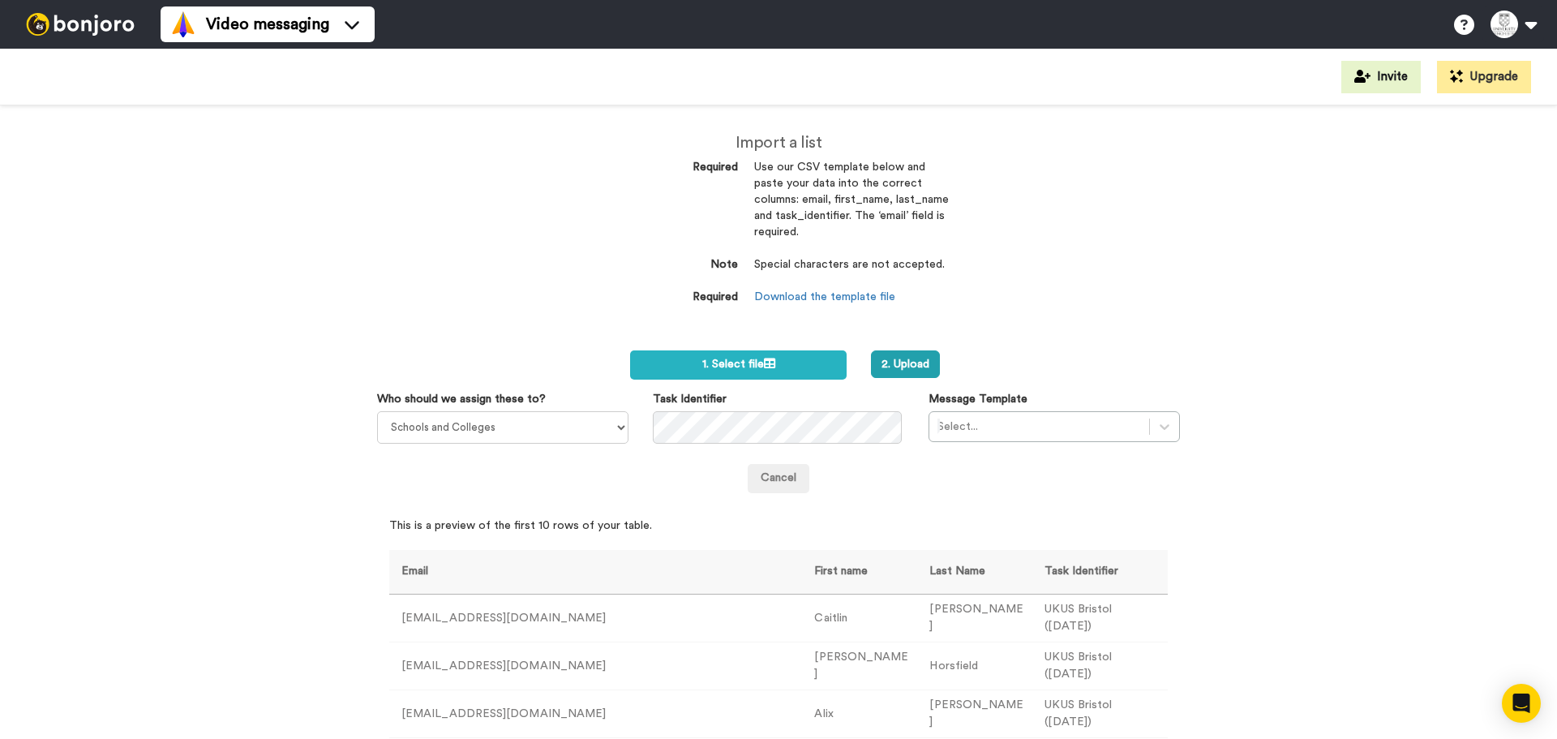
click at [991, 442] on div "Who should we assign these to? Course Enquiries Alistair Garmendia Admissions T…" at bounding box center [778, 417] width 827 height 53
click at [1002, 435] on div at bounding box center [1038, 426] width 203 height 19
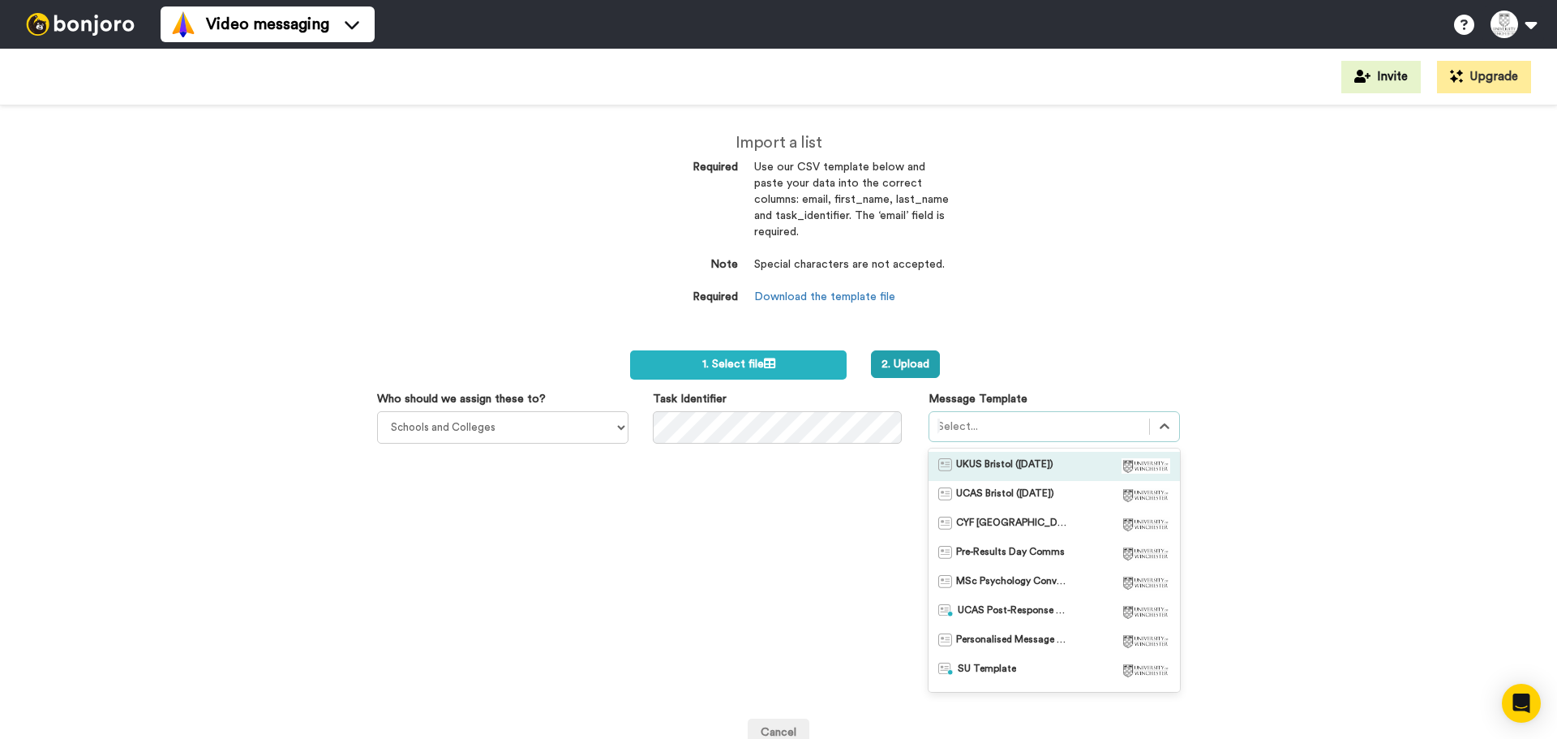
click at [1013, 453] on div "UKUS Bristol ([DATE])" at bounding box center [1053, 466] width 251 height 29
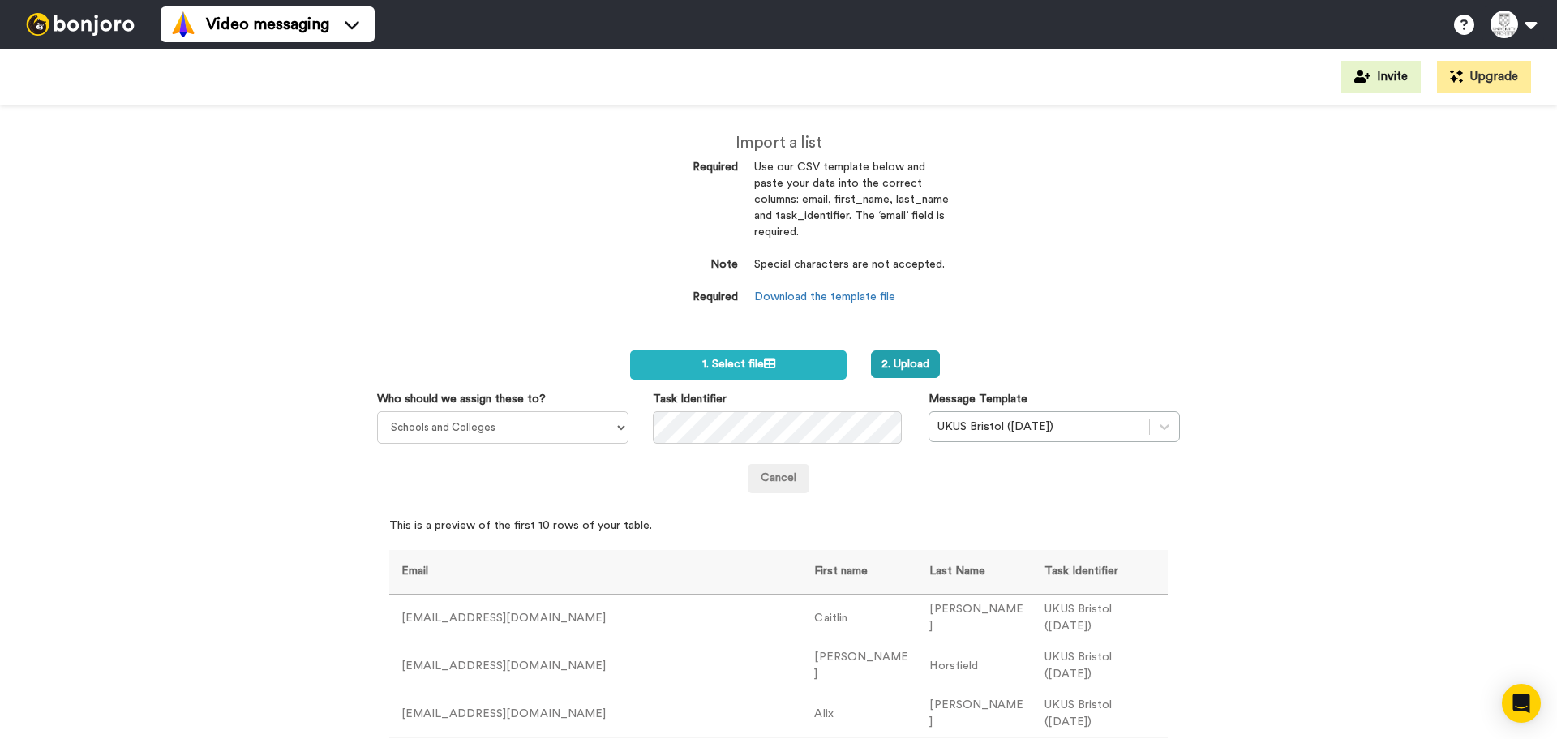
click at [933, 488] on div "Cancel" at bounding box center [778, 478] width 803 height 29
click at [908, 362] on button "2. Upload" at bounding box center [905, 364] width 69 height 28
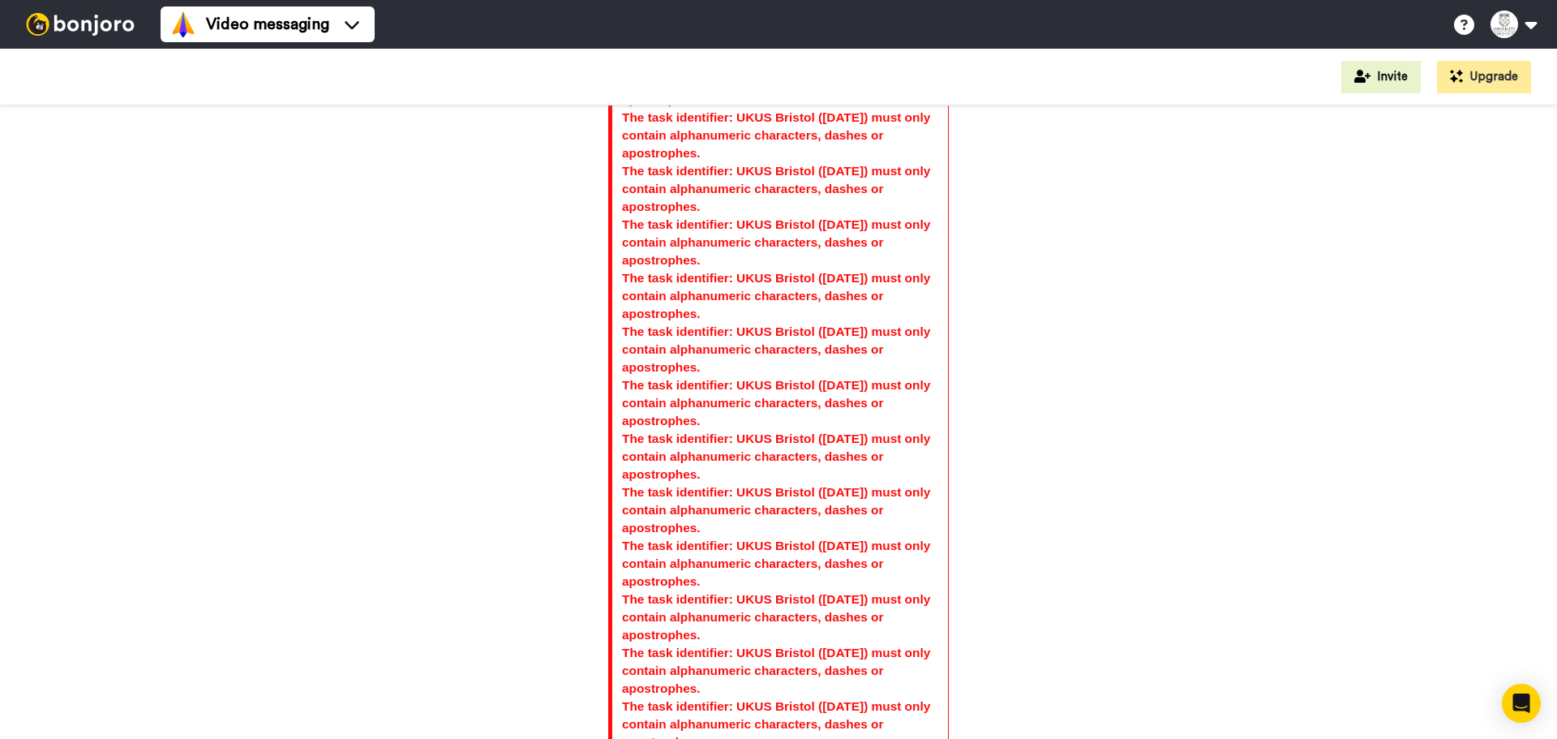
scroll to position [11075, 0]
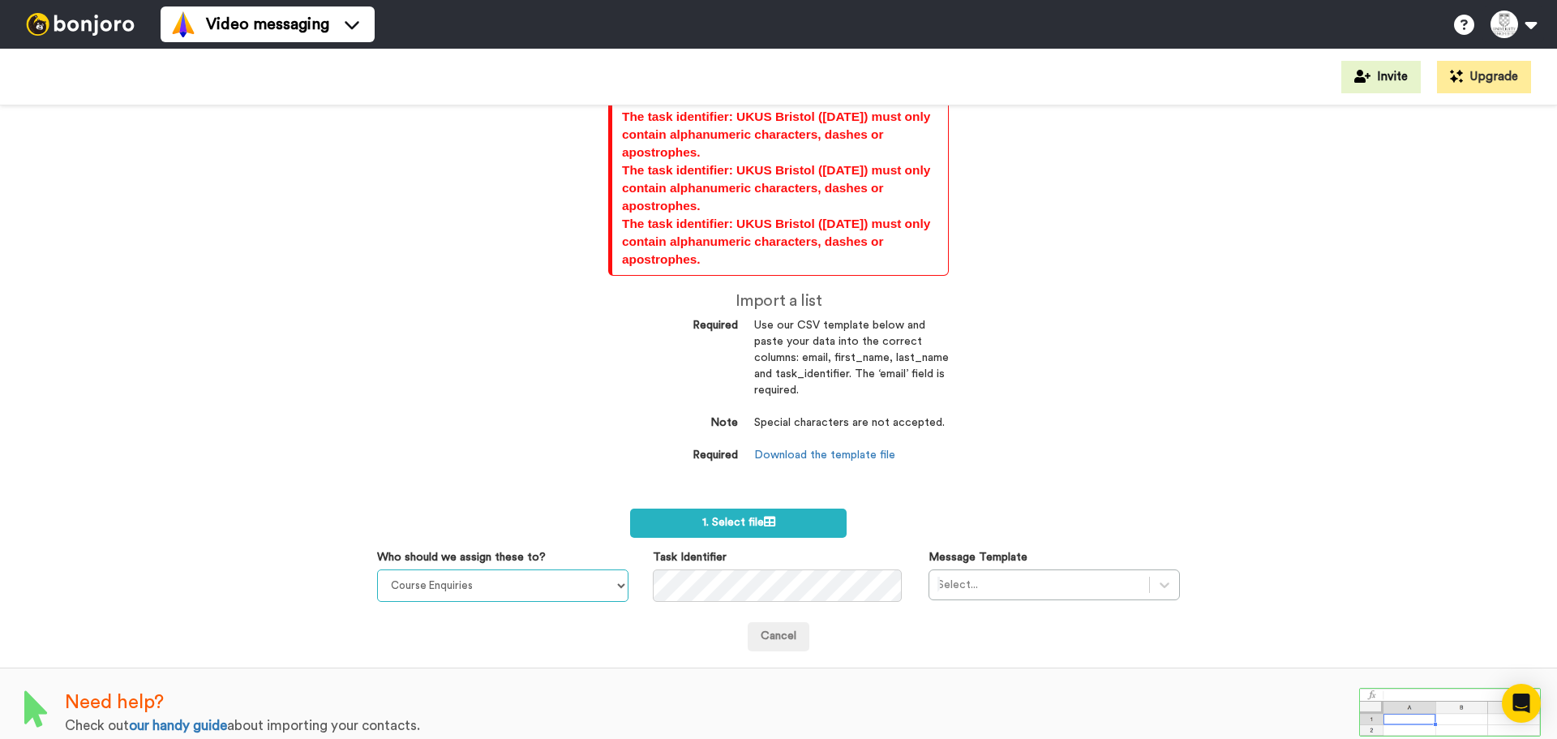
click at [592, 569] on select "Course Enquiries Alistair Garmendia Admissions Team The Faculty Of Business & D…" at bounding box center [502, 585] width 251 height 32
select select "79488d29-8174-425a-bf3d-a3ba5ac8a81c"
click at [377, 569] on select "Course Enquiries Alistair Garmendia Admissions Team The Faculty Of Business & D…" at bounding box center [502, 585] width 251 height 32
click at [984, 602] on div "Cancel" at bounding box center [778, 626] width 827 height 49
click at [999, 570] on div "Select..." at bounding box center [1053, 584] width 251 height 31
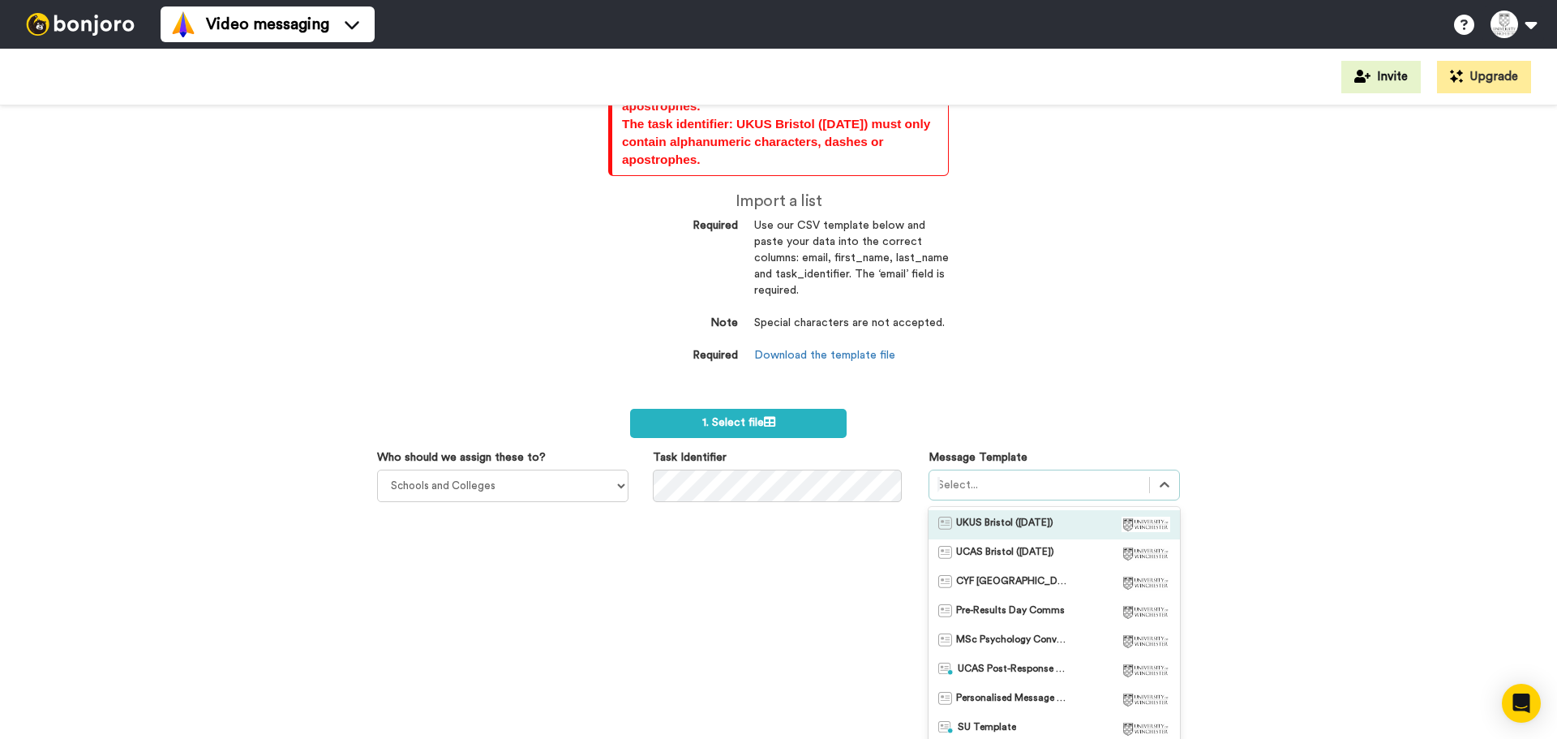
click at [1051, 516] on span "UKUS Bristol (Oct 2025)" at bounding box center [1004, 524] width 97 height 16
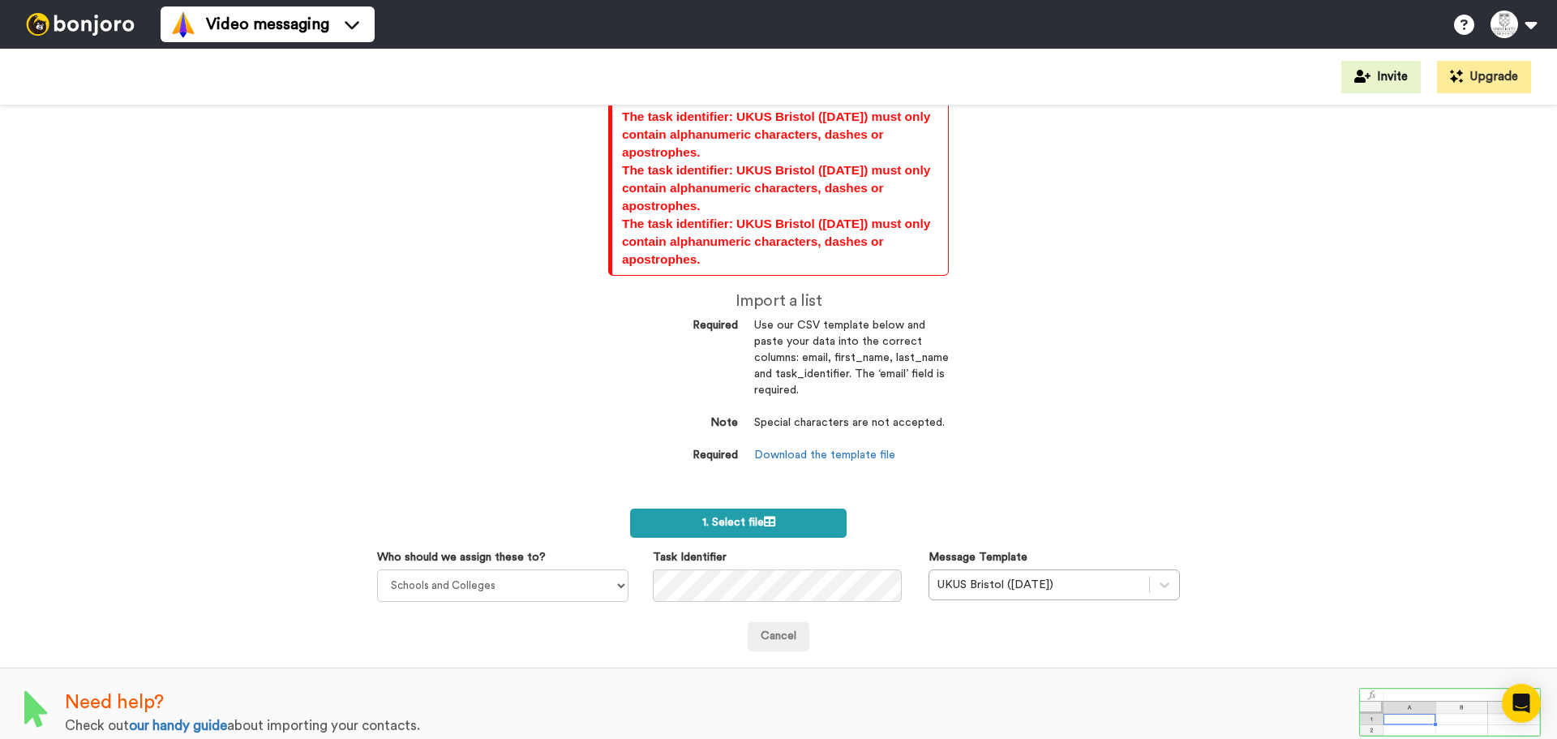
click at [764, 516] on label "1. Select file" at bounding box center [738, 522] width 216 height 29
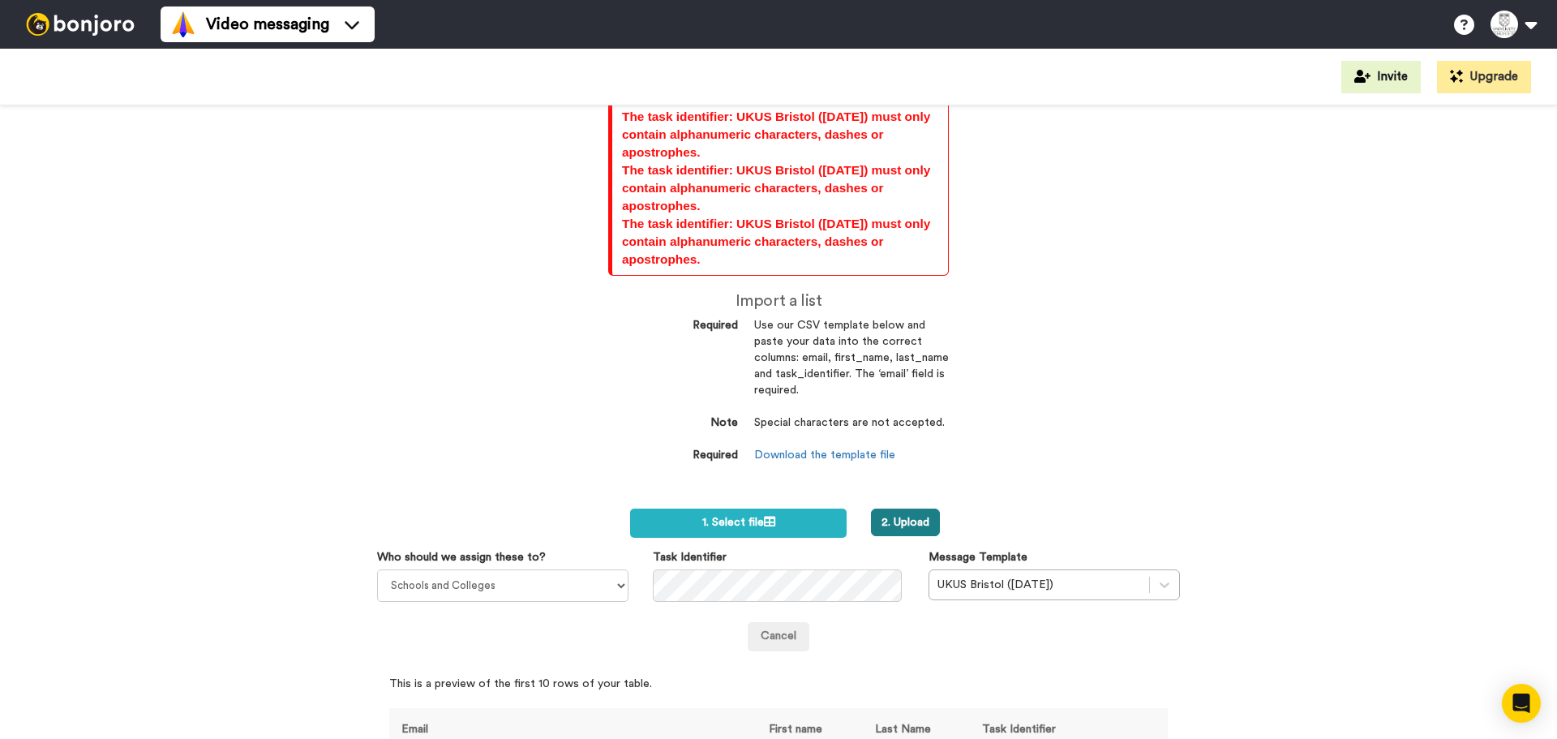
click at [873, 508] on button "2. Upload" at bounding box center [905, 522] width 69 height 28
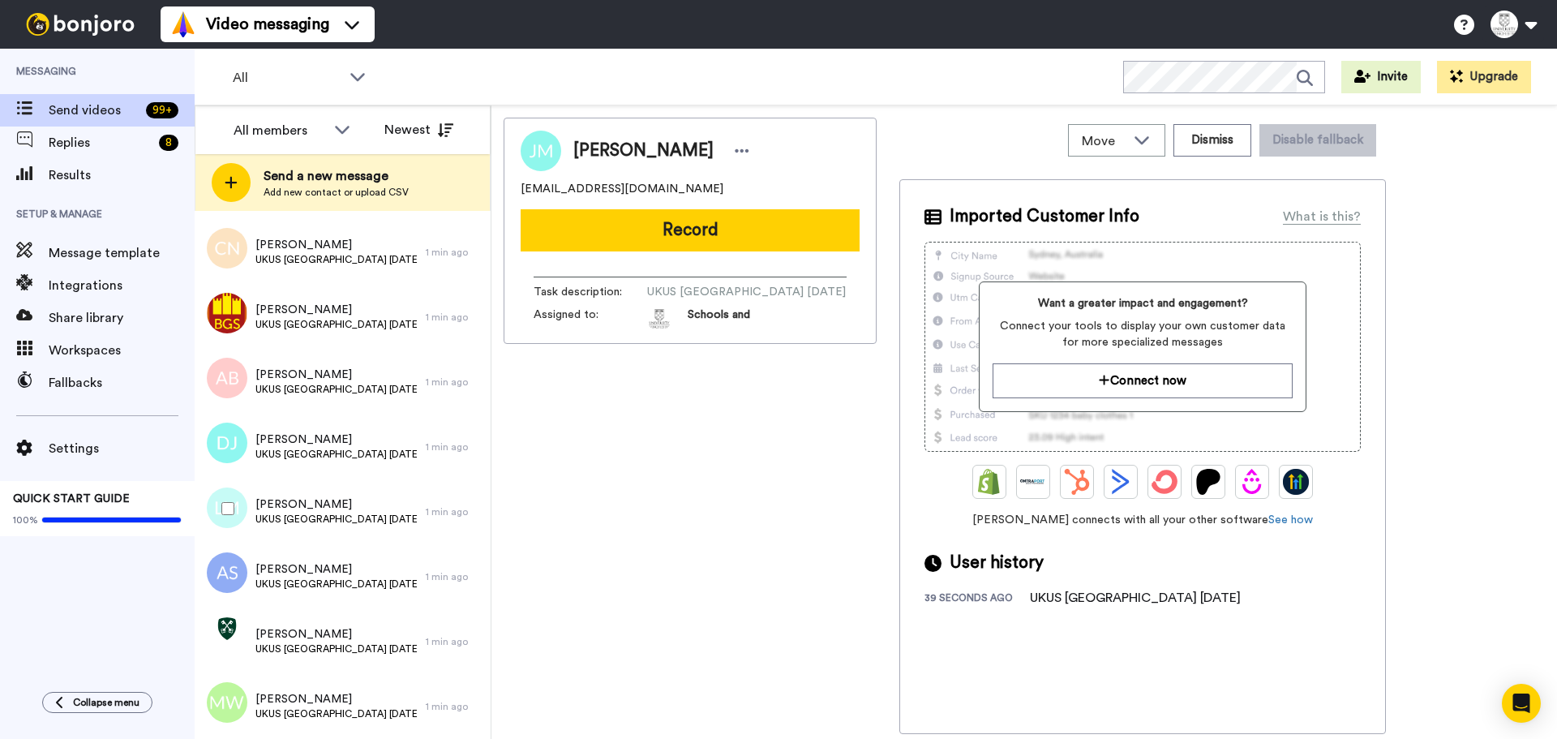
scroll to position [12719, 0]
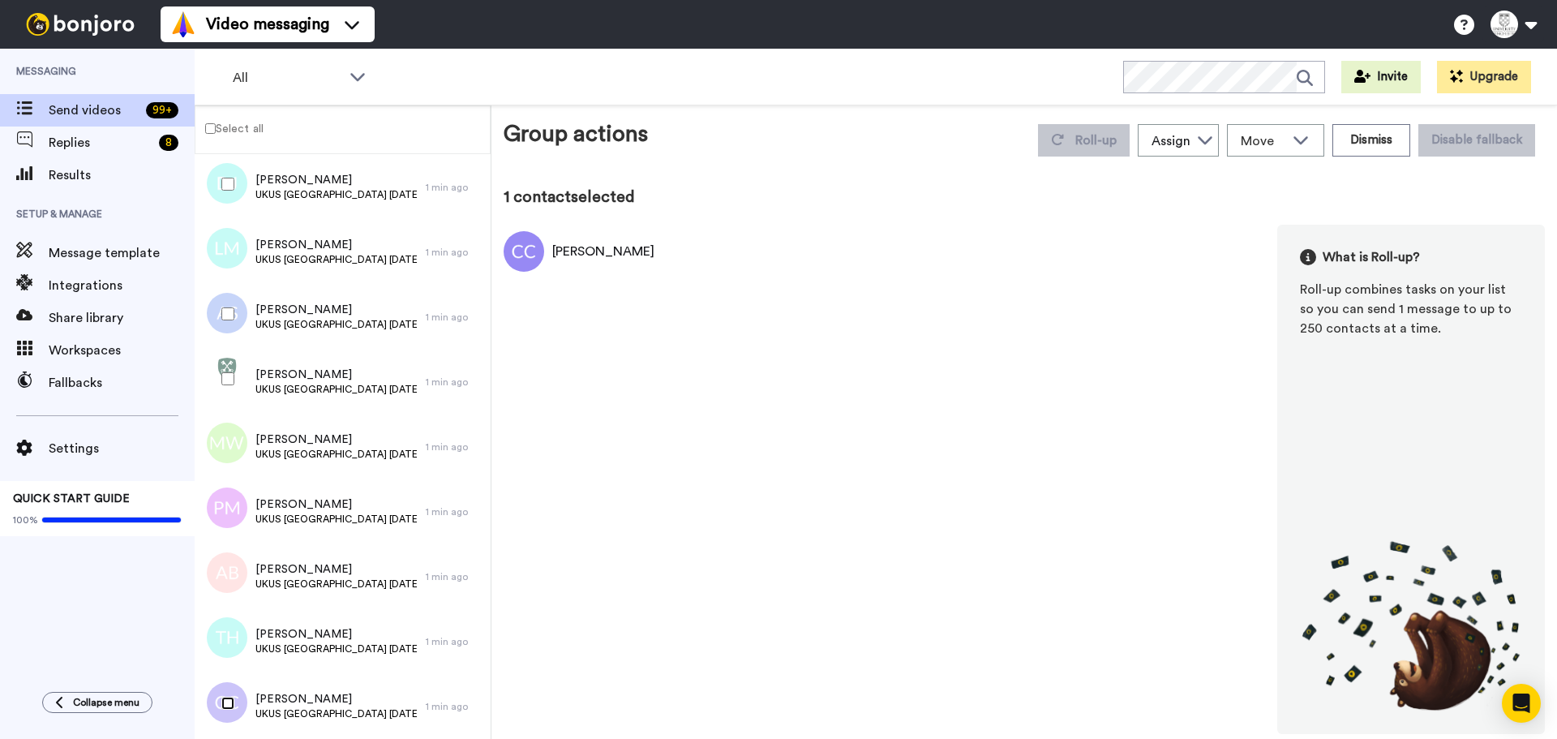
scroll to position [12662, 0]
click at [232, 131] on label "Select all" at bounding box center [229, 127] width 68 height 19
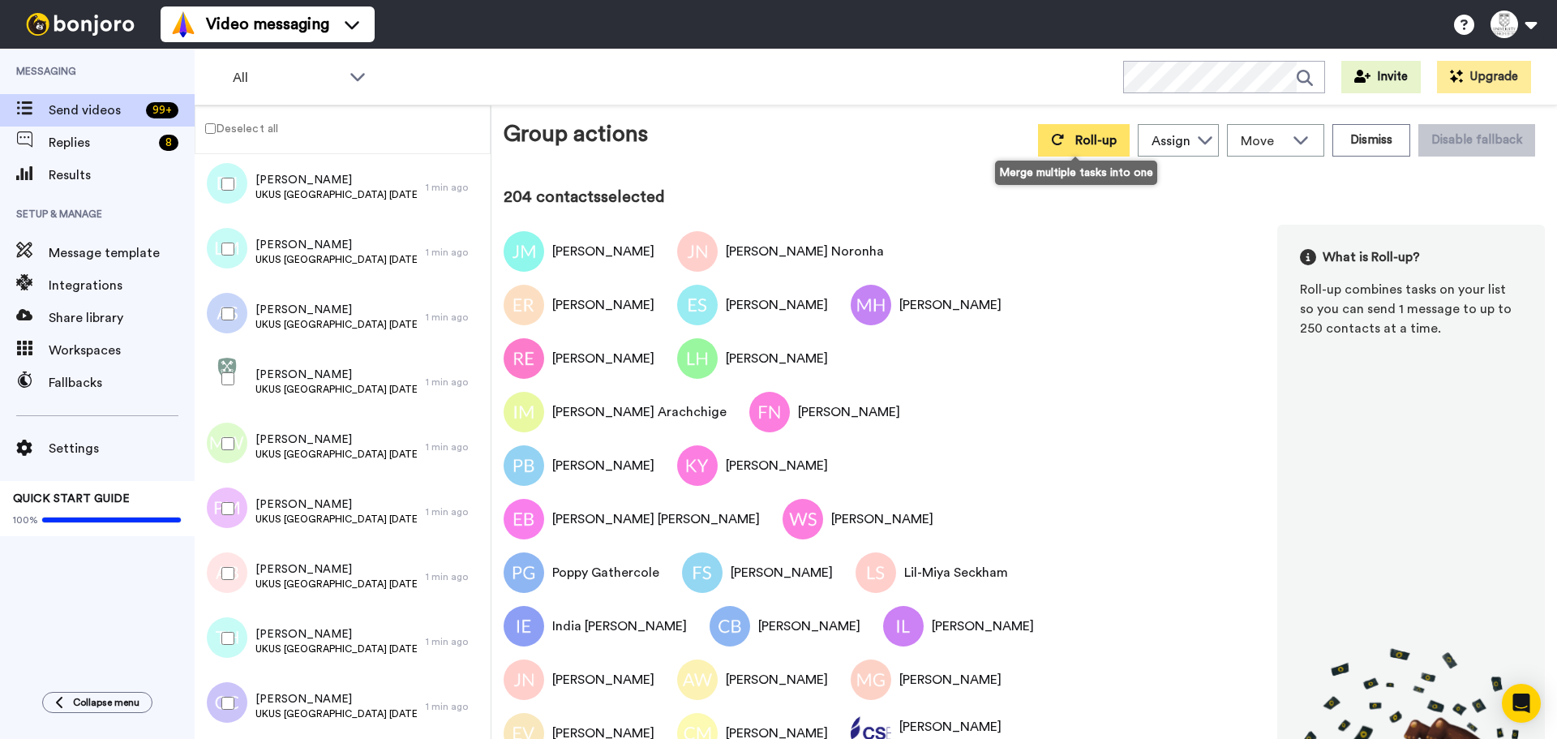
click at [1040, 143] on button "Roll-up" at bounding box center [1084, 140] width 92 height 32
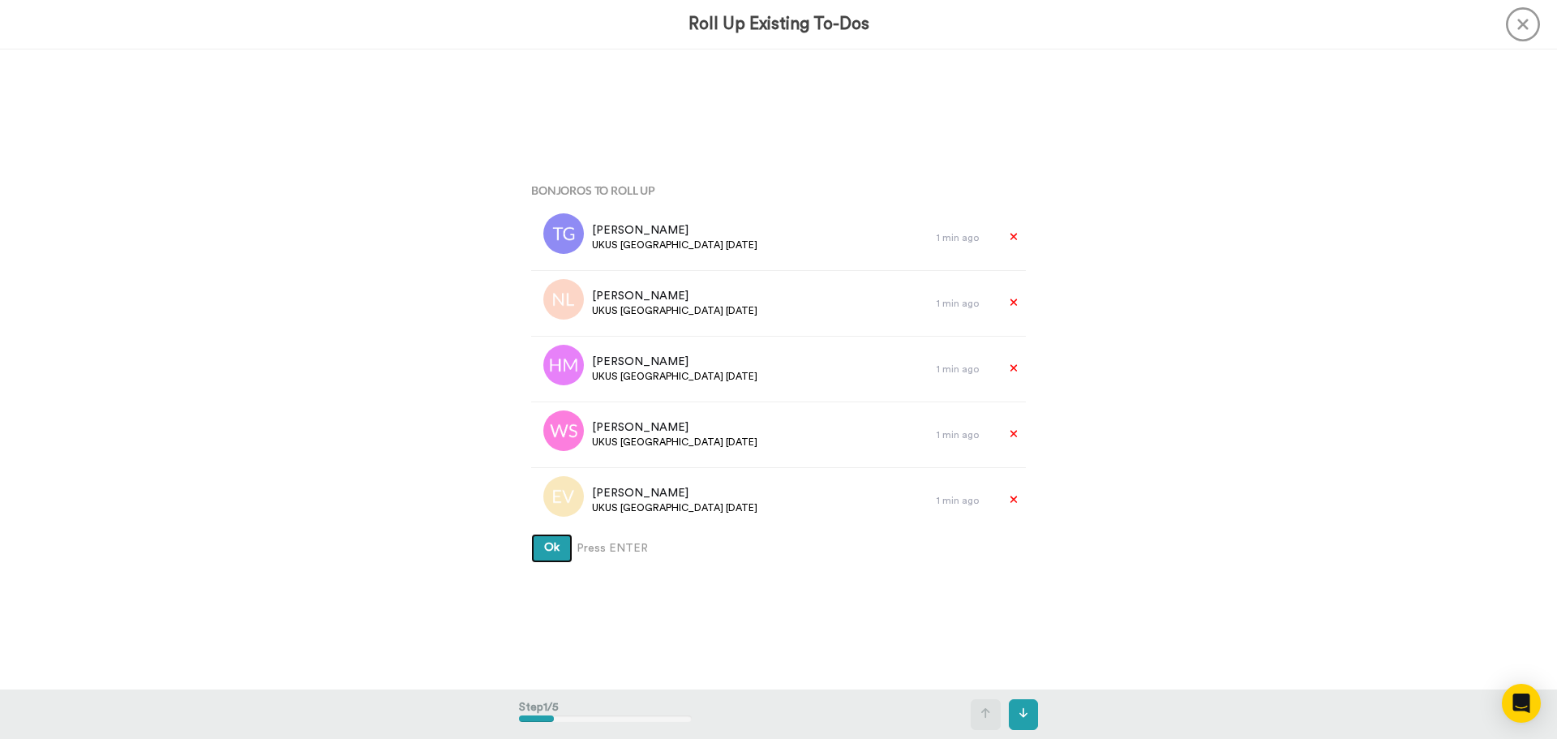
click at [546, 546] on span "Ok" at bounding box center [551, 547] width 15 height 11
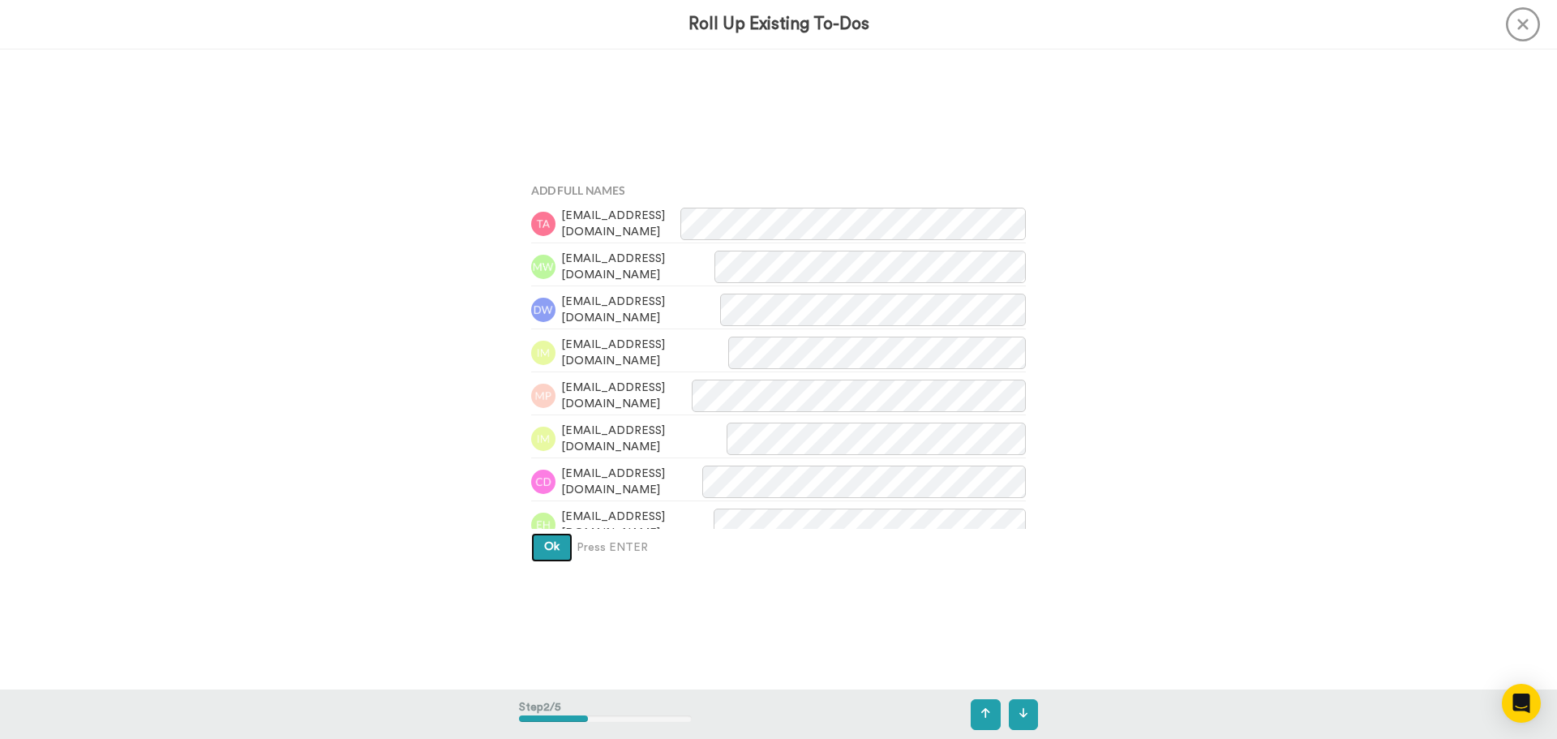
click at [563, 546] on button "Ok" at bounding box center [551, 547] width 41 height 29
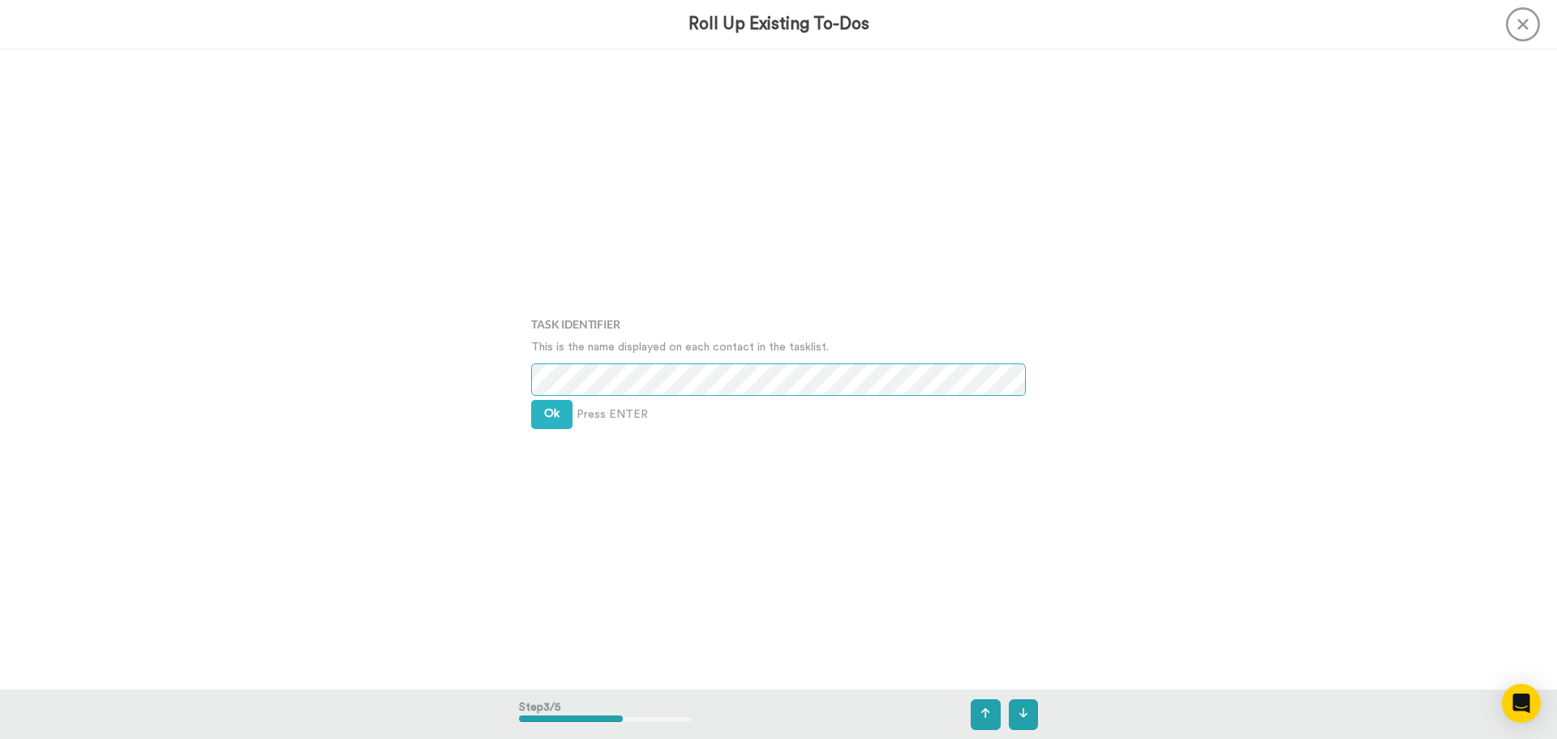
scroll to position [1281, 0]
drag, startPoint x: 545, startPoint y: 397, endPoint x: 555, endPoint y: 416, distance: 21.0
click at [547, 399] on div "Task Identifier This is the name displayed on each contact in the tasklist. Ok …" at bounding box center [778, 369] width 519 height 370
click at [555, 417] on span "Ok" at bounding box center [551, 412] width 15 height 11
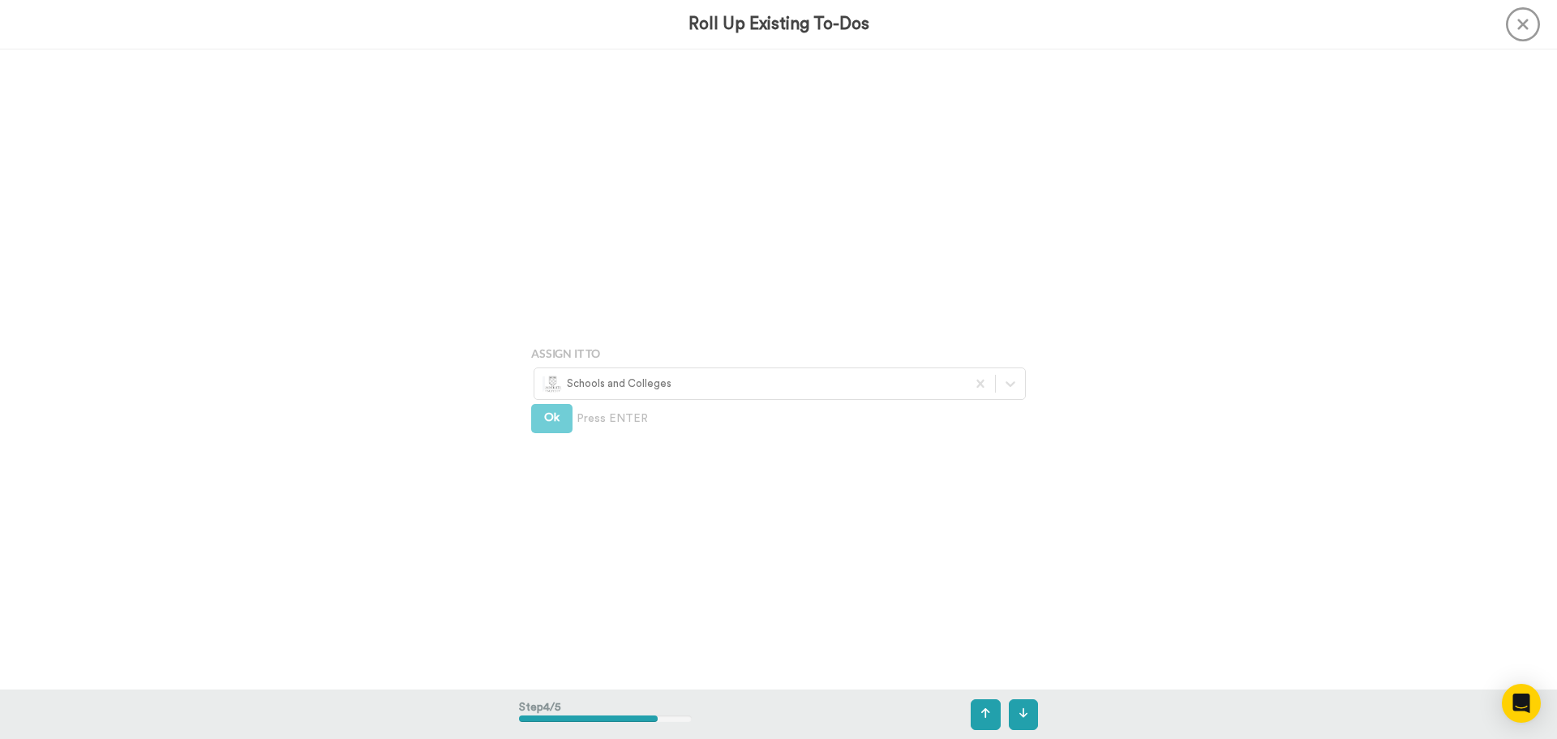
scroll to position [1921, 0]
click at [546, 406] on button "Ok" at bounding box center [551, 401] width 41 height 29
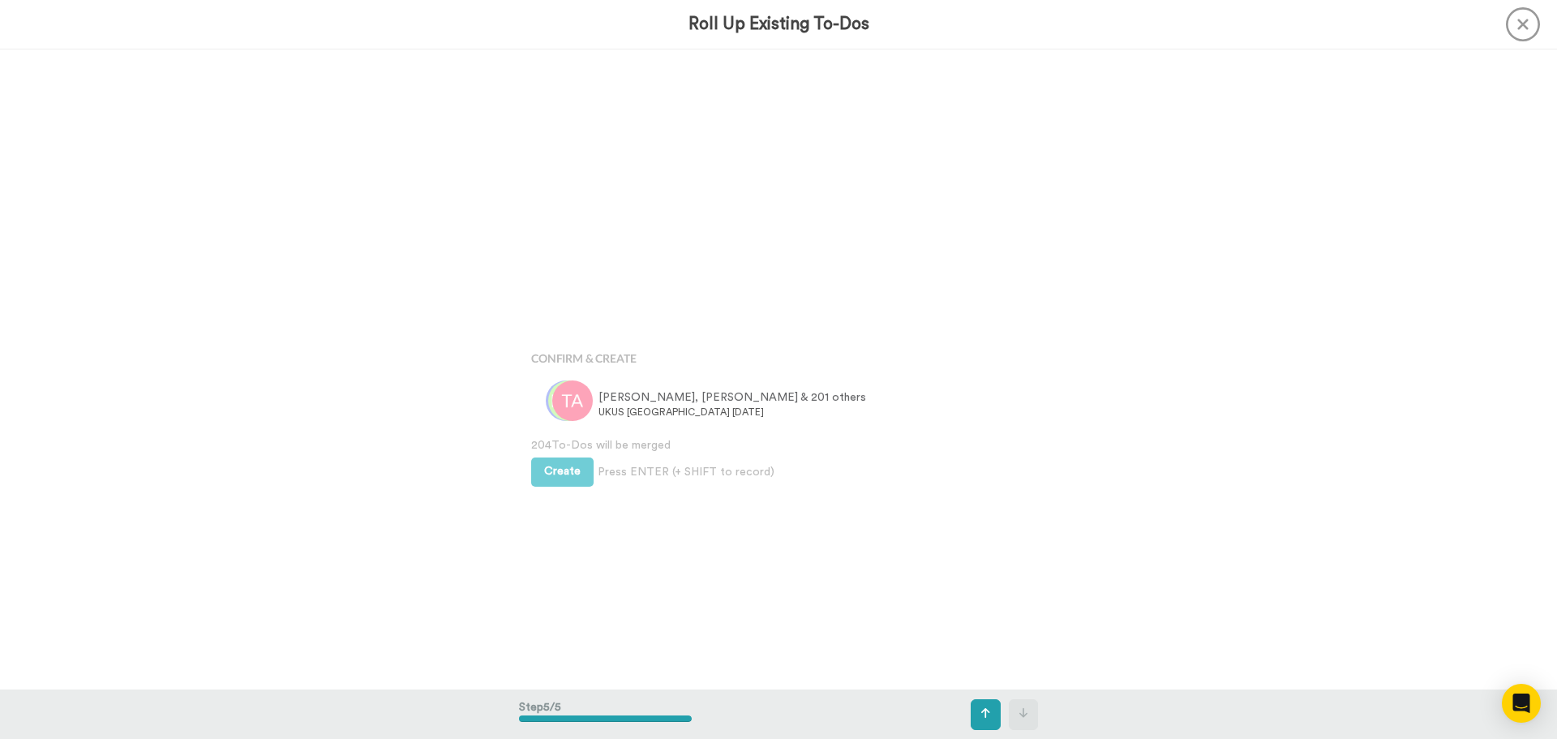
scroll to position [2560, 0]
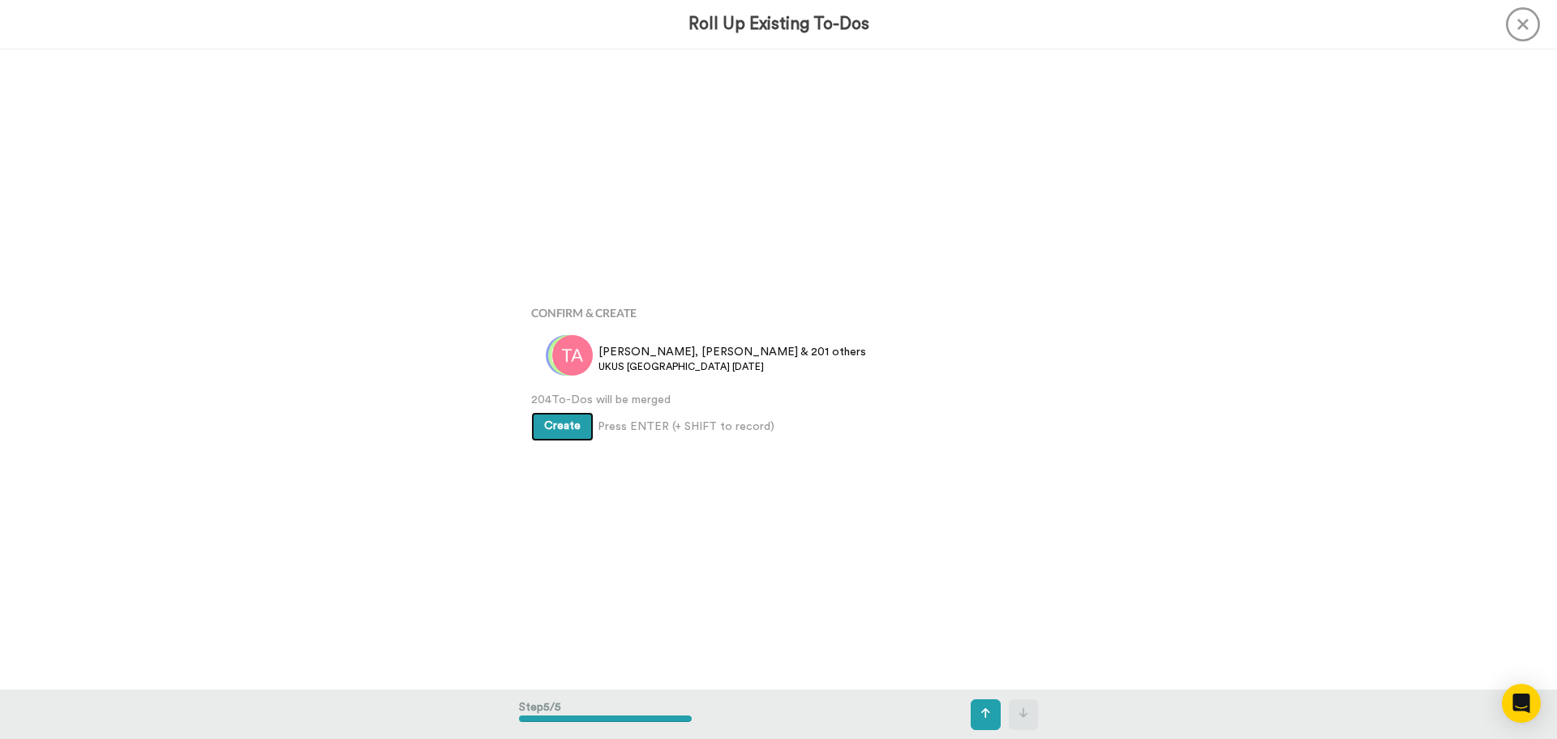
click at [576, 438] on button "Create" at bounding box center [562, 426] width 62 height 29
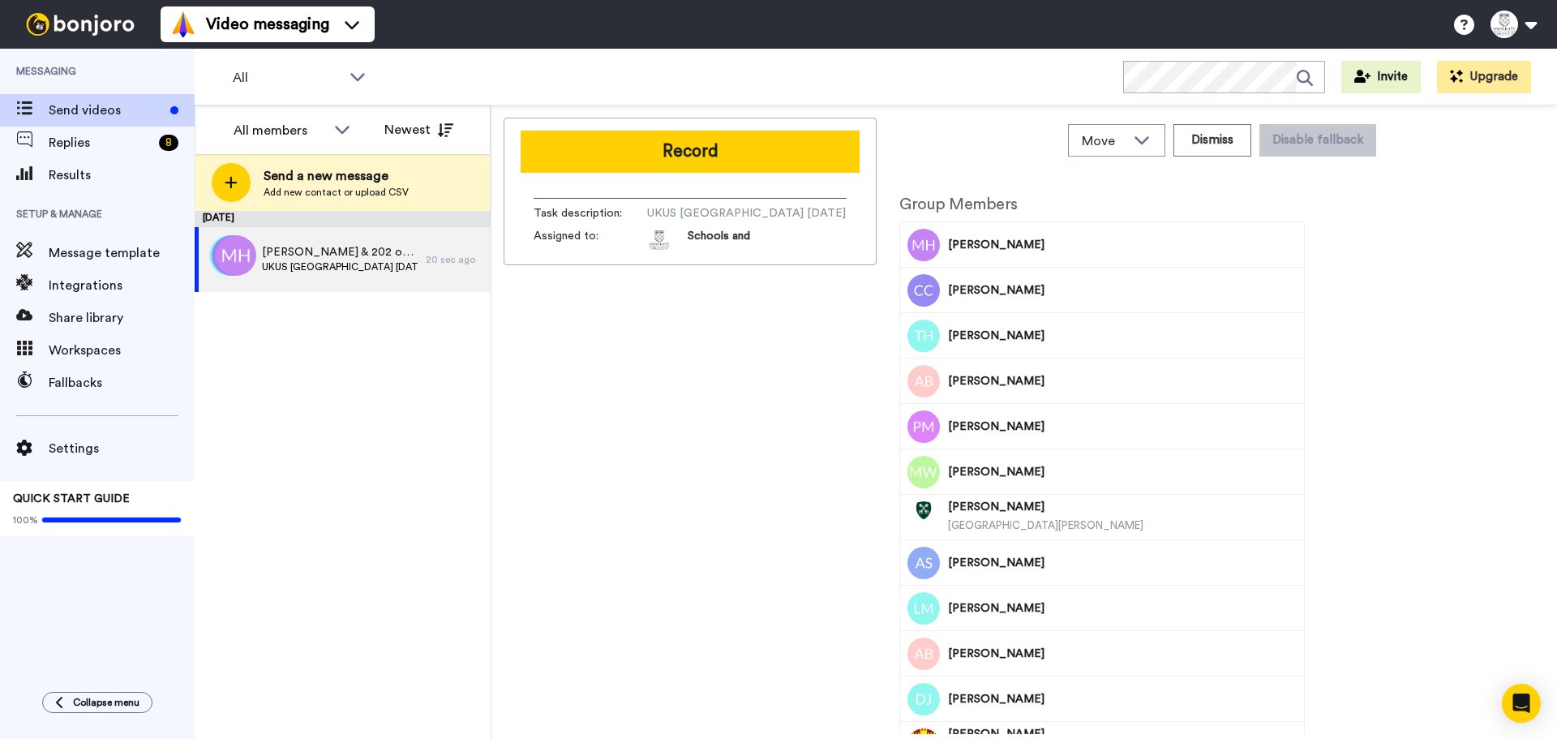
click at [723, 173] on div "Record Task description : UKUS [GEOGRAPHIC_DATA] [DATE] Assigned to: Schools and" at bounding box center [689, 192] width 373 height 148
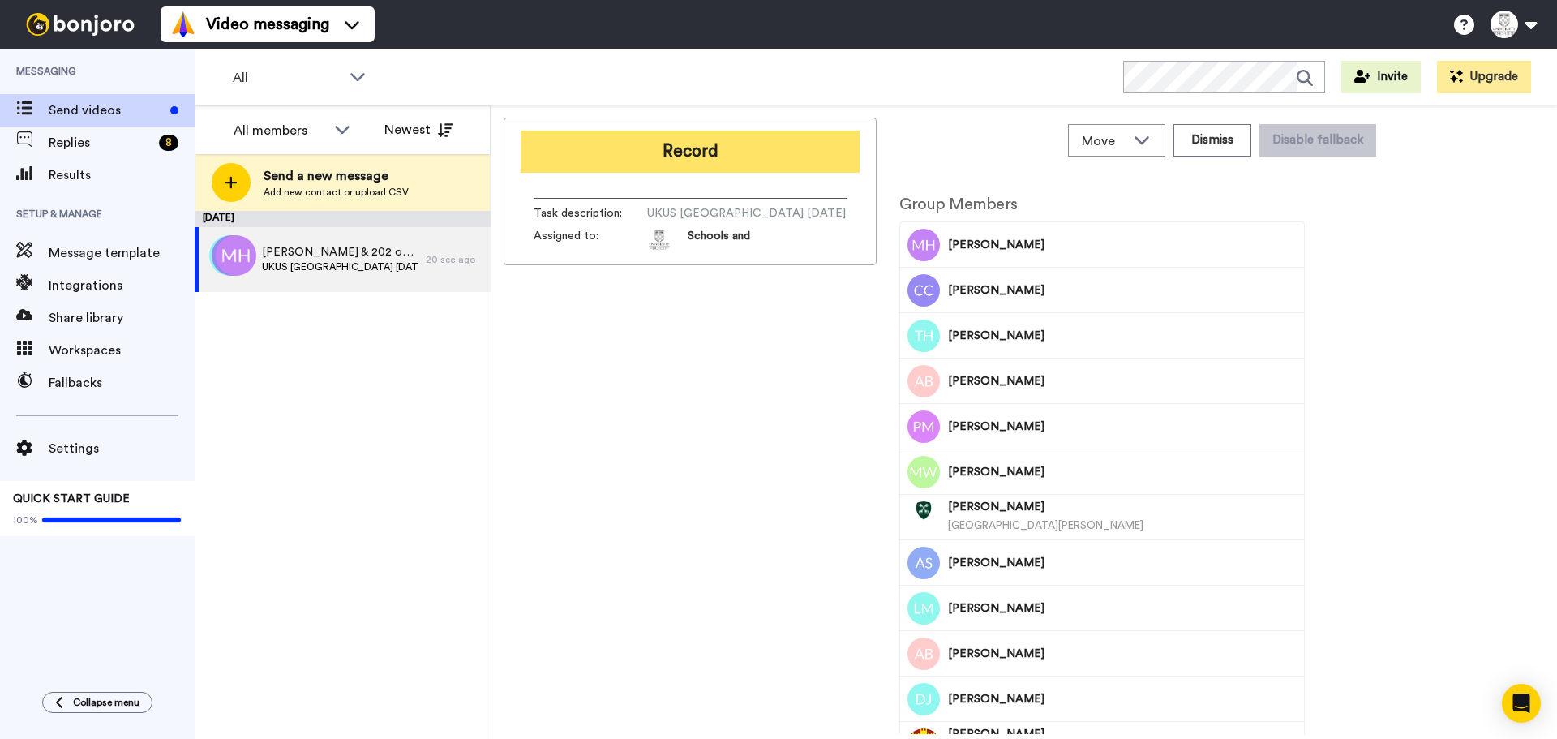
click at [739, 151] on button "Record" at bounding box center [689, 152] width 339 height 42
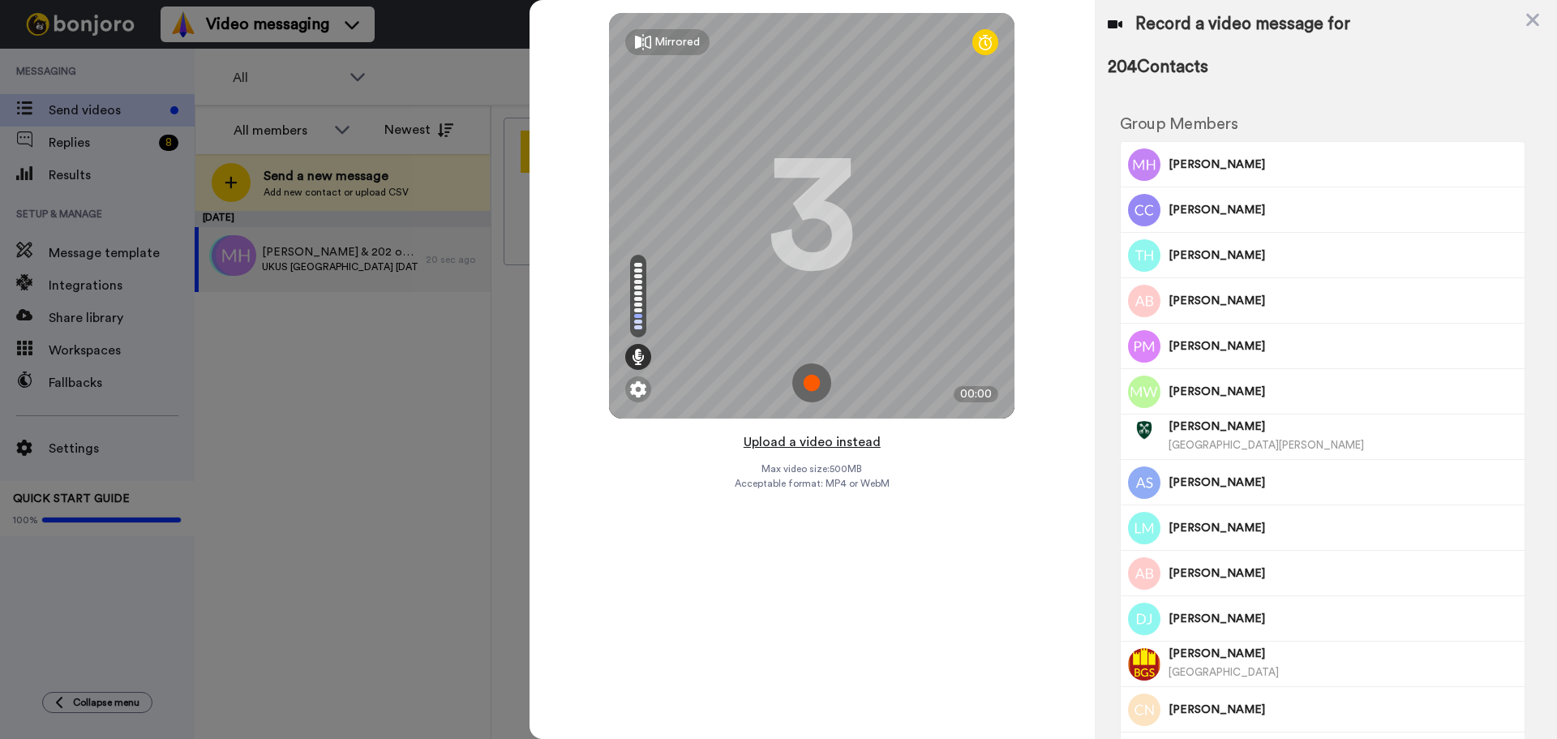
click at [828, 448] on button "Upload a video instead" at bounding box center [812, 441] width 147 height 21
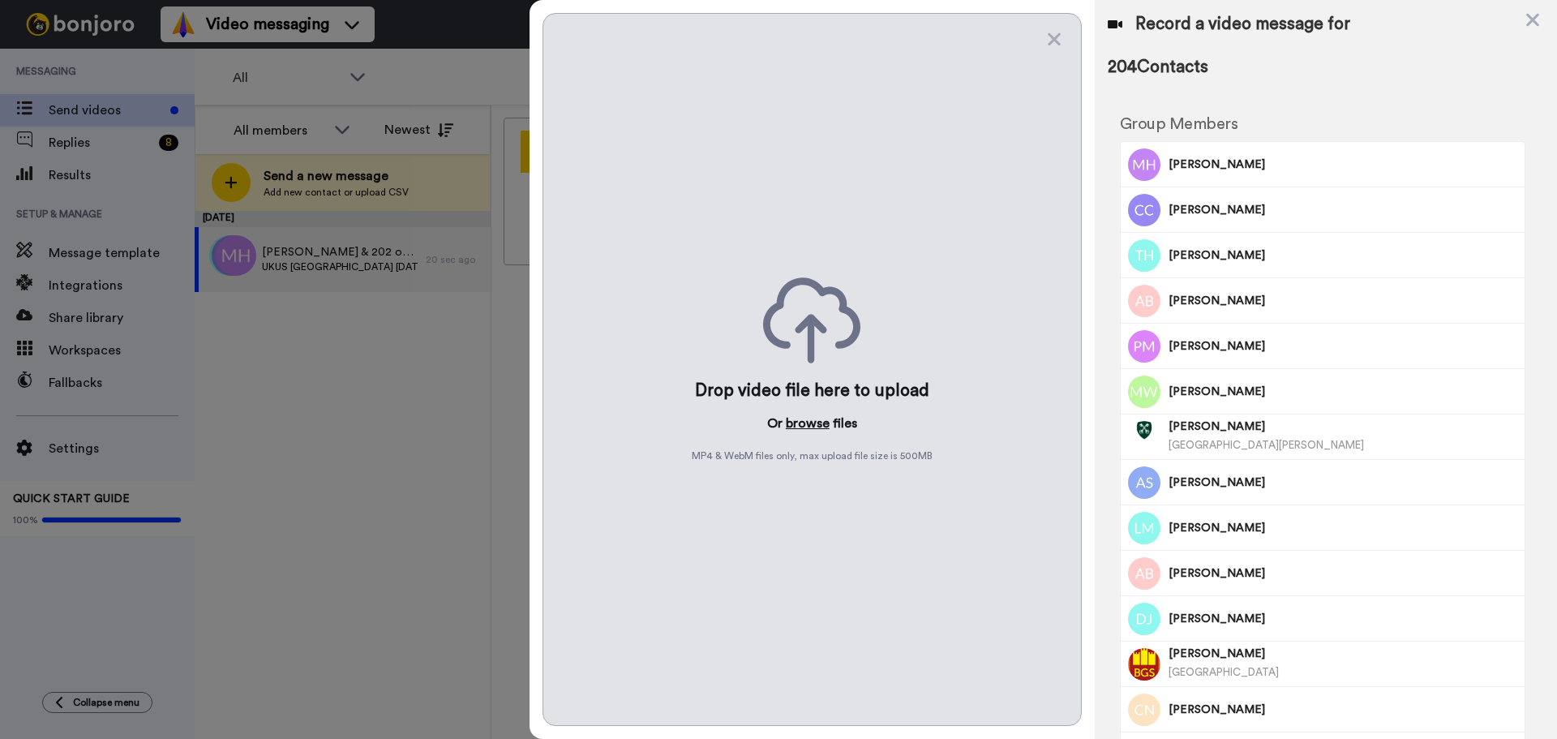
click at [814, 423] on button "browse" at bounding box center [808, 422] width 44 height 19
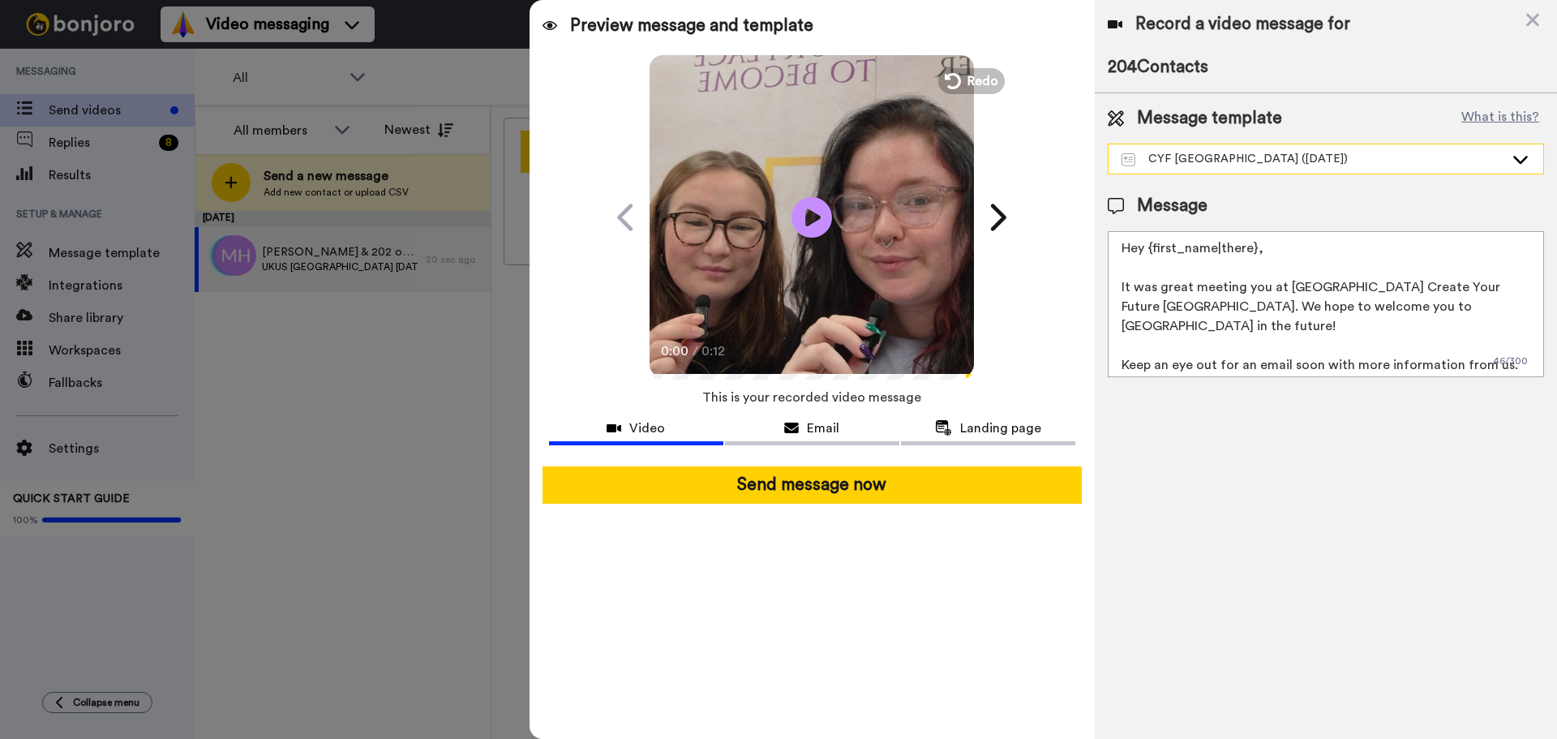
click at [1315, 166] on div "CYF London (October 2025)" at bounding box center [1312, 159] width 383 height 16
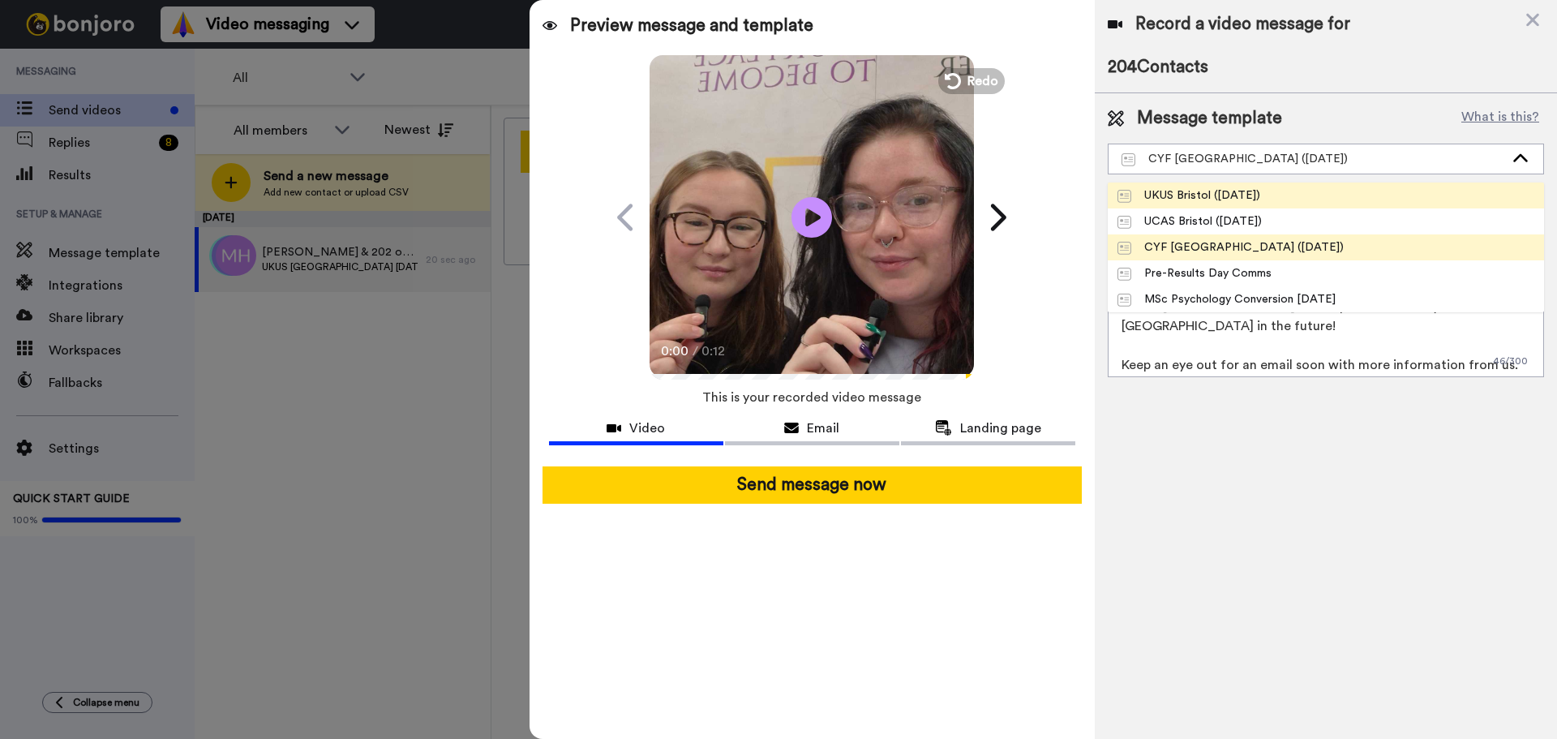
click at [1233, 196] on div "UKUS Bristol (Oct 2025)" at bounding box center [1188, 195] width 143 height 16
type textarea "Hey {first_name|there}, It was great meeting you at UK University Search Bristo…"
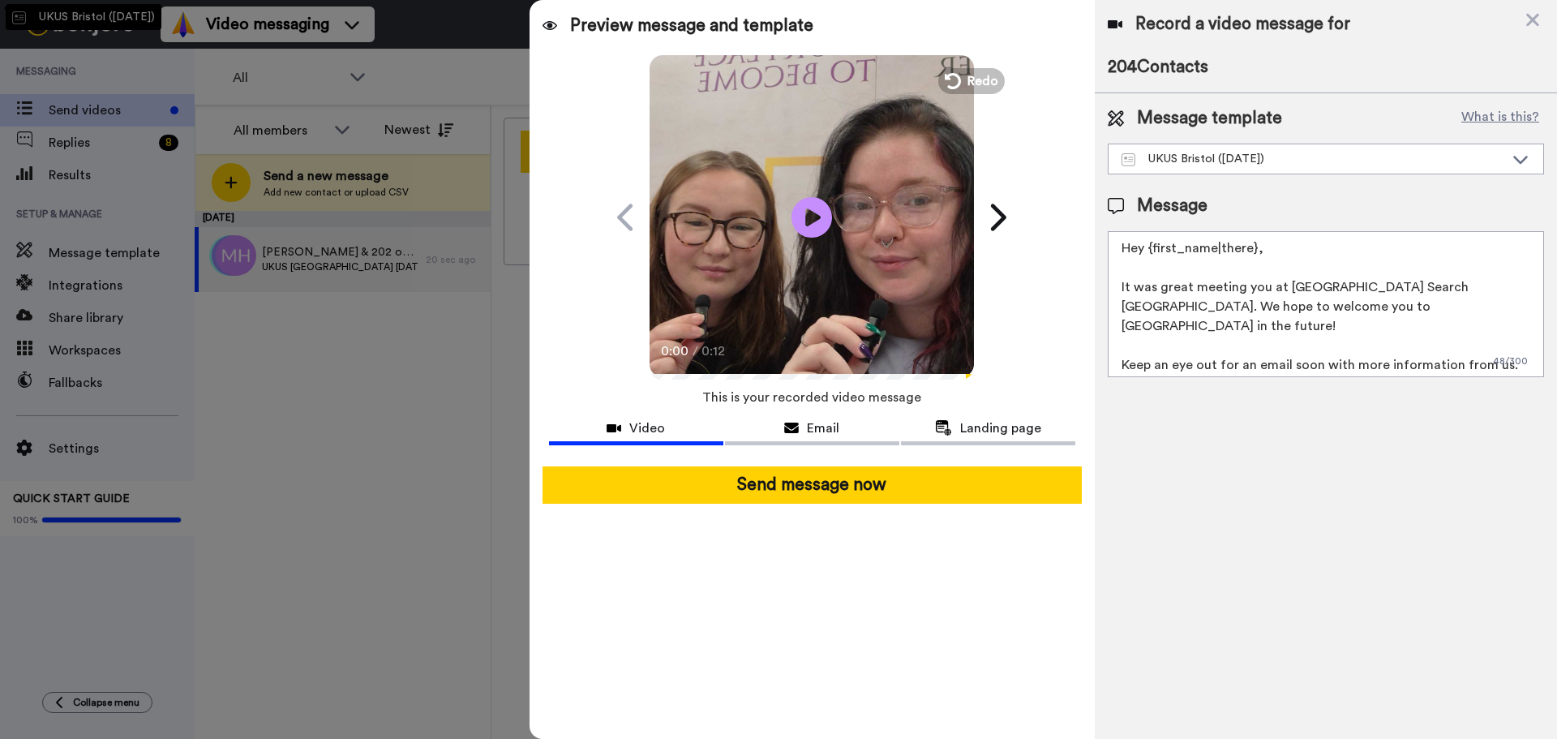
click at [1326, 403] on div "Record a video message for 204 Contacts Message template What is this? UKUS Bri…" at bounding box center [1325, 369] width 462 height 739
click at [819, 436] on span "Email" at bounding box center [823, 427] width 32 height 19
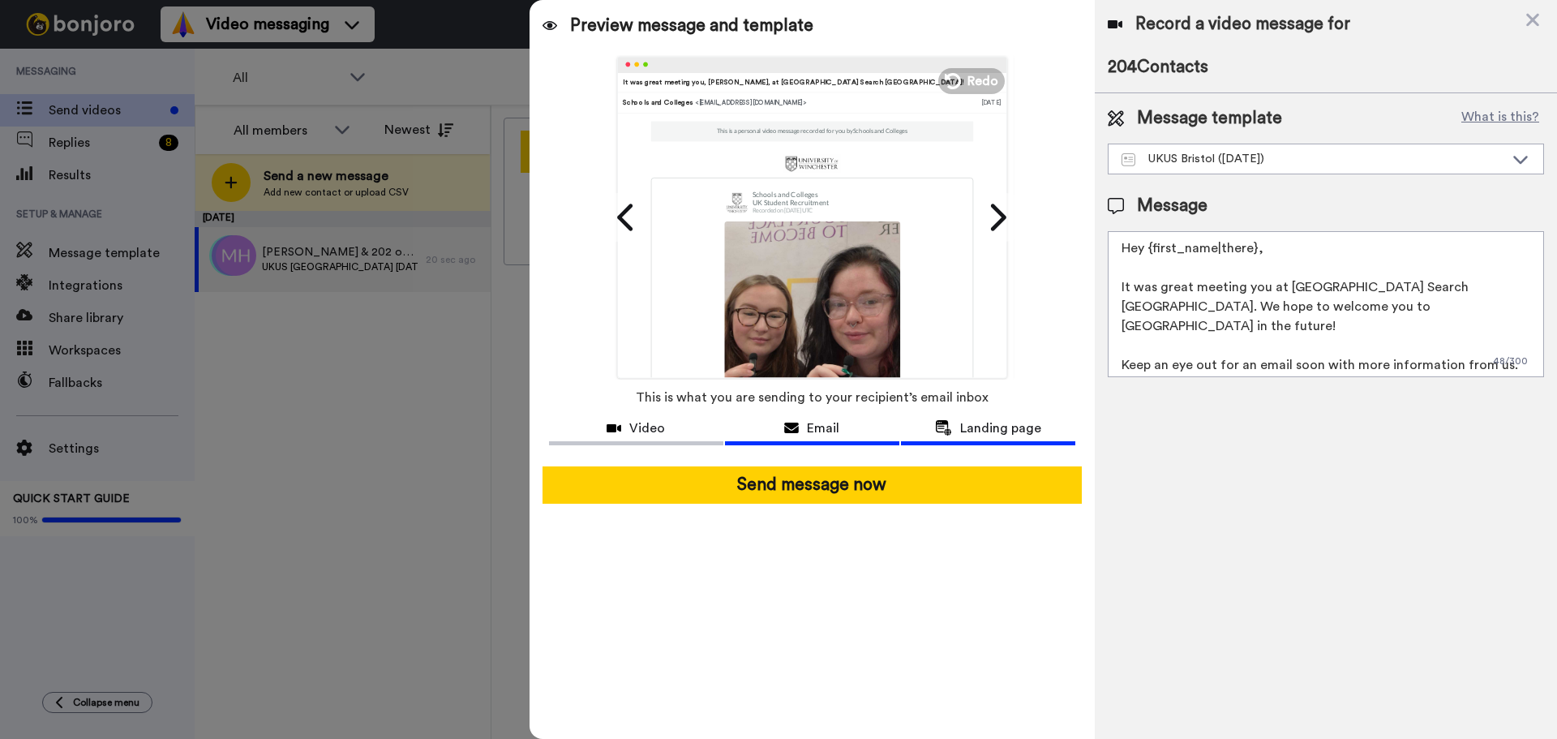
click at [979, 429] on span "Landing page" at bounding box center [1000, 427] width 81 height 19
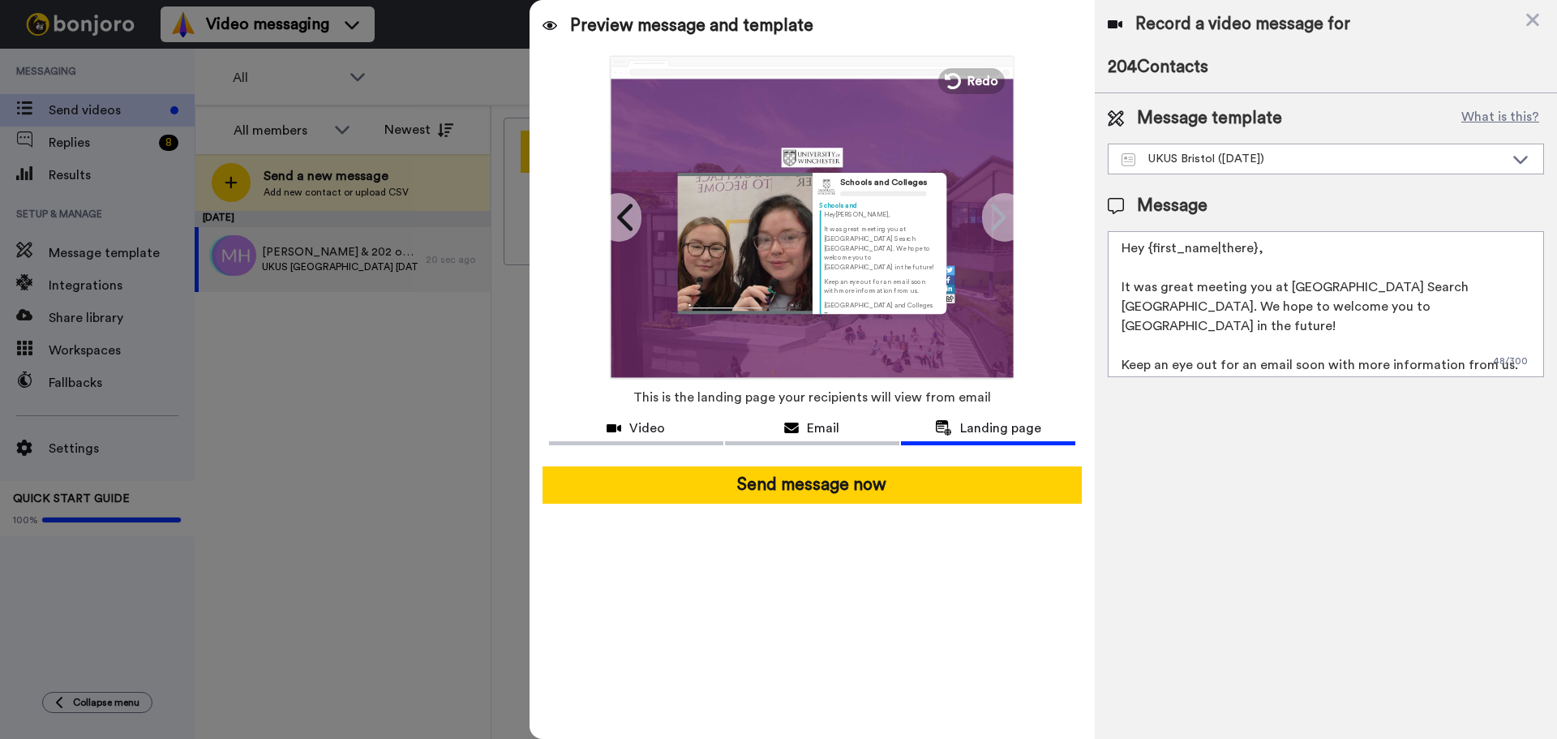
scroll to position [36, 0]
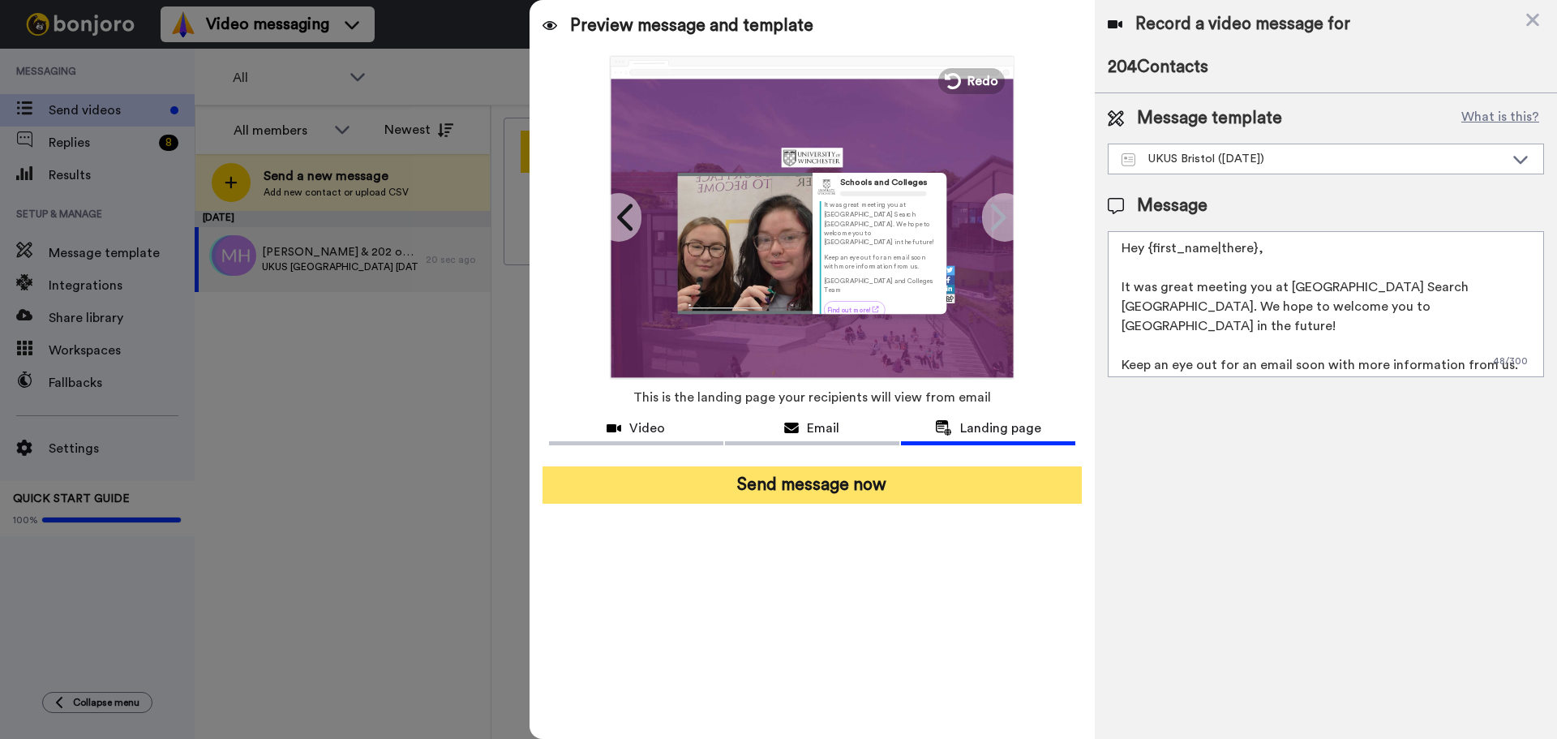
click at [892, 479] on button "Send message now" at bounding box center [811, 484] width 539 height 37
